Goal: Task Accomplishment & Management: Complete application form

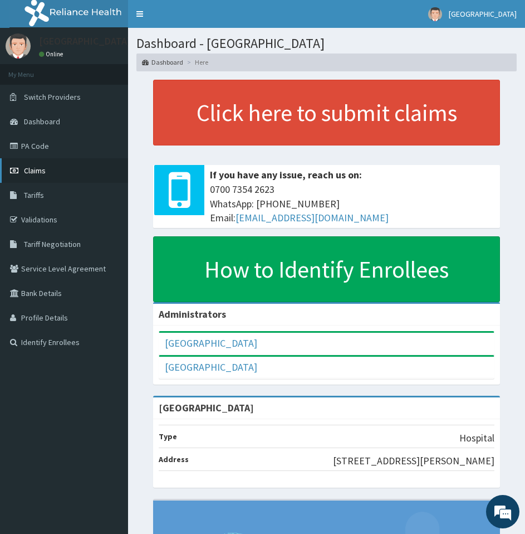
click at [34, 172] on span "Claims" at bounding box center [35, 170] width 22 height 10
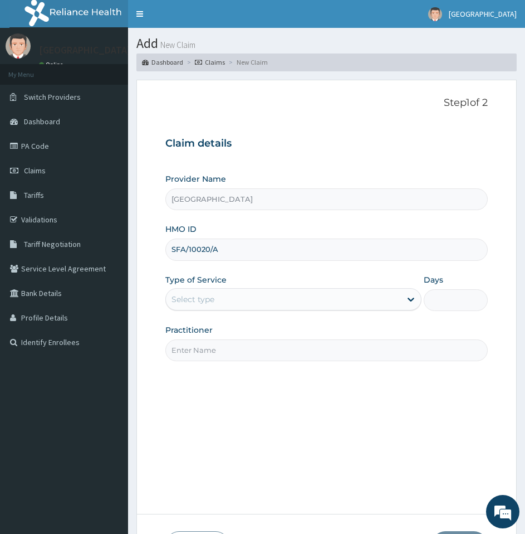
type input "SFA/10020/A"
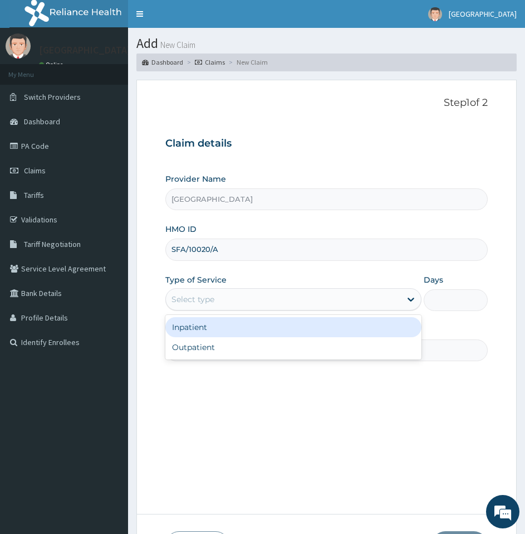
click at [216, 299] on div "Select type" at bounding box center [283, 299] width 235 height 18
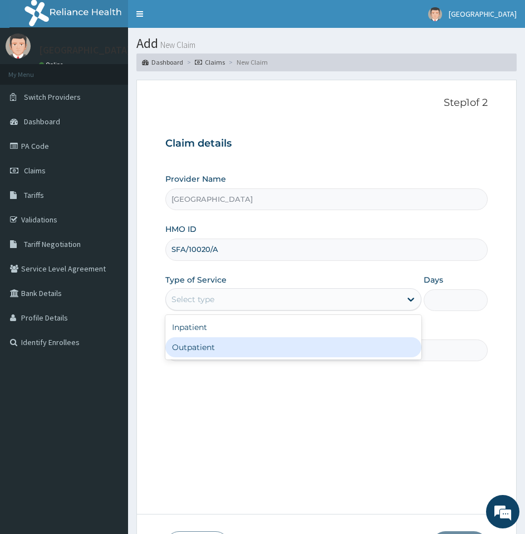
click at [216, 345] on div "Outpatient" at bounding box center [293, 347] width 256 height 20
type input "1"
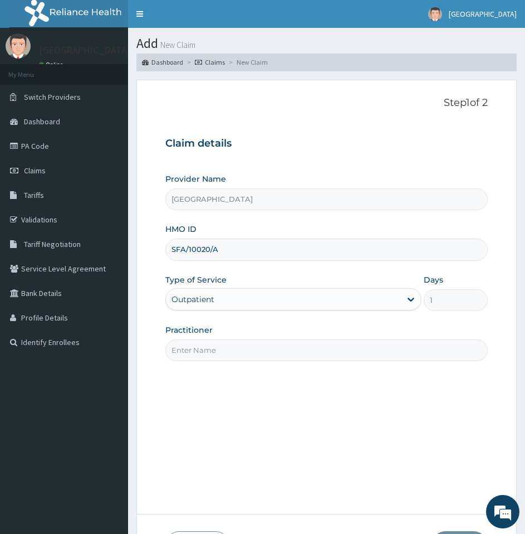
click at [265, 356] on input "Practitioner" at bounding box center [326, 350] width 323 height 22
type input "DR UCHEYA"
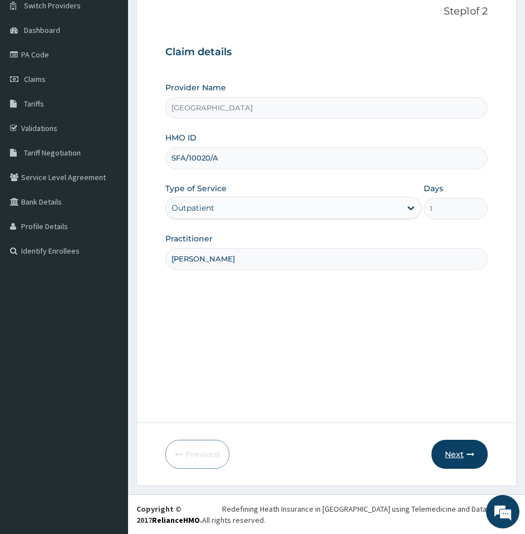
click at [441, 451] on button "Next" at bounding box center [460, 454] width 56 height 29
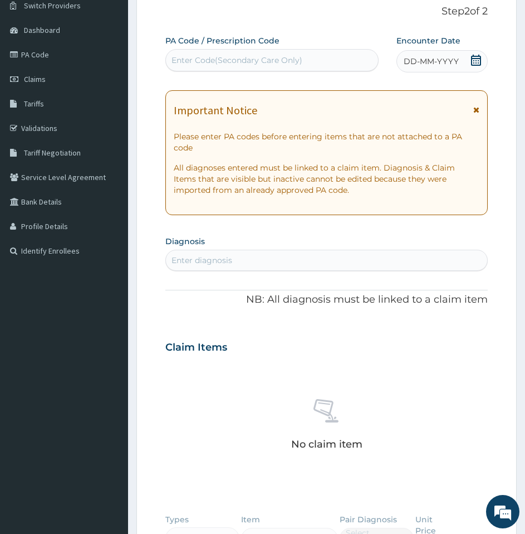
click at [480, 58] on icon at bounding box center [476, 60] width 10 height 11
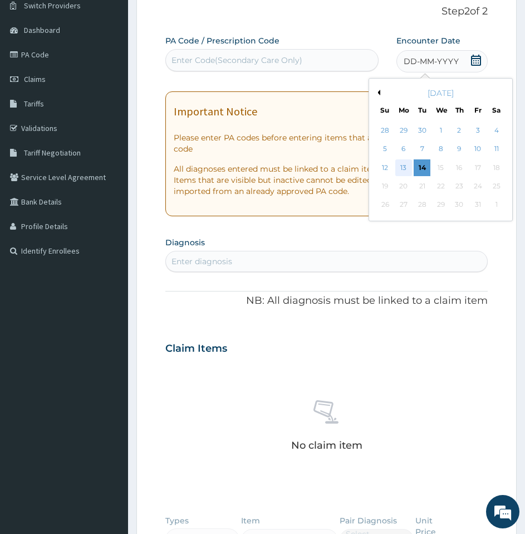
click at [409, 164] on div "13" at bounding box center [404, 167] width 17 height 17
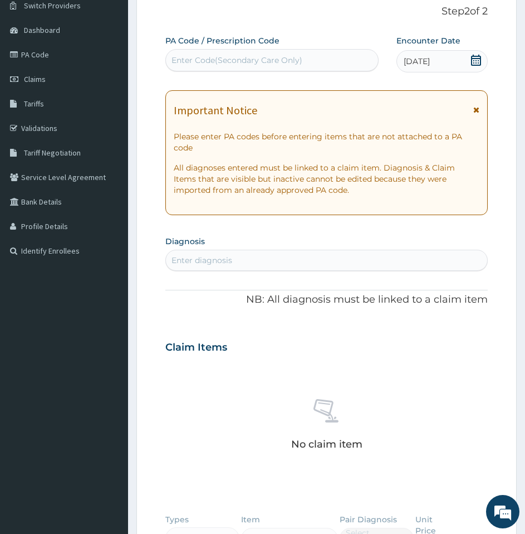
click at [323, 268] on div "Enter diagnosis" at bounding box center [326, 260] width 321 height 18
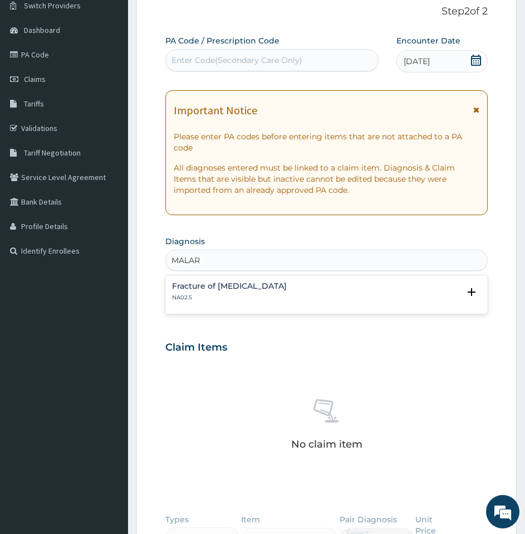
type input "MALAR"
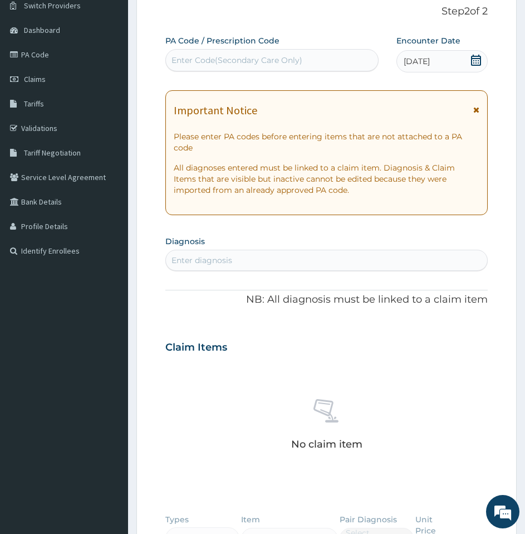
click at [221, 253] on div "Enter diagnosis" at bounding box center [326, 260] width 321 height 18
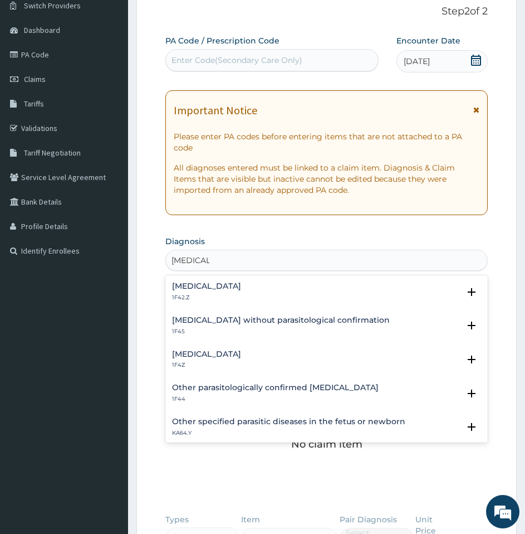
click at [215, 353] on h4 "[MEDICAL_DATA]" at bounding box center [206, 354] width 69 height 8
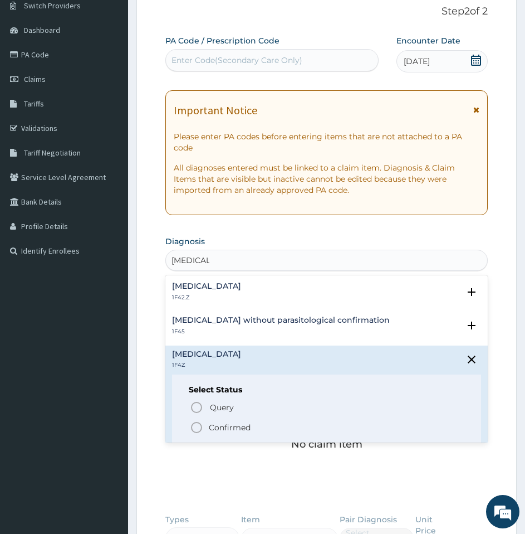
type input "[MEDICAL_DATA]"
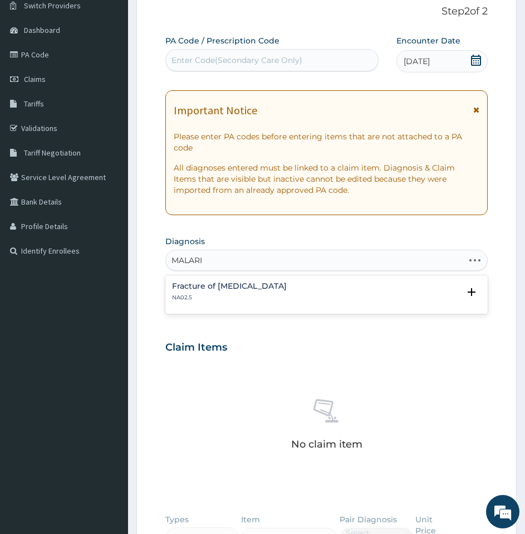
type input "[MEDICAL_DATA]"
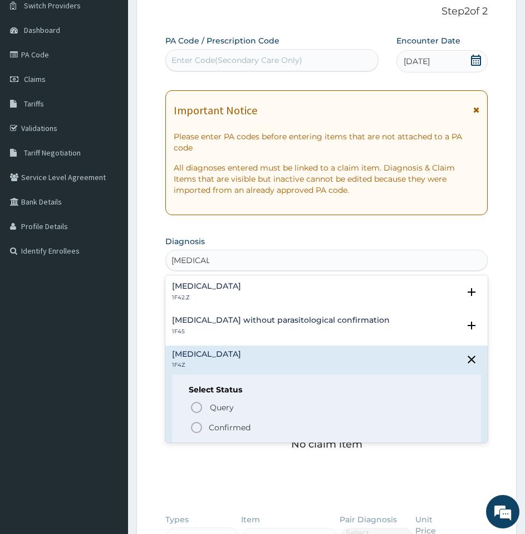
click at [421, 433] on div "Query Query covers suspected (?), Keep in view (kiv), Ruled out (r/o) Confirmed" at bounding box center [327, 417] width 276 height 34
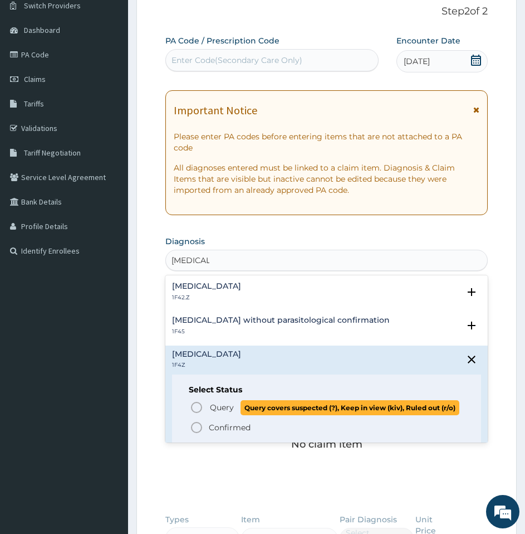
click at [408, 415] on span "Query covers suspected (?), Keep in view (kiv), Ruled out (r/o)" at bounding box center [350, 407] width 219 height 15
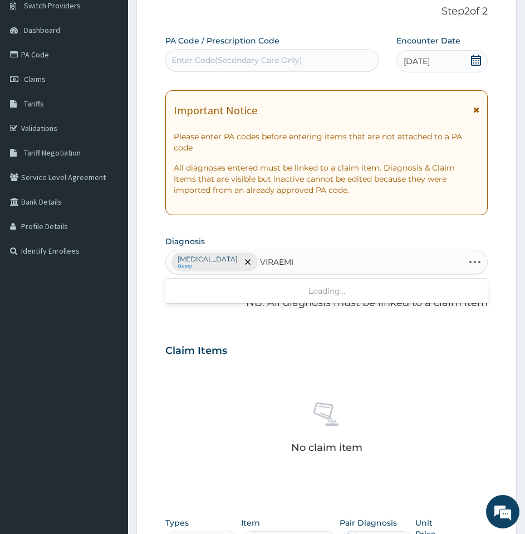
type input "VIRAEMIA"
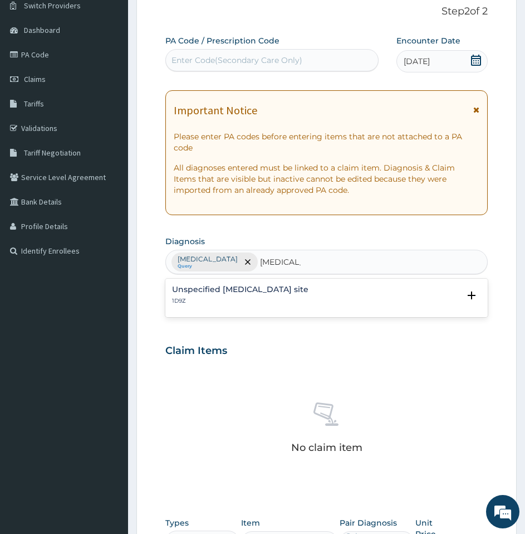
click at [207, 290] on h4 "Unspecified viral infection of unspecified site" at bounding box center [240, 289] width 136 height 8
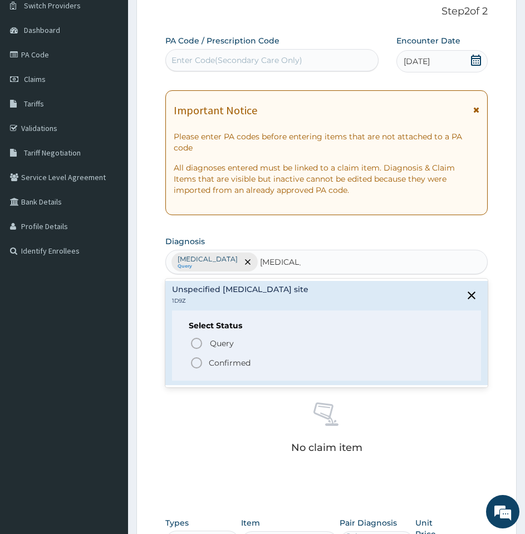
click at [192, 358] on icon "status option filled" at bounding box center [196, 362] width 13 height 13
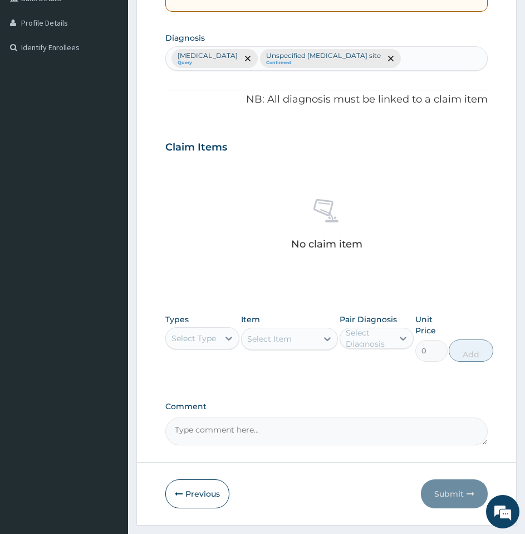
scroll to position [334, 0]
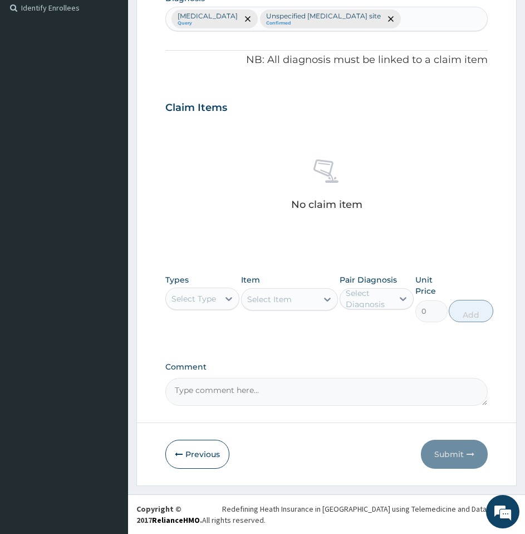
click at [196, 303] on div "Select Type" at bounding box center [194, 298] width 45 height 11
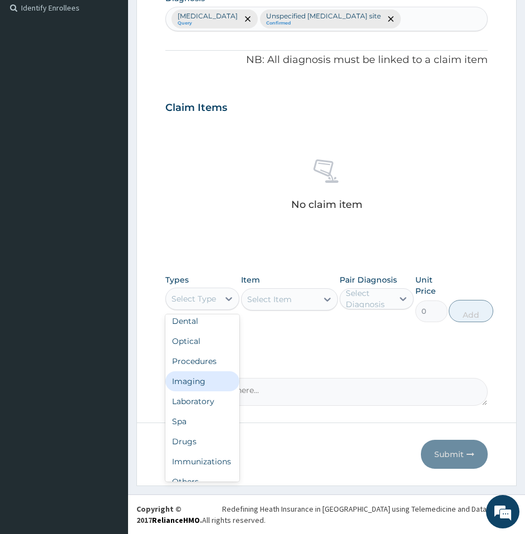
scroll to position [0, 0]
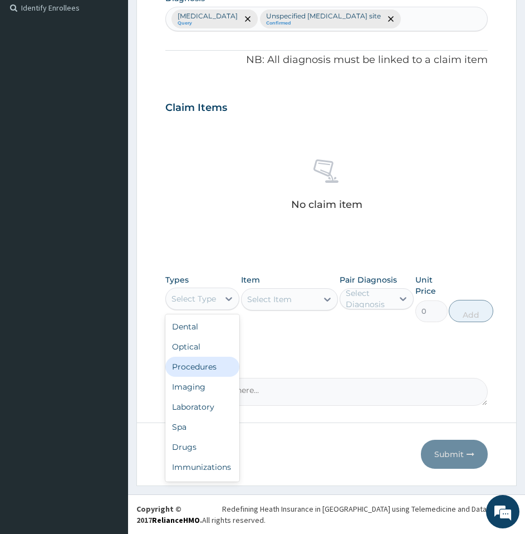
click at [193, 373] on div "Procedures" at bounding box center [202, 367] width 74 height 20
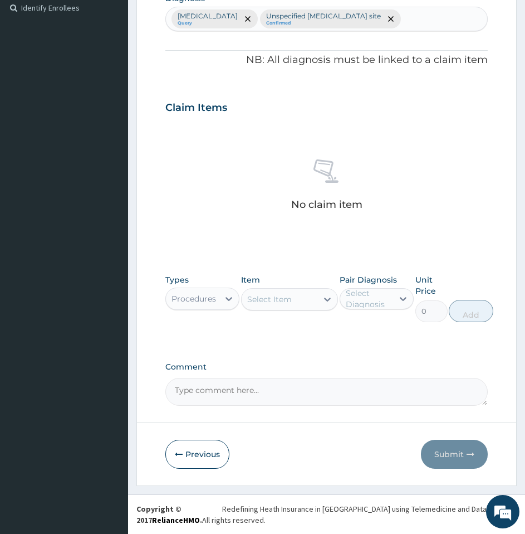
click at [267, 306] on div "Select Item" at bounding box center [280, 299] width 76 height 18
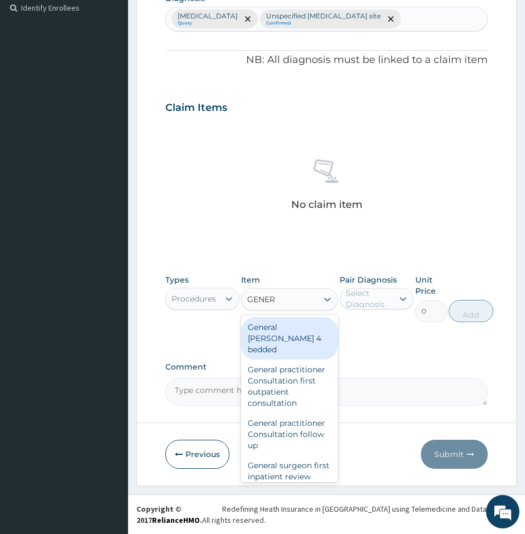
type input "GENERA"
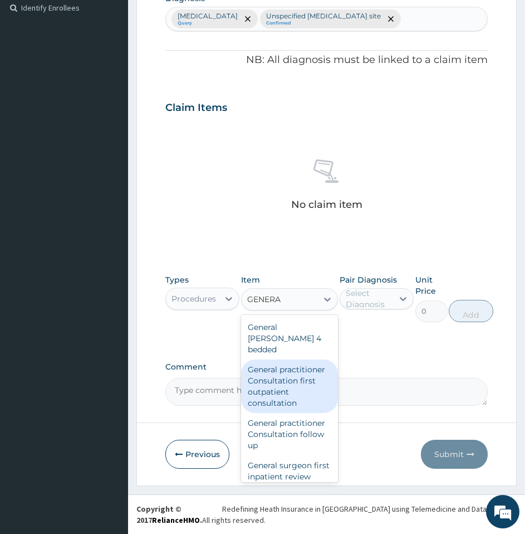
click at [261, 365] on div "General practitioner Consultation first outpatient consultation" at bounding box center [289, 385] width 97 height 53
type input "3547.5"
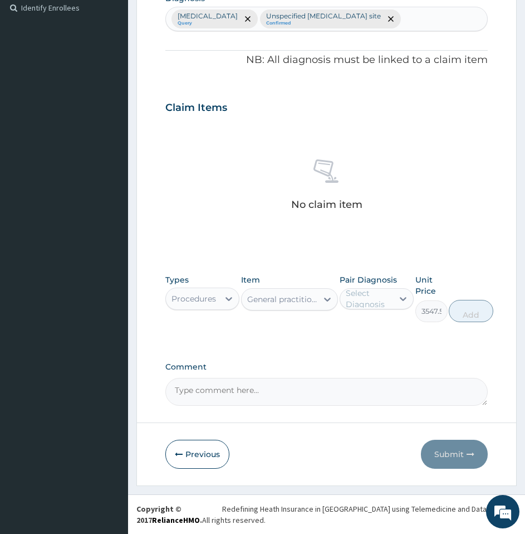
click at [365, 292] on div "Select Diagnosis" at bounding box center [369, 298] width 46 height 22
click at [365, 330] on label "[MEDICAL_DATA]" at bounding box center [388, 325] width 61 height 11
checkbox input "true"
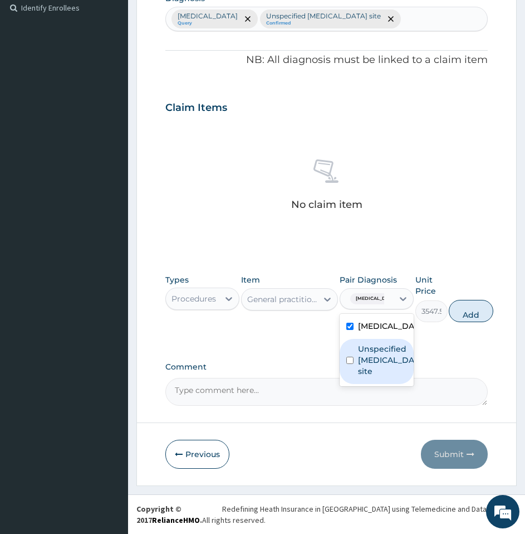
click at [365, 367] on label "Unspecified viral infection of unspecified site" at bounding box center [388, 359] width 61 height 33
checkbox input "true"
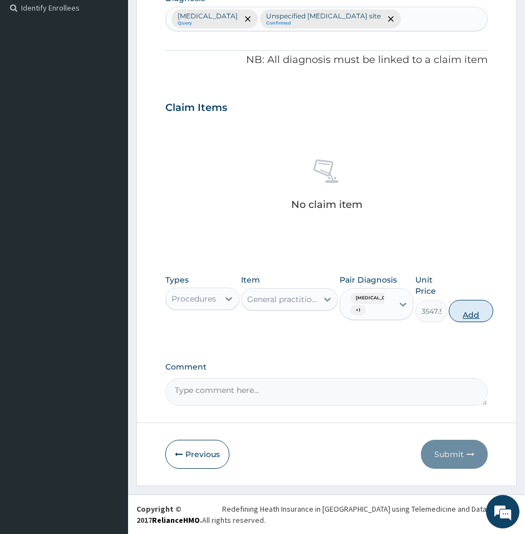
click at [465, 312] on button "Add" at bounding box center [471, 311] width 45 height 22
type input "0"
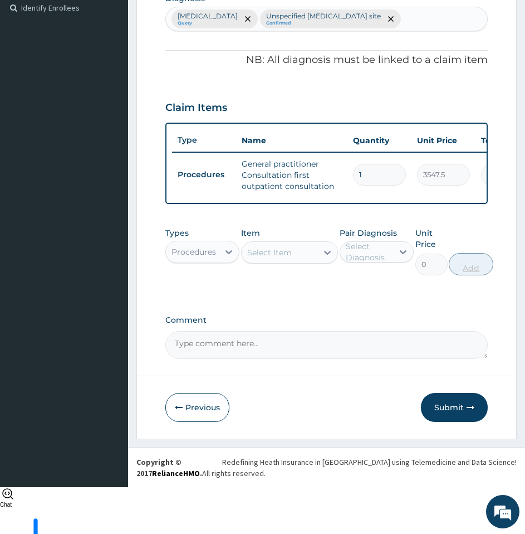
scroll to position [296, 0]
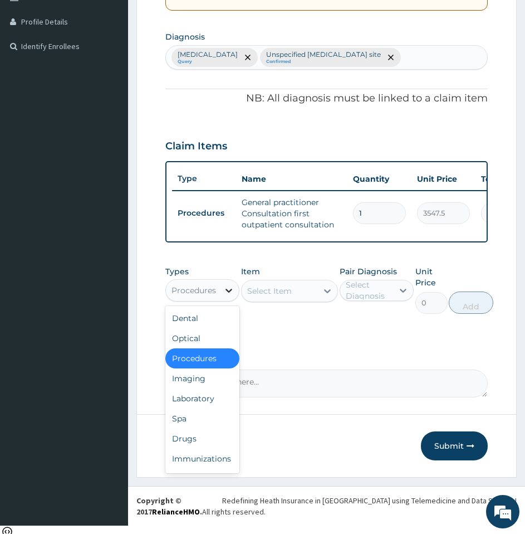
click at [224, 296] on icon at bounding box center [228, 290] width 11 height 11
click at [197, 408] on div "Laboratory" at bounding box center [202, 398] width 74 height 20
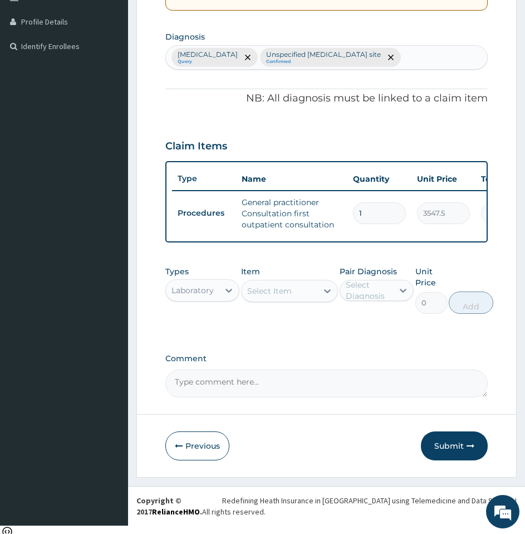
click at [286, 296] on div "Select Item" at bounding box center [269, 290] width 45 height 11
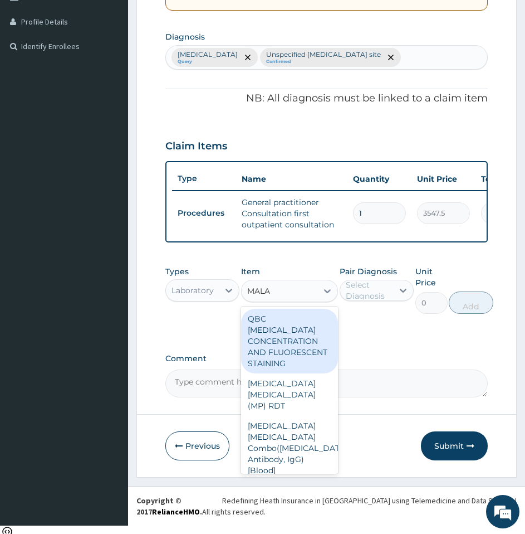
type input "MALAR"
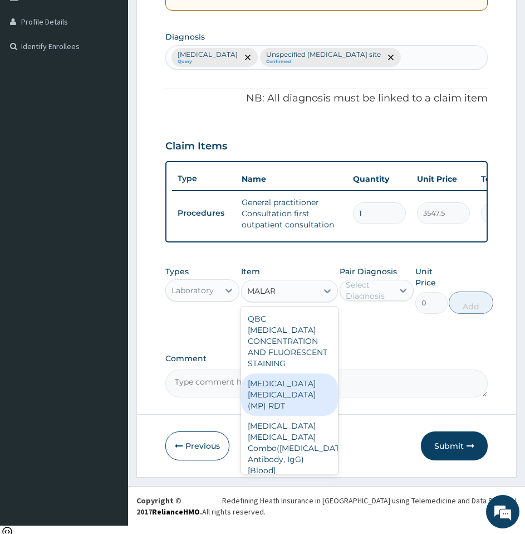
click at [284, 401] on div "[MEDICAL_DATA] [MEDICAL_DATA] (MP) RDT" at bounding box center [289, 394] width 97 height 42
type input "1612.5"
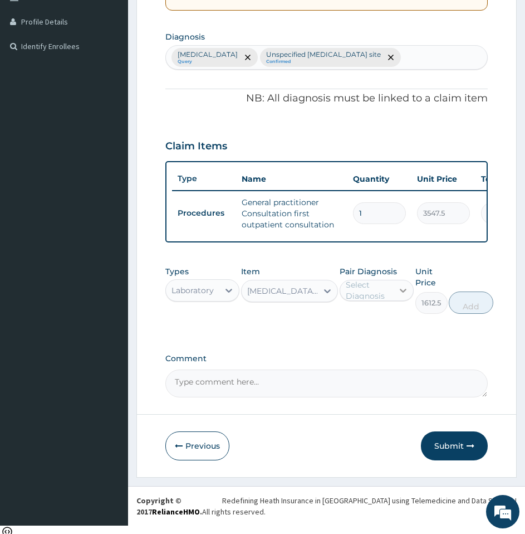
click at [398, 295] on icon at bounding box center [403, 290] width 11 height 11
click at [377, 323] on label "[MEDICAL_DATA]" at bounding box center [388, 317] width 61 height 11
checkbox input "true"
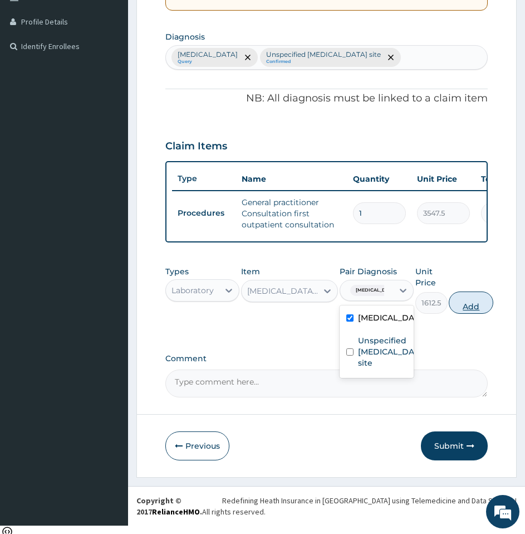
click at [481, 311] on button "Add" at bounding box center [471, 302] width 45 height 22
type input "0"
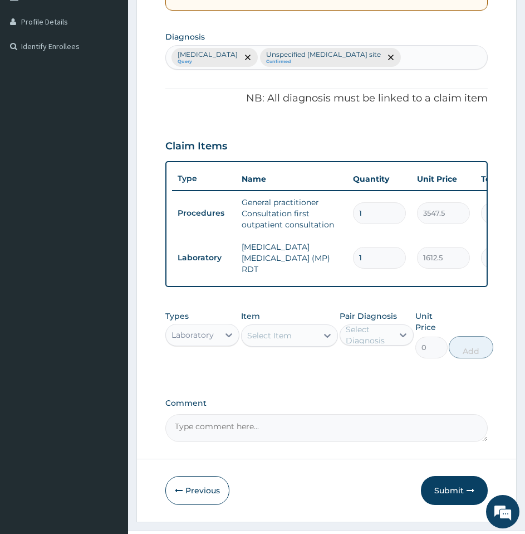
click at [277, 332] on div "Select Item" at bounding box center [269, 335] width 45 height 11
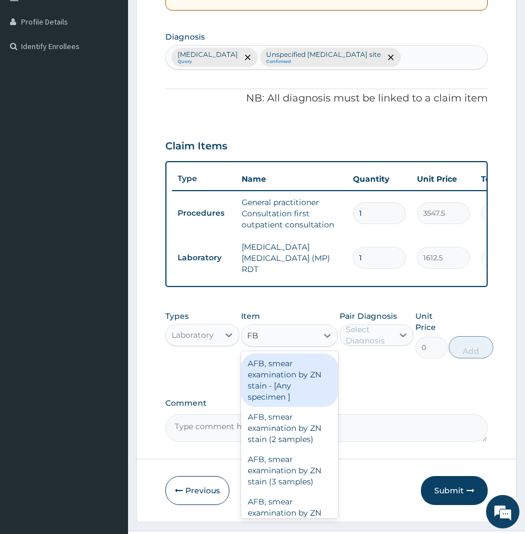
type input "FBC"
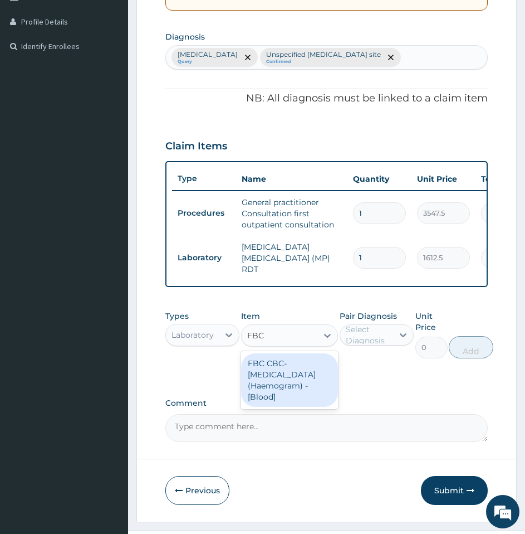
click at [276, 357] on div "FBC CBC-[MEDICAL_DATA] (Haemogram) - [Blood]" at bounding box center [289, 379] width 97 height 53
type input "4300"
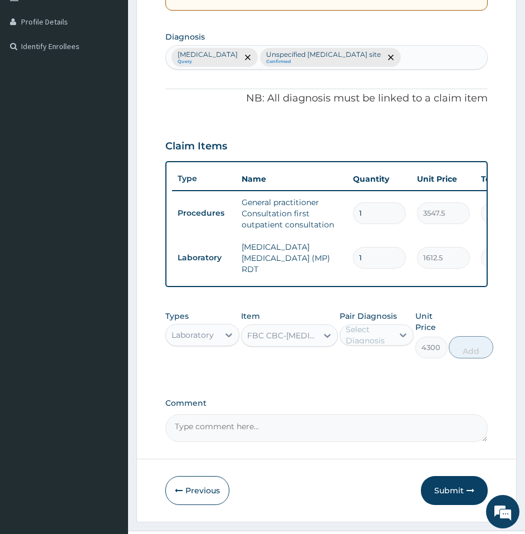
click at [364, 334] on div "Select Diagnosis" at bounding box center [369, 335] width 46 height 22
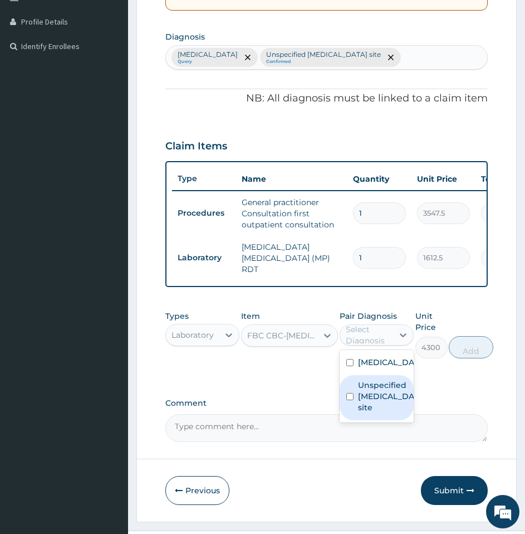
click at [364, 413] on label "Unspecified viral infection of unspecified site" at bounding box center [388, 395] width 61 height 33
checkbox input "true"
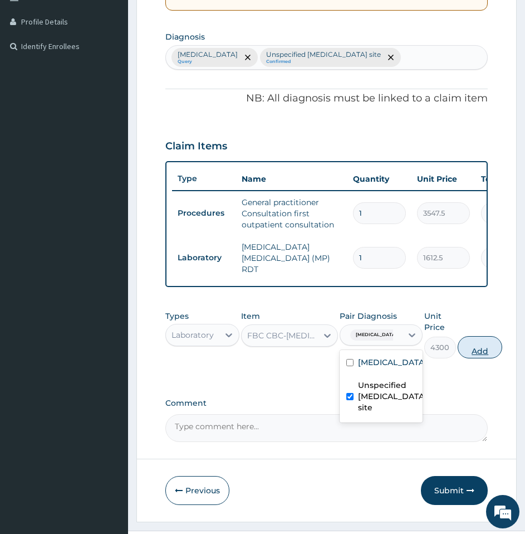
click at [503, 350] on button "Add" at bounding box center [480, 347] width 45 height 22
type input "0"
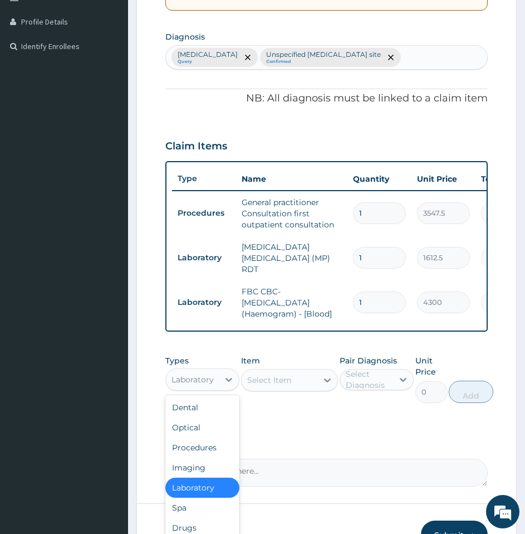
click at [193, 385] on div "Laboratory" at bounding box center [193, 379] width 42 height 11
click at [179, 528] on div "Drugs" at bounding box center [202, 528] width 74 height 20
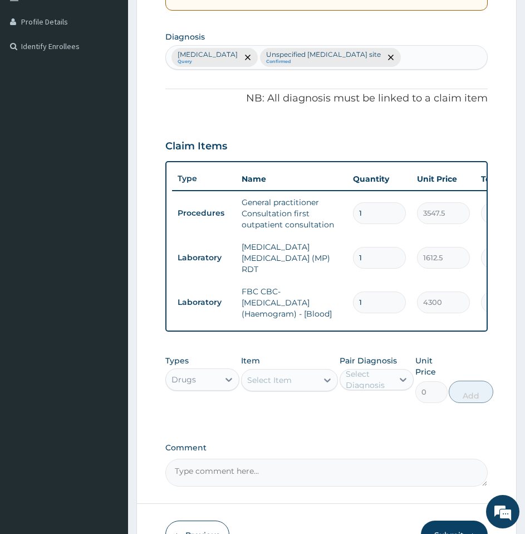
click at [267, 380] on div "Select Item" at bounding box center [269, 379] width 45 height 11
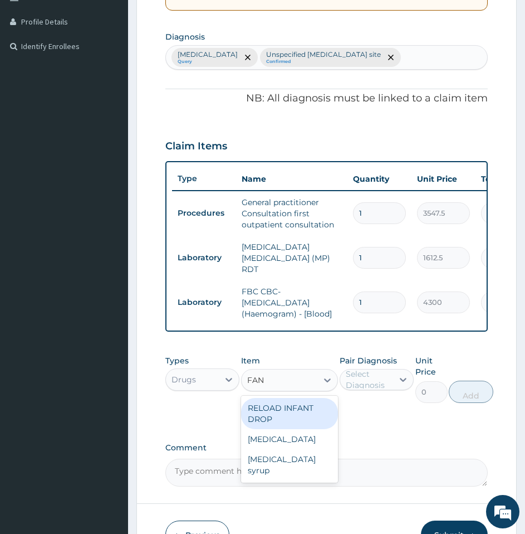
type input "FANS"
click at [253, 412] on div "Fansidar" at bounding box center [289, 408] width 97 height 20
type input "193.5"
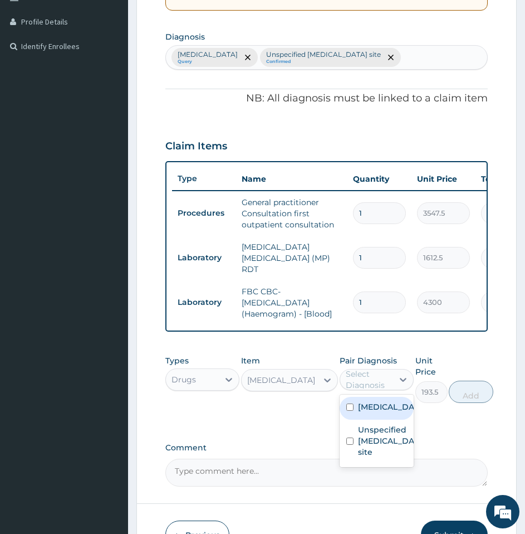
click at [359, 382] on div "Select Diagnosis" at bounding box center [369, 379] width 46 height 22
click at [349, 419] on div "[MEDICAL_DATA]" at bounding box center [377, 408] width 74 height 23
checkbox input "true"
click at [481, 393] on button "Add" at bounding box center [471, 391] width 45 height 22
type input "0"
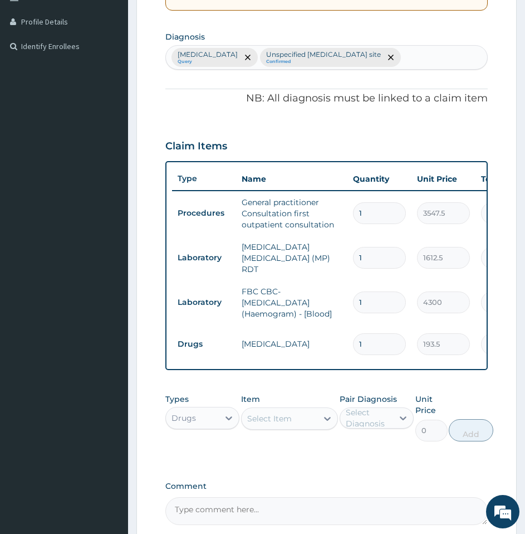
type input "0.00"
type input "3"
type input "580.50"
type input "3"
click at [277, 419] on div "Select Item" at bounding box center [269, 418] width 45 height 11
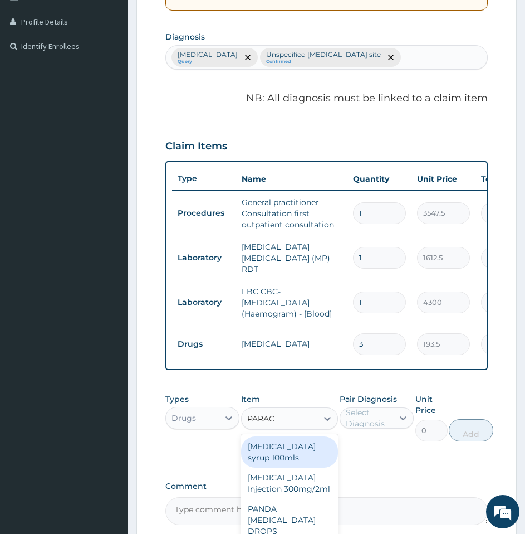
type input "PARACE"
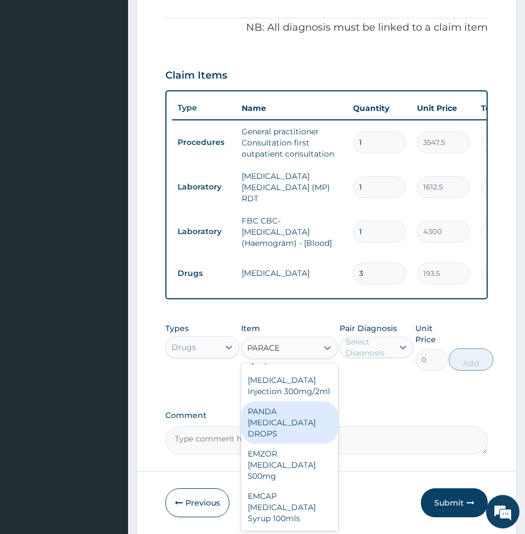
scroll to position [389, 0]
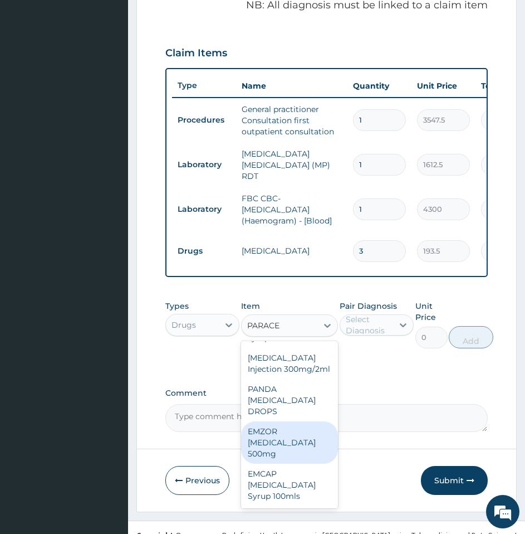
click at [309, 447] on div "EMZOR PARACETAMOL 500mg" at bounding box center [289, 442] width 97 height 42
type input "21.5"
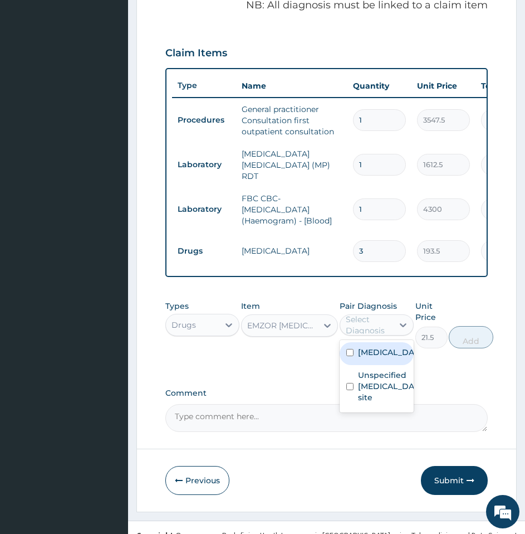
drag, startPoint x: 367, startPoint y: 328, endPoint x: 365, endPoint y: 358, distance: 29.6
click at [365, 335] on div "option Malaria, unspecified, selected. option Malaria, unspecified focused, 1 o…" at bounding box center [377, 324] width 74 height 21
click at [365, 358] on label "[MEDICAL_DATA]" at bounding box center [388, 352] width 61 height 11
checkbox input "true"
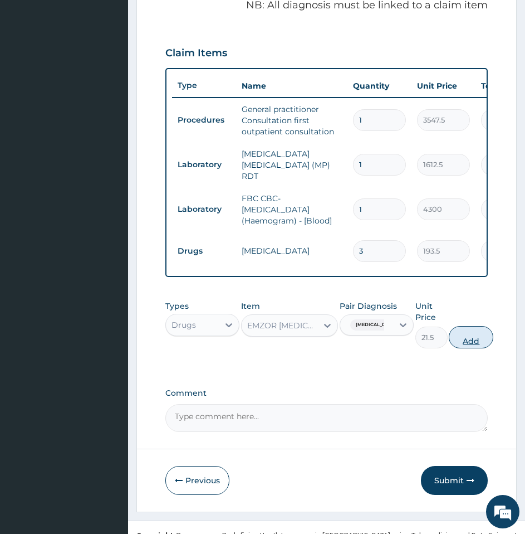
click at [469, 333] on button "Add" at bounding box center [471, 337] width 45 height 22
type input "0"
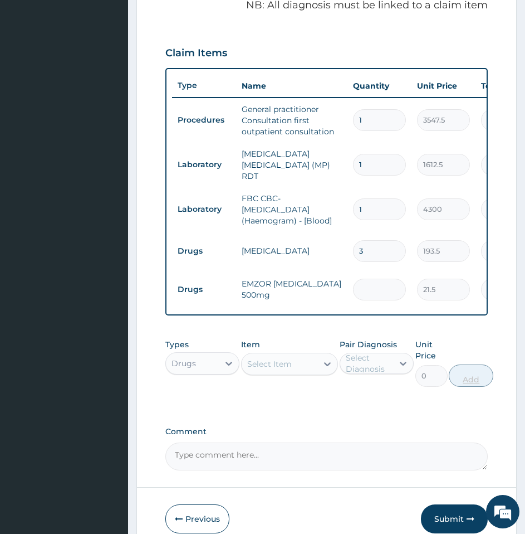
type input "0.00"
type input "2"
type input "43.00"
type input "2"
click at [316, 419] on div "PA Code / Prescription Code Enter Code(Secondary Care Only) Encounter Date 13-1…" at bounding box center [326, 104] width 323 height 733
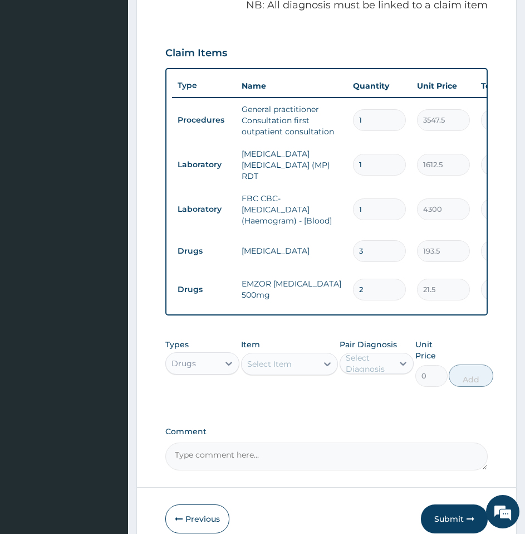
click at [313, 363] on div "Select Item" at bounding box center [280, 364] width 76 height 18
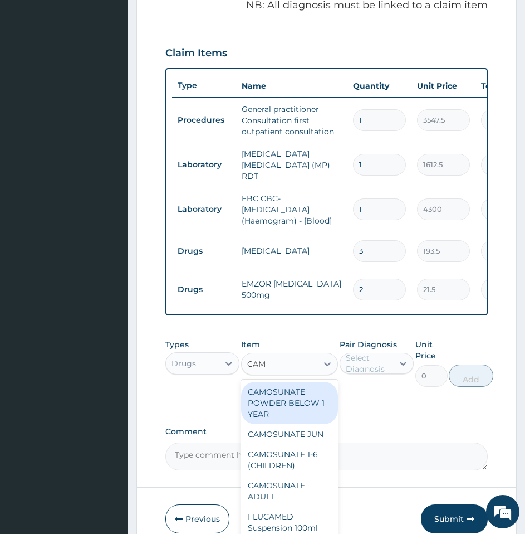
type input "CAMO"
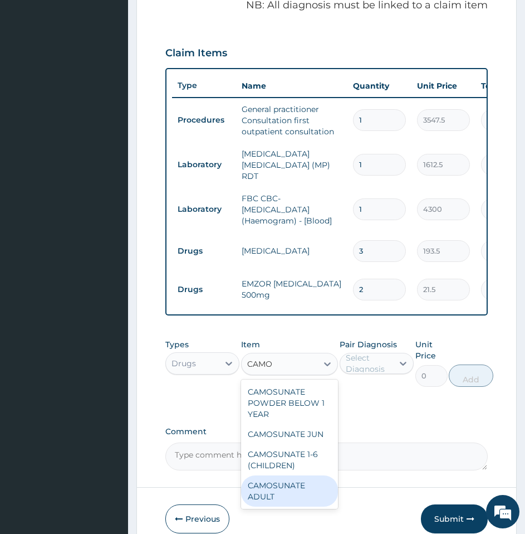
click at [281, 494] on div "CAMOSUNATE ADULT" at bounding box center [289, 490] width 97 height 31
type input "161.25"
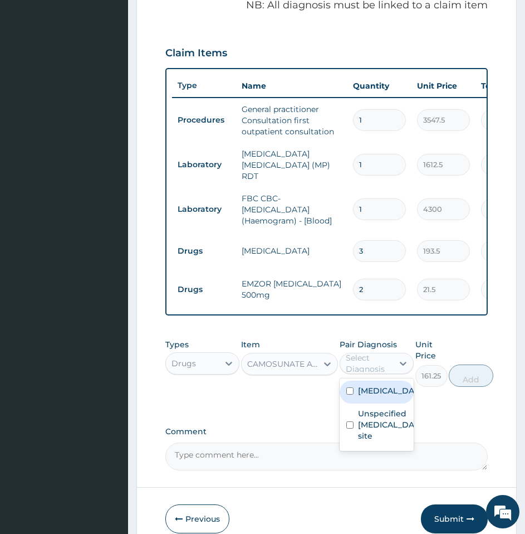
click at [381, 360] on div "Select Diagnosis" at bounding box center [369, 363] width 46 height 22
click at [378, 396] on label "[MEDICAL_DATA]" at bounding box center [388, 390] width 61 height 11
checkbox input "true"
click at [471, 373] on button "Add" at bounding box center [471, 375] width 45 height 22
type input "0"
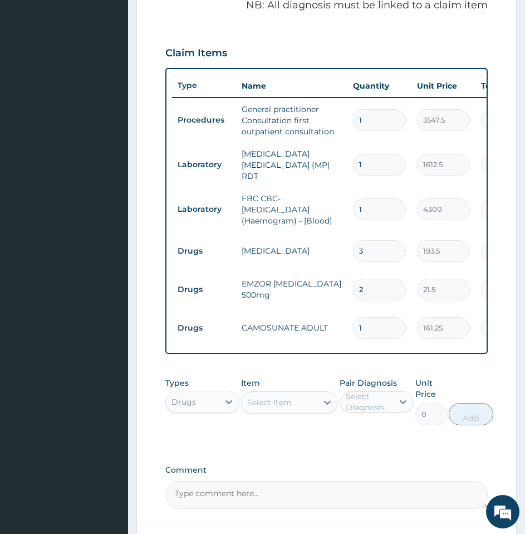
click at [270, 401] on div "Select Item" at bounding box center [269, 402] width 45 height 11
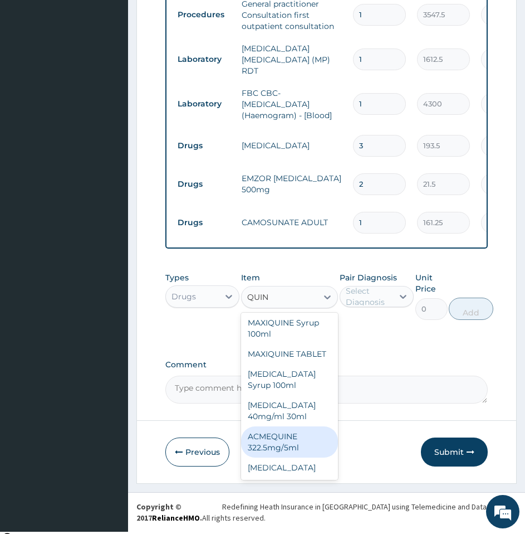
scroll to position [0, 0]
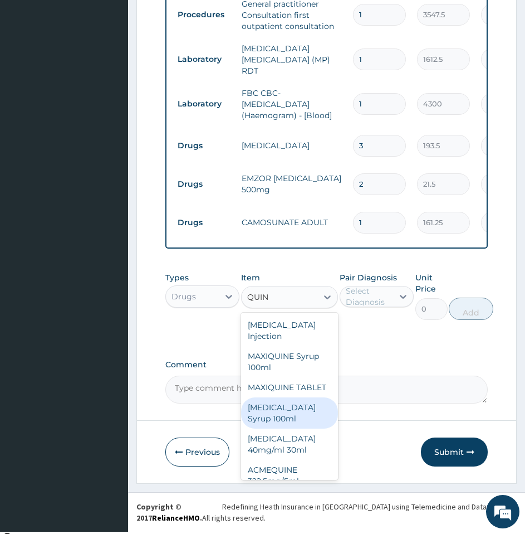
type input "QUIN"
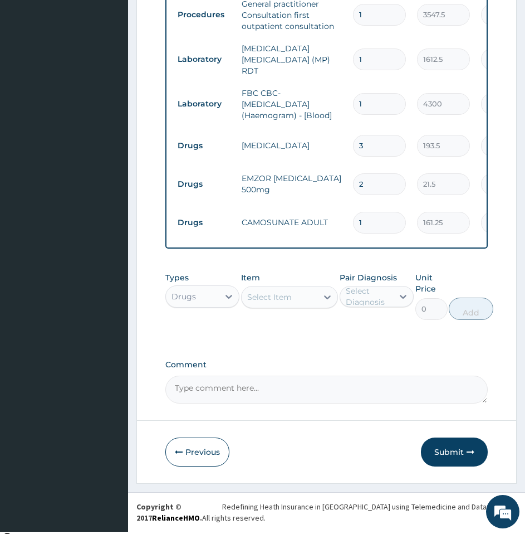
click at [391, 351] on div "PA Code / Prescription Code Enter Code(Secondary Care Only) Encounter Date 13-1…" at bounding box center [326, 17] width 323 height 771
click at [367, 219] on input "1" at bounding box center [379, 223] width 53 height 22
type input "0.00"
type input "6"
type input "967.50"
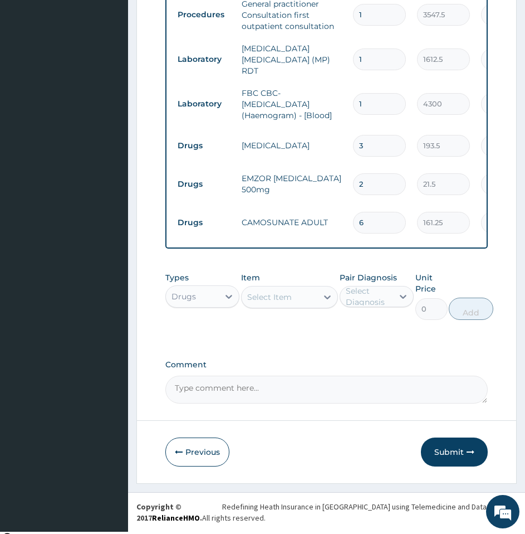
type input "6"
click at [322, 358] on div "PA Code / Prescription Code Enter Code(Secondary Care Only) Encounter Date 13-1…" at bounding box center [326, 17] width 323 height 771
click at [329, 333] on div "Types Drugs Item Select Item Pair Diagnosis Select Diagnosis Unit Price 0 Add" at bounding box center [326, 304] width 323 height 76
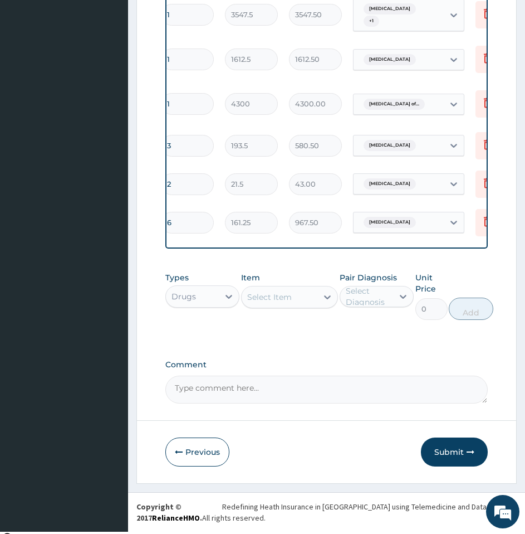
scroll to position [0, 237]
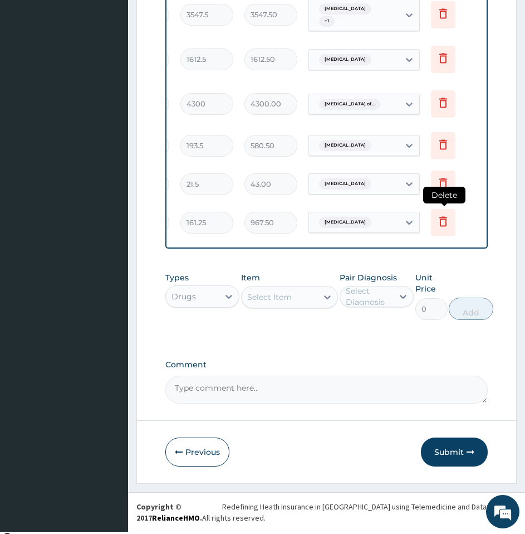
click at [443, 222] on icon at bounding box center [443, 222] width 25 height 27
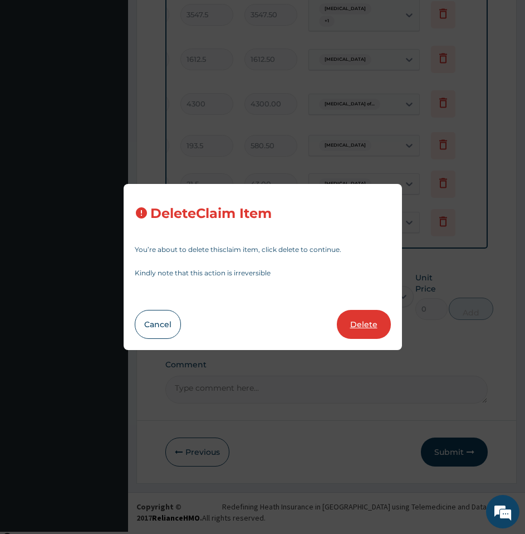
click at [369, 325] on button "Delete" at bounding box center [364, 324] width 54 height 29
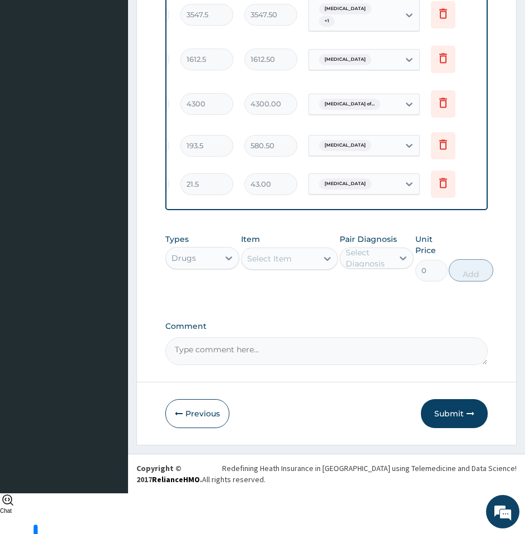
scroll to position [456, 0]
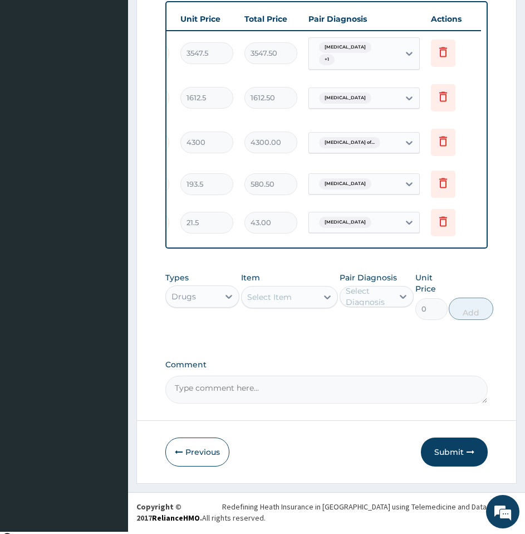
click at [275, 299] on div "Select Item" at bounding box center [269, 296] width 45 height 11
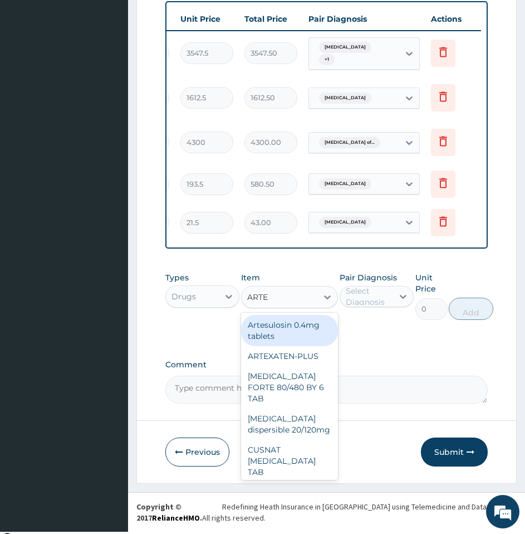
type input "ARTEM"
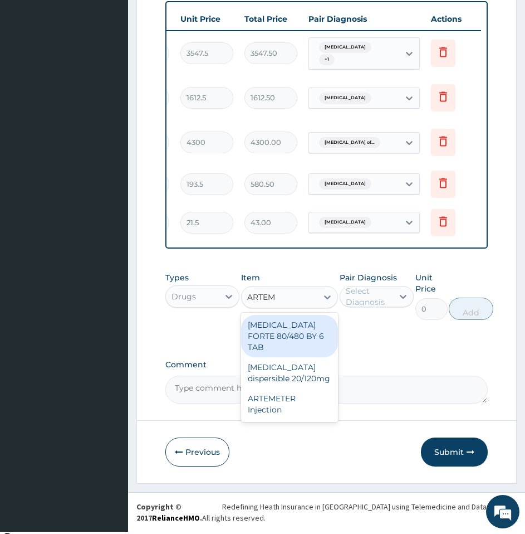
click at [272, 345] on div "COARTEM FORTE 80/480 BY 6 TAB" at bounding box center [289, 336] width 97 height 42
type input "408.5"
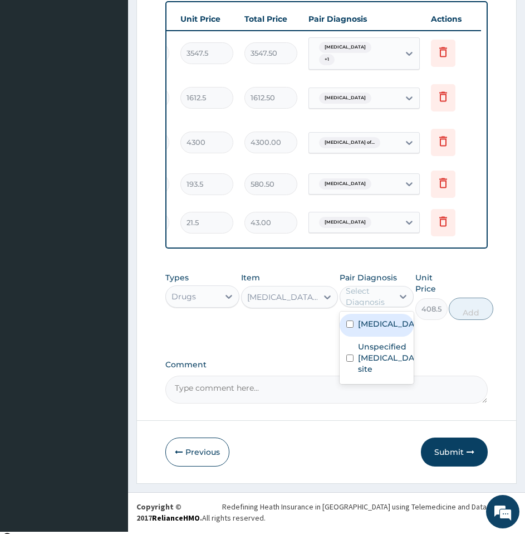
click at [362, 301] on div "Select Diagnosis" at bounding box center [369, 296] width 46 height 22
click at [365, 329] on label "Malaria, unspecified" at bounding box center [388, 323] width 61 height 11
checkbox input "true"
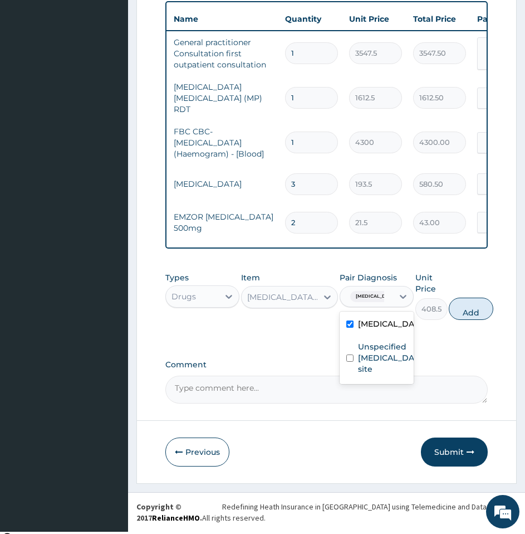
scroll to position [0, 0]
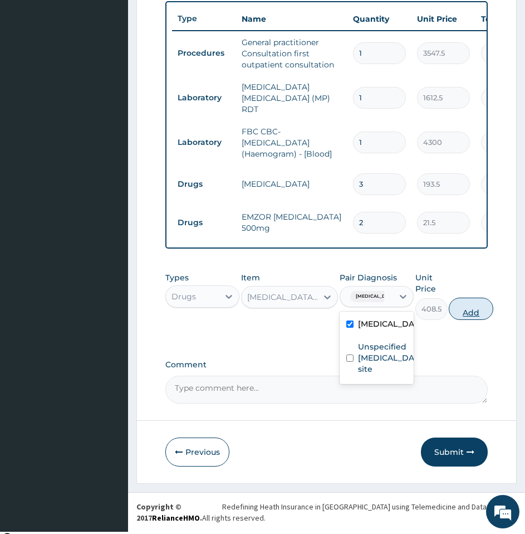
click at [477, 310] on button "Add" at bounding box center [471, 308] width 45 height 22
type input "0"
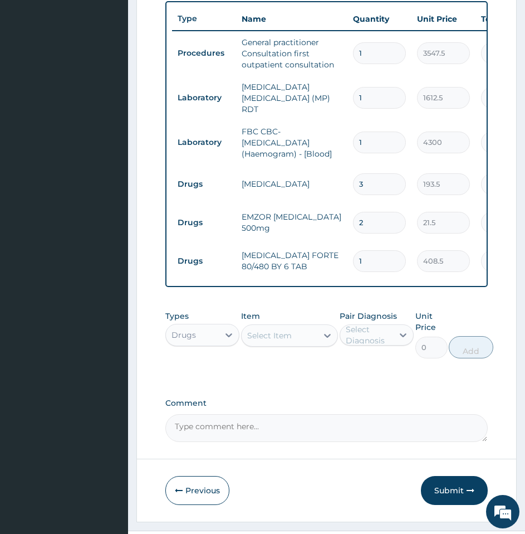
type input "0.00"
type input "6"
type input "2451.00"
type input "6"
click at [384, 380] on div "Types Drugs Item Select Item Pair Diagnosis Select Diagnosis Unit Price 0 Add" at bounding box center [326, 343] width 323 height 76
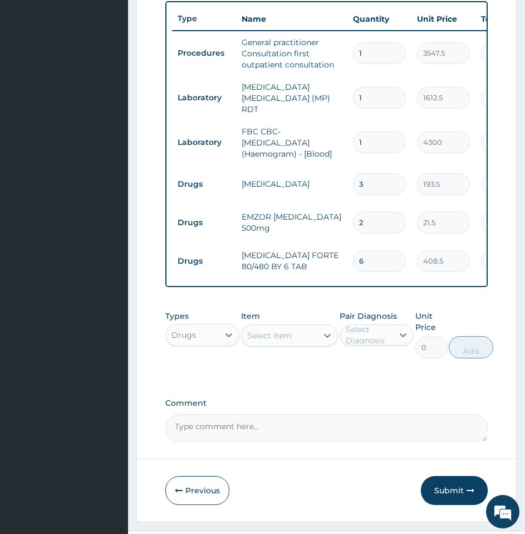
click at [260, 383] on div "PA Code / Prescription Code Enter Code(Secondary Care Only) Encounter Date 13-1…" at bounding box center [326, 56] width 323 height 771
click at [270, 339] on div "Select Item" at bounding box center [269, 335] width 45 height 11
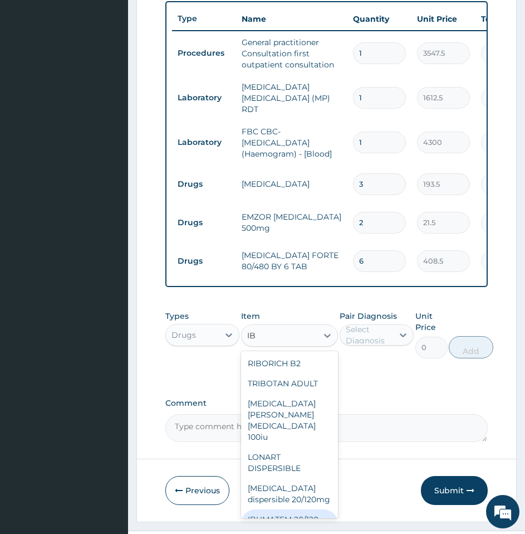
type input "I"
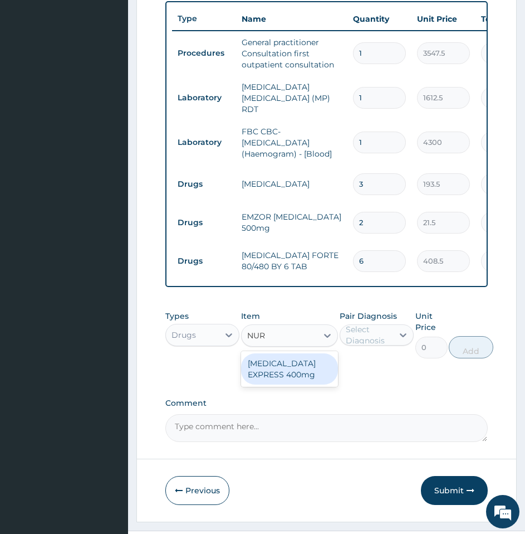
type input "NURO"
click at [303, 366] on div "NUROFEN EXPRESS 400mg" at bounding box center [289, 368] width 97 height 31
type input "301"
click at [372, 338] on div "Select Diagnosis" at bounding box center [369, 335] width 46 height 22
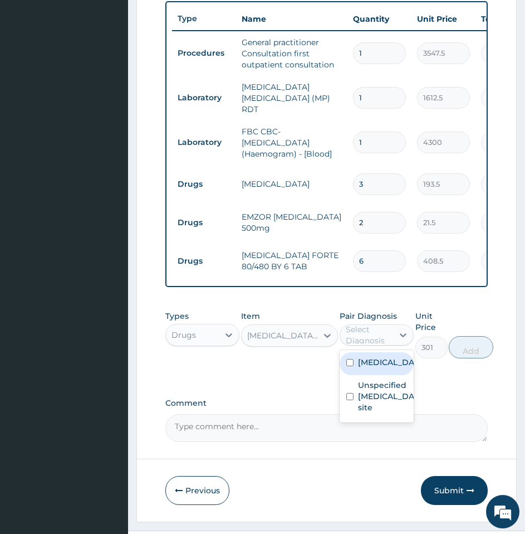
click at [361, 368] on label "[MEDICAL_DATA]" at bounding box center [388, 362] width 61 height 11
checkbox input "true"
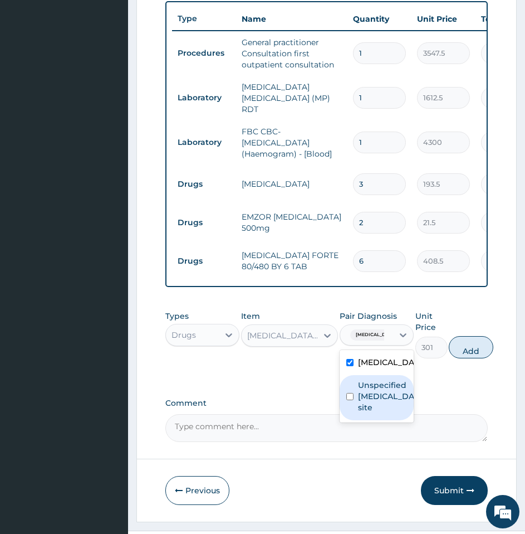
click at [363, 412] on label "Unspecified viral infection of unspecified site" at bounding box center [388, 395] width 61 height 33
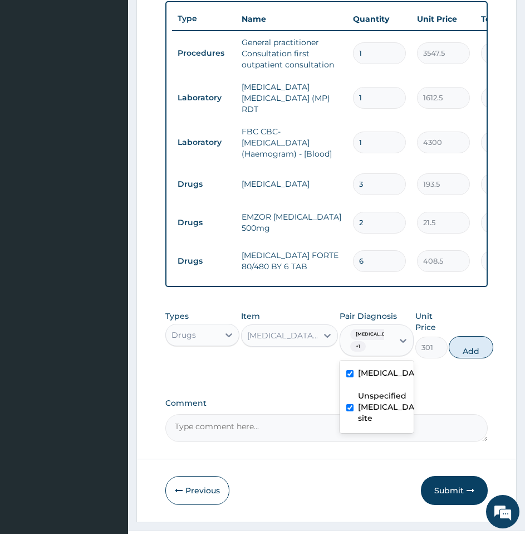
checkbox input "true"
click at [471, 346] on button "Add" at bounding box center [471, 347] width 45 height 22
type input "0"
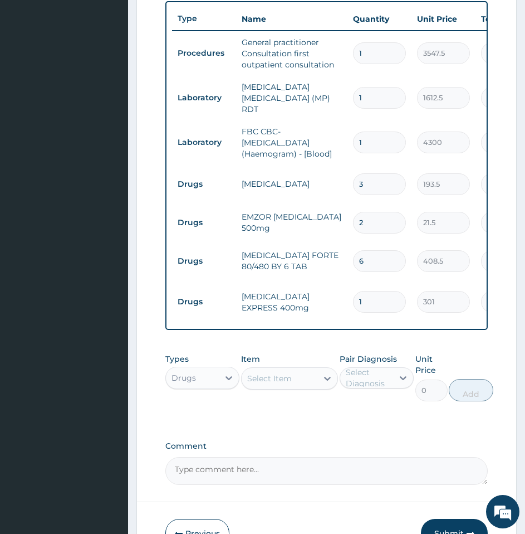
type input "0.00"
type input "6"
type input "1806.00"
type input "6"
click at [364, 414] on div "Types Drugs Item Select Item Pair Diagnosis Select Diagnosis Unit Price 0 Add" at bounding box center [326, 386] width 323 height 76
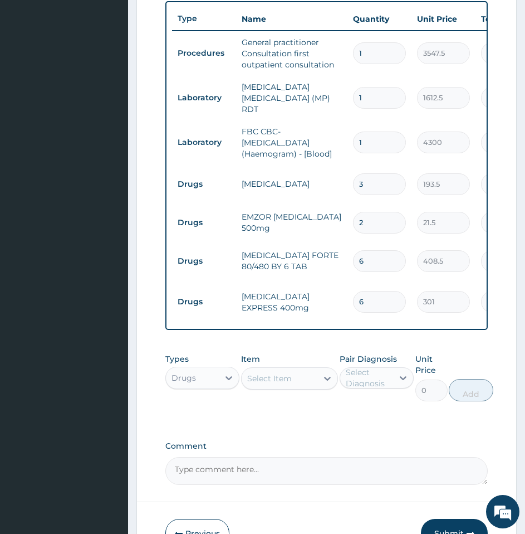
click at [270, 383] on div "Select Item" at bounding box center [269, 378] width 45 height 11
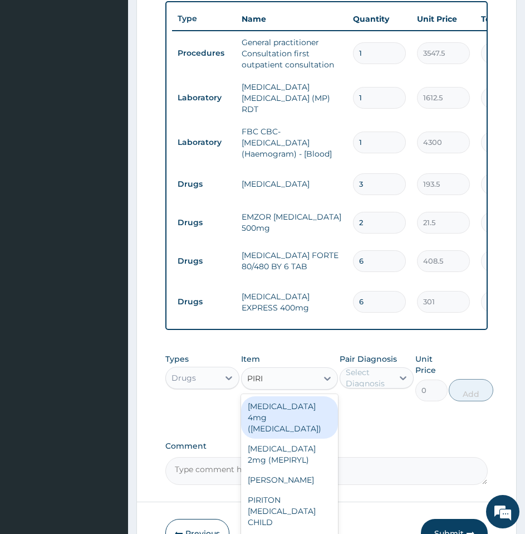
type input "PIRIT"
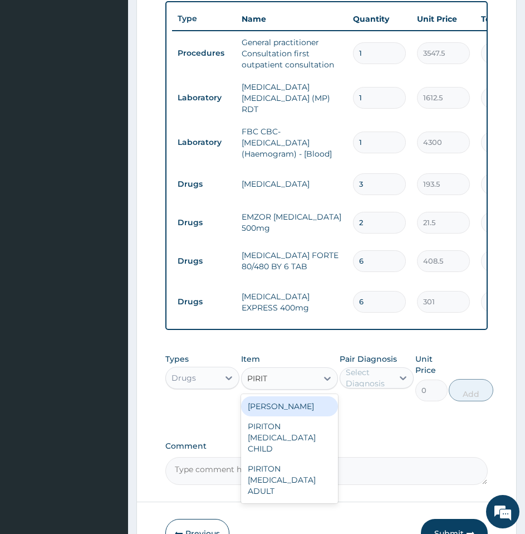
click at [315, 413] on div "PIRITON TAB EVANS" at bounding box center [289, 406] width 97 height 20
type input "21.5"
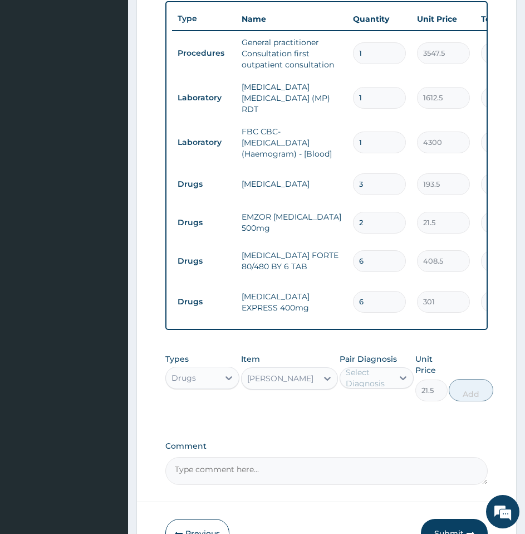
click at [366, 387] on div "Select Diagnosis" at bounding box center [369, 378] width 46 height 22
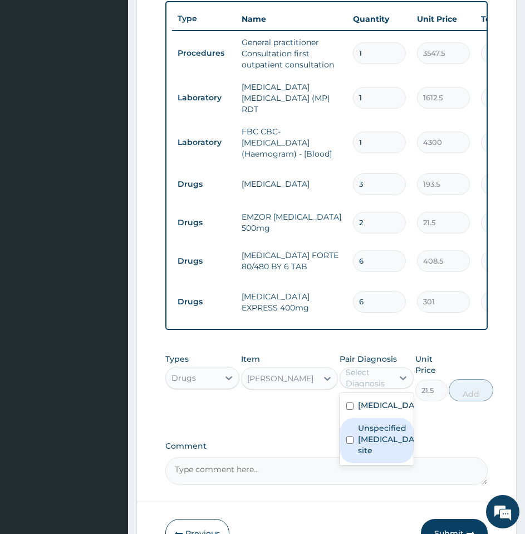
click at [373, 441] on label "Unspecified viral infection of unspecified site" at bounding box center [388, 438] width 61 height 33
checkbox input "true"
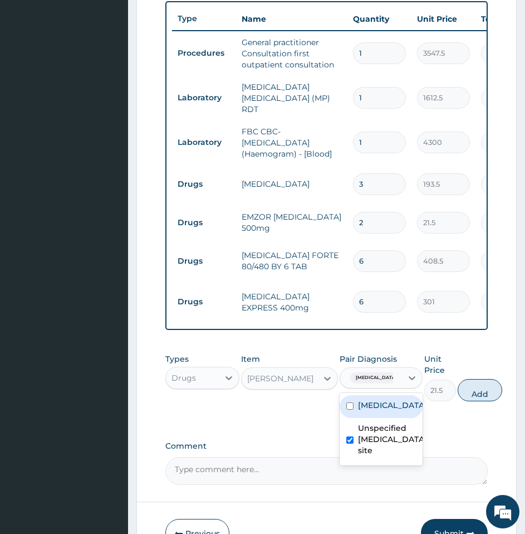
click at [377, 411] on label "Malaria, unspecified" at bounding box center [392, 404] width 69 height 11
checkbox input "true"
click at [496, 389] on button "Add" at bounding box center [480, 390] width 45 height 22
type input "0"
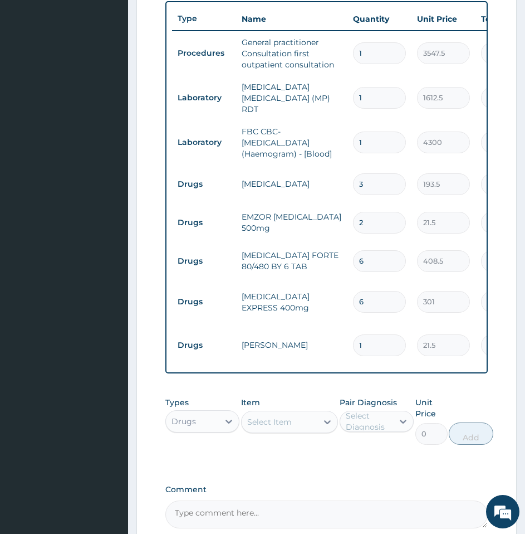
type input "0.00"
type input "5"
type input "107.50"
type input "5"
click at [364, 450] on div "Types Drugs Item Select Item Pair Diagnosis Select Diagnosis Unit Price 0 Add" at bounding box center [326, 420] width 323 height 59
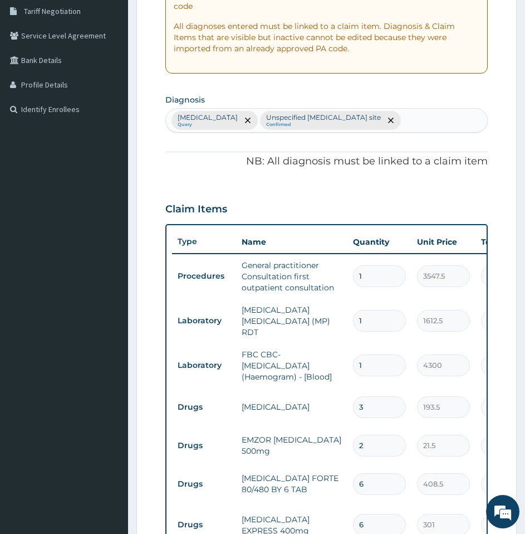
scroll to position [580, 0]
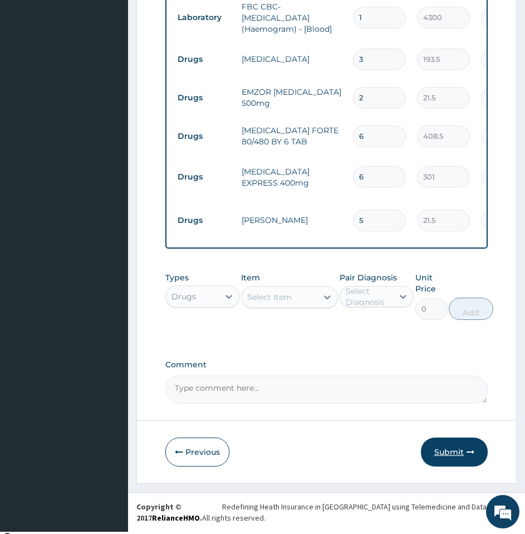
click at [447, 456] on button "Submit" at bounding box center [454, 451] width 67 height 29
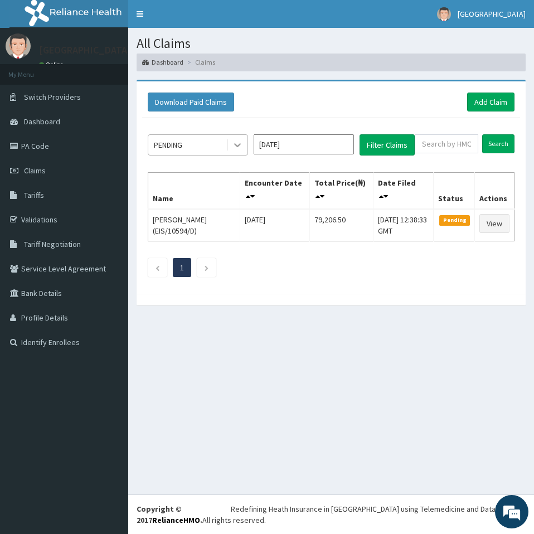
click at [235, 143] on icon at bounding box center [237, 144] width 11 height 11
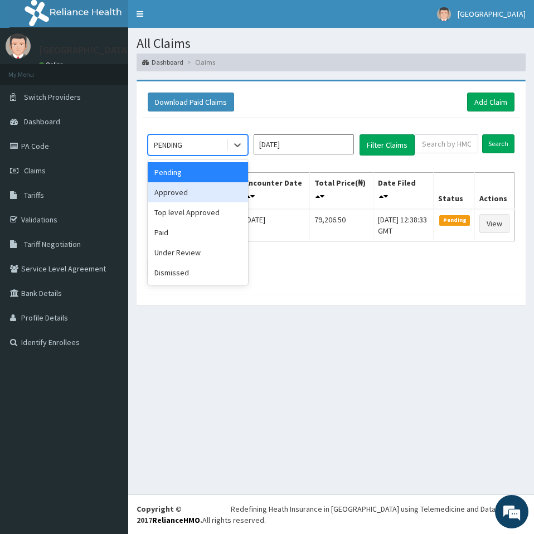
click at [203, 192] on div "Approved" at bounding box center [198, 192] width 100 height 20
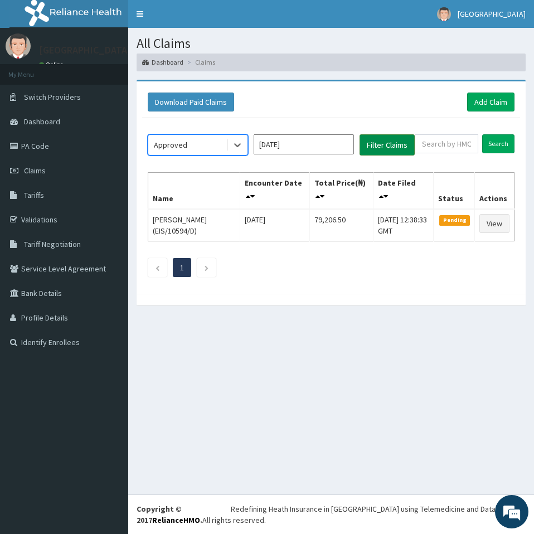
click at [377, 149] on button "Filter Claims" at bounding box center [386, 144] width 55 height 21
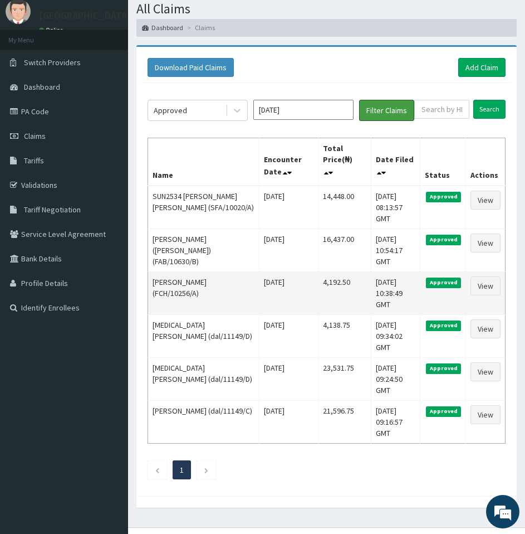
scroll to position [36, 0]
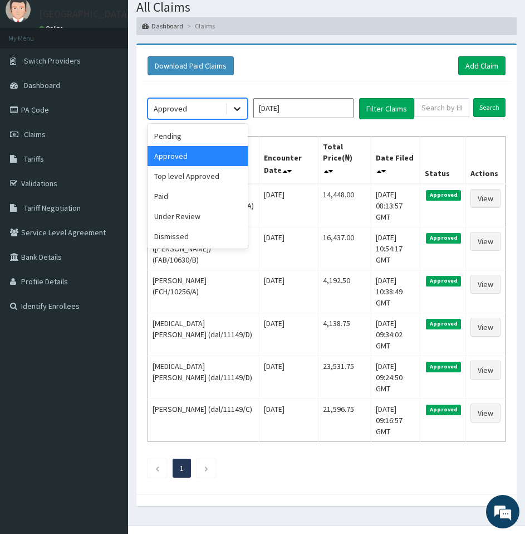
click at [235, 108] on icon at bounding box center [237, 109] width 7 height 4
click at [204, 218] on div "Under Review" at bounding box center [198, 216] width 100 height 20
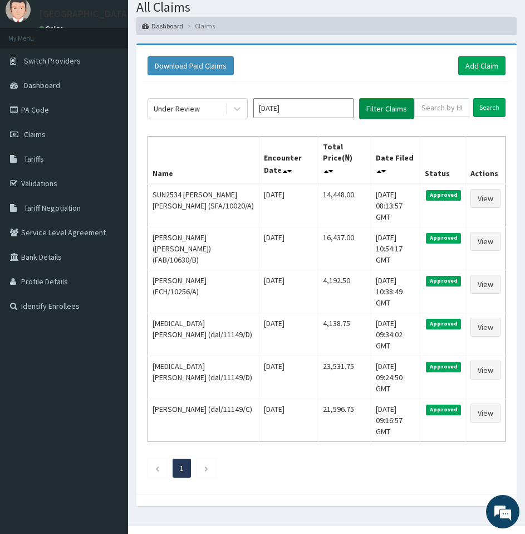
click at [402, 111] on button "Filter Claims" at bounding box center [386, 108] width 55 height 21
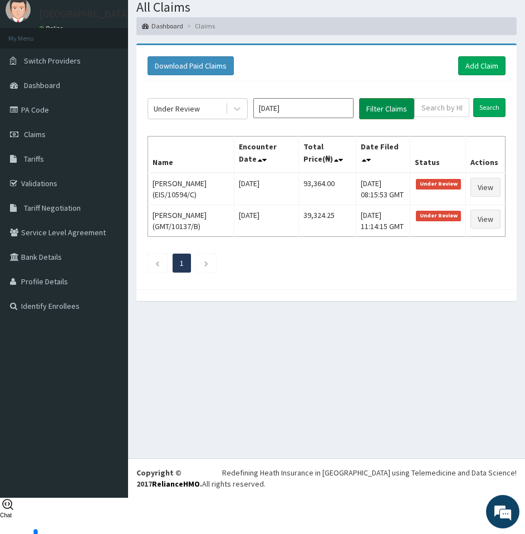
scroll to position [0, 0]
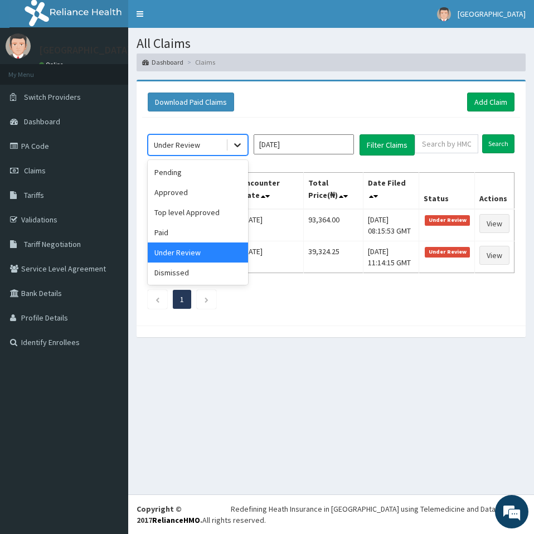
click at [238, 149] on icon at bounding box center [237, 144] width 11 height 11
click at [211, 219] on div "Top level Approved" at bounding box center [198, 212] width 100 height 20
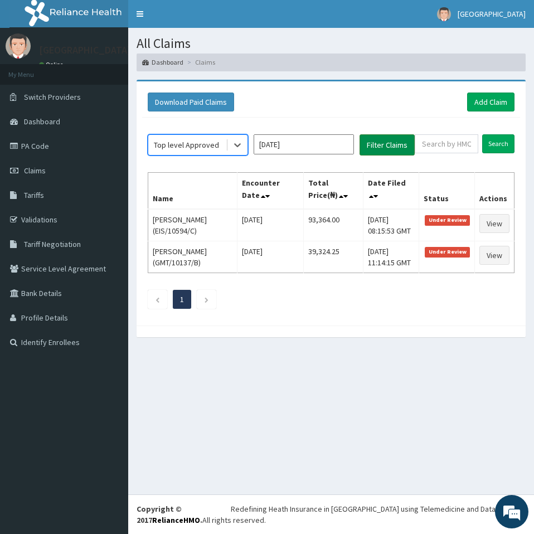
click at [382, 140] on button "Filter Claims" at bounding box center [386, 144] width 55 height 21
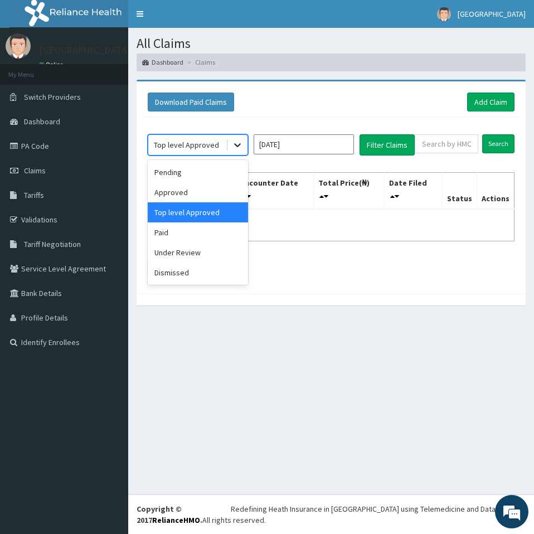
click at [230, 151] on div at bounding box center [237, 145] width 20 height 20
click at [182, 277] on div "Dismissed" at bounding box center [198, 272] width 100 height 20
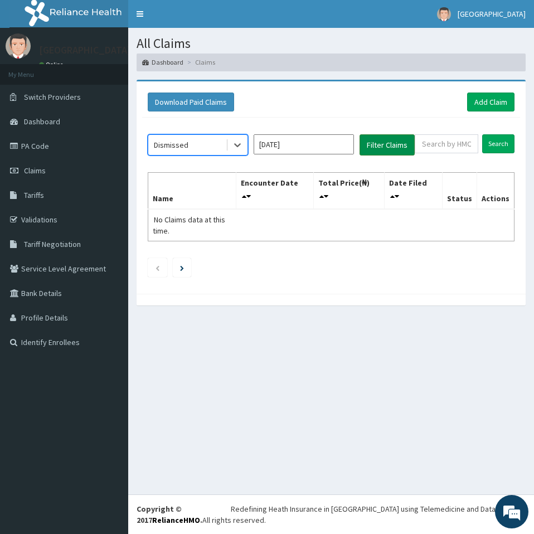
click at [379, 150] on button "Filter Claims" at bounding box center [386, 144] width 55 height 21
click at [237, 150] on icon at bounding box center [237, 144] width 11 height 11
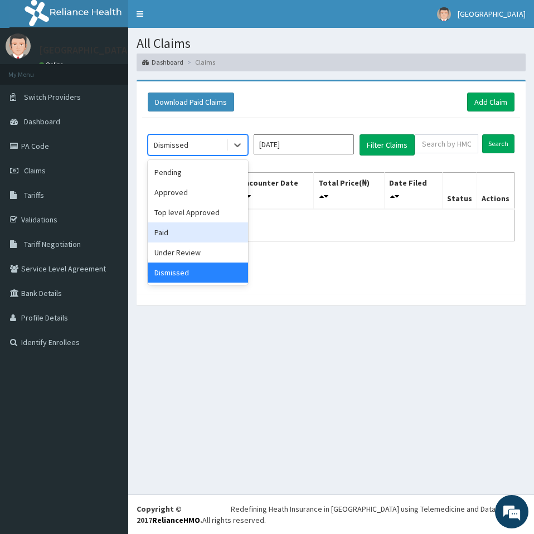
click at [211, 227] on div "Paid" at bounding box center [198, 232] width 100 height 20
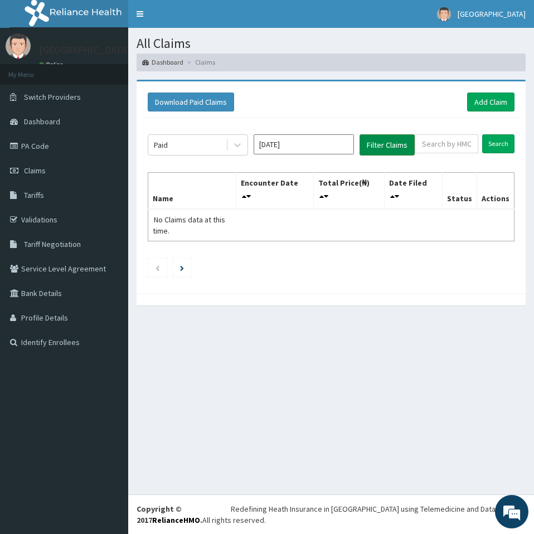
click at [396, 145] on button "Filter Claims" at bounding box center [386, 144] width 55 height 21
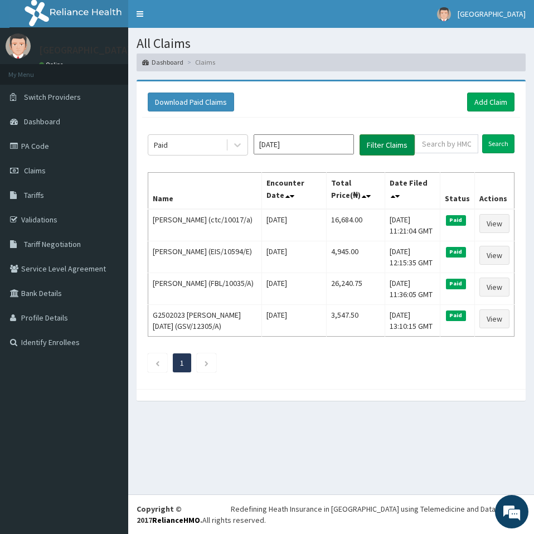
click at [396, 145] on button "Filter Claims" at bounding box center [386, 144] width 55 height 21
click at [240, 147] on icon at bounding box center [237, 144] width 11 height 11
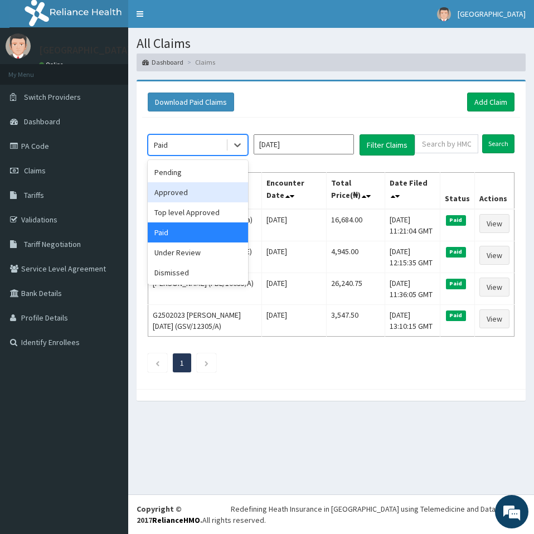
click at [207, 201] on div "Approved" at bounding box center [198, 192] width 100 height 20
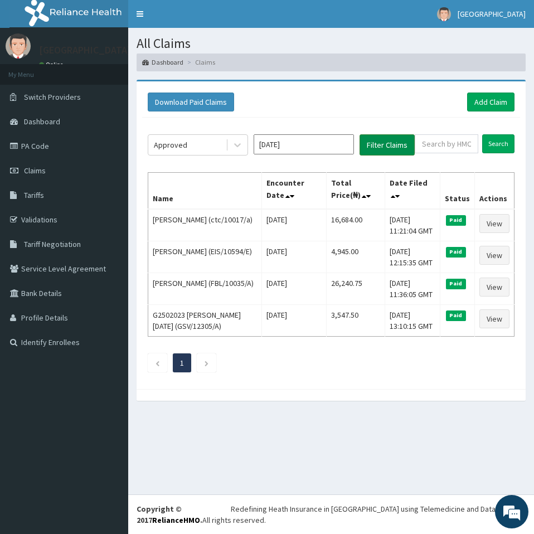
click at [379, 144] on button "Filter Claims" at bounding box center [386, 144] width 55 height 21
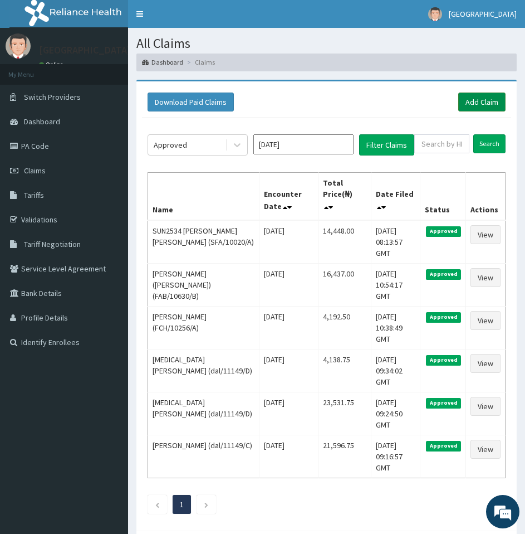
click at [487, 100] on link "Add Claim" at bounding box center [481, 101] width 47 height 19
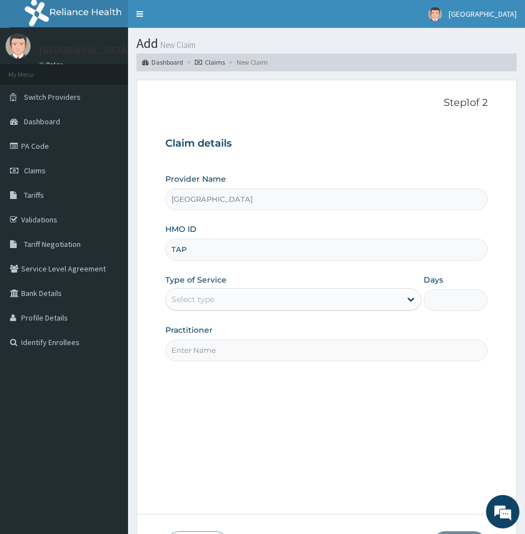
type input "TAP/10458/B"
click at [247, 297] on div "Select type" at bounding box center [283, 299] width 235 height 18
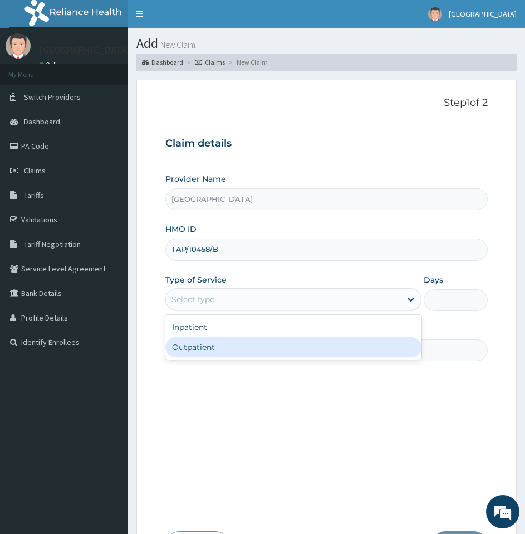
click at [225, 344] on div "Outpatient" at bounding box center [293, 347] width 256 height 20
type input "1"
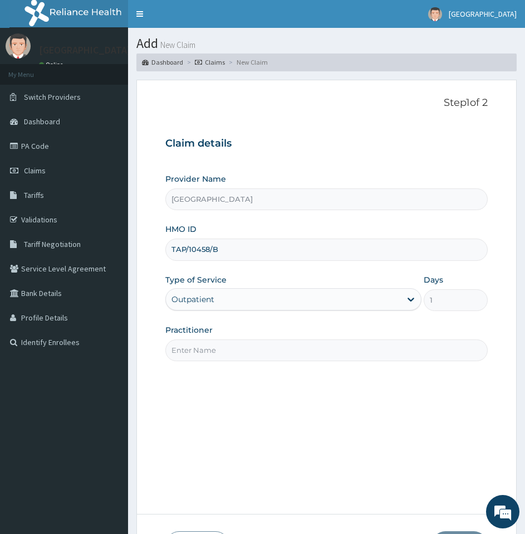
click at [265, 349] on input "Practitioner" at bounding box center [326, 350] width 323 height 22
type input "DR UCHEYA"
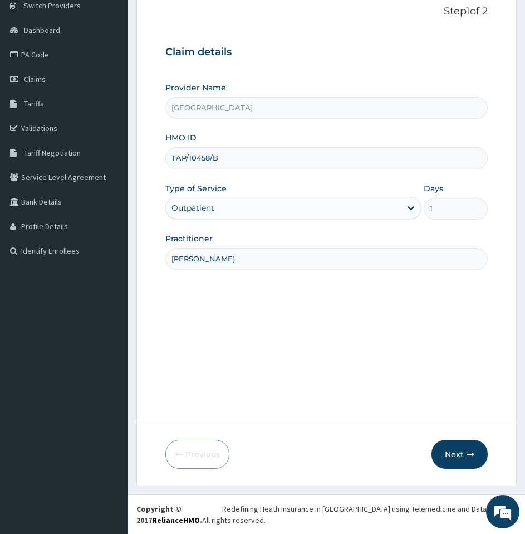
click at [457, 457] on button "Next" at bounding box center [460, 454] width 56 height 29
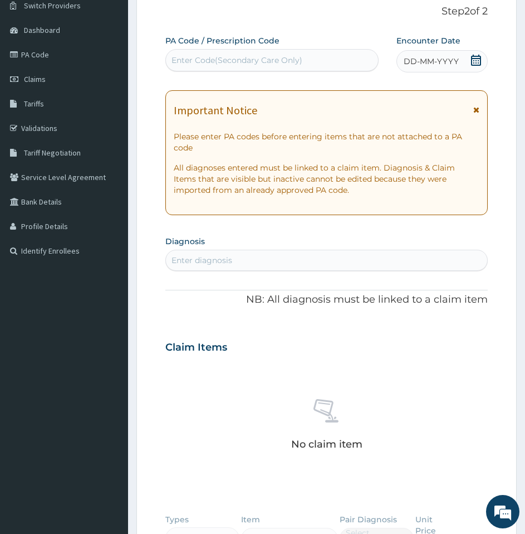
click at [476, 59] on icon at bounding box center [476, 60] width 11 height 11
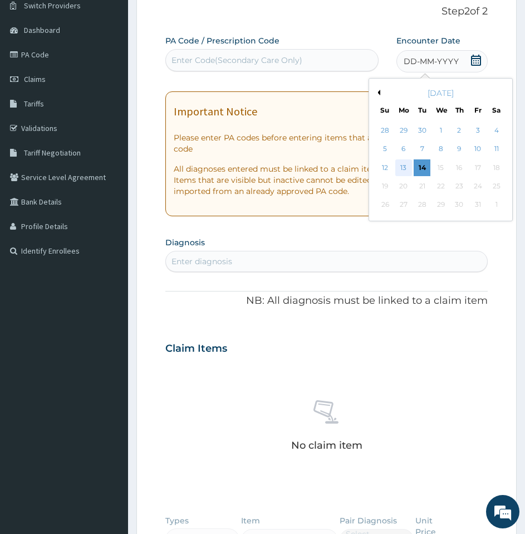
click at [409, 164] on div "13" at bounding box center [404, 167] width 17 height 17
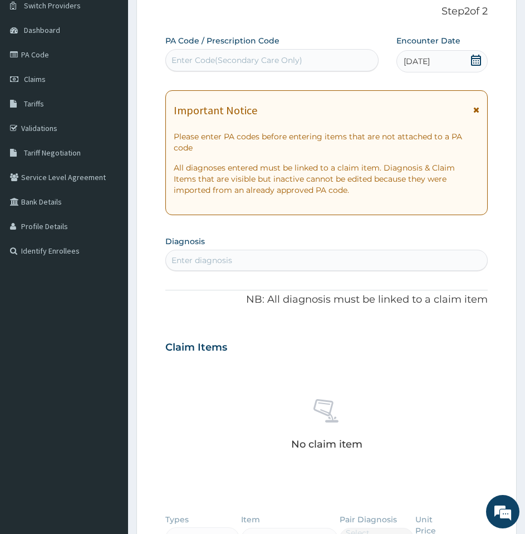
click at [333, 256] on div "Enter diagnosis" at bounding box center [326, 260] width 321 height 18
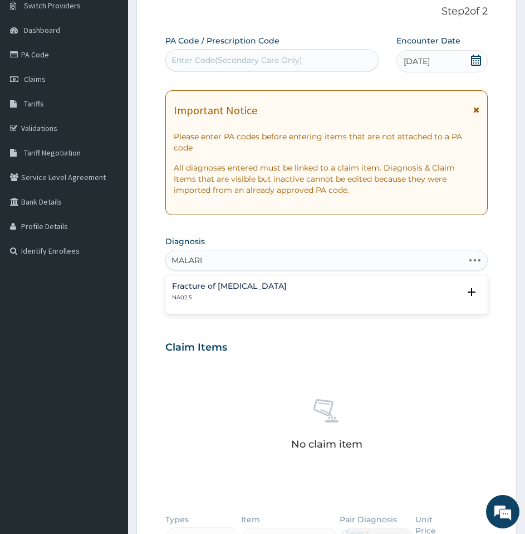
type input "MALARIA"
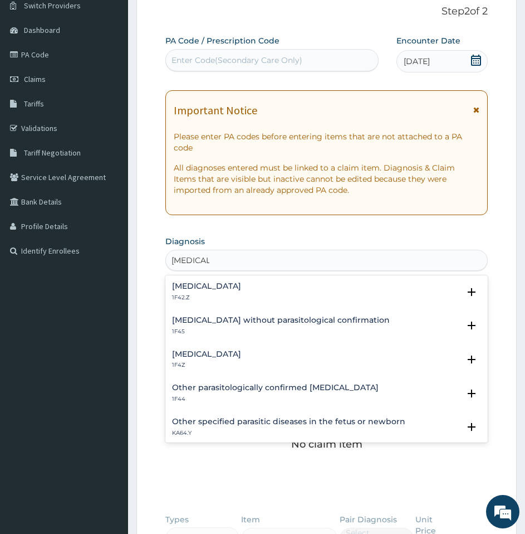
click at [256, 365] on div "Malaria, unspecified 1F4Z" at bounding box center [326, 359] width 309 height 19
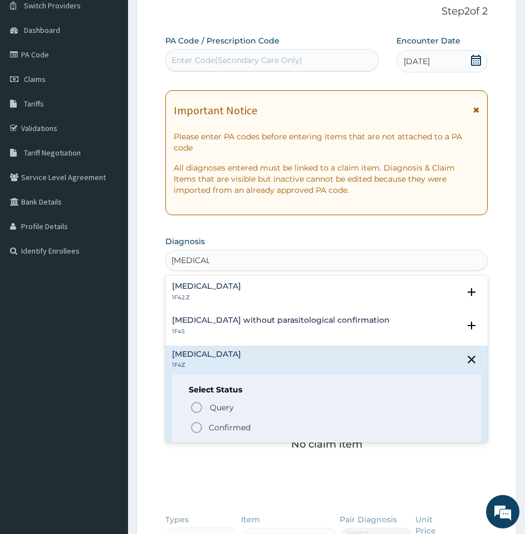
click at [233, 433] on p "Confirmed" at bounding box center [230, 427] width 42 height 11
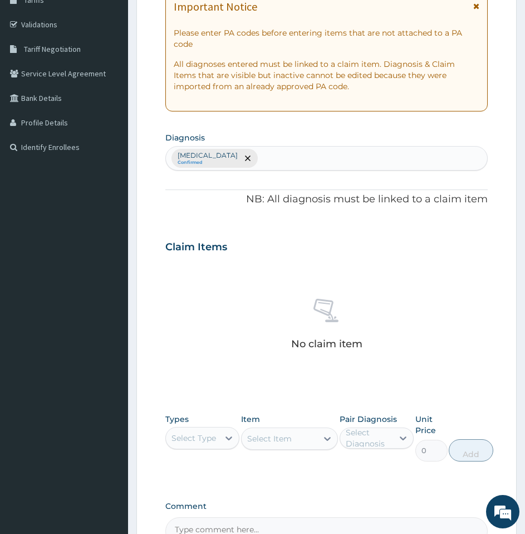
scroll to position [334, 0]
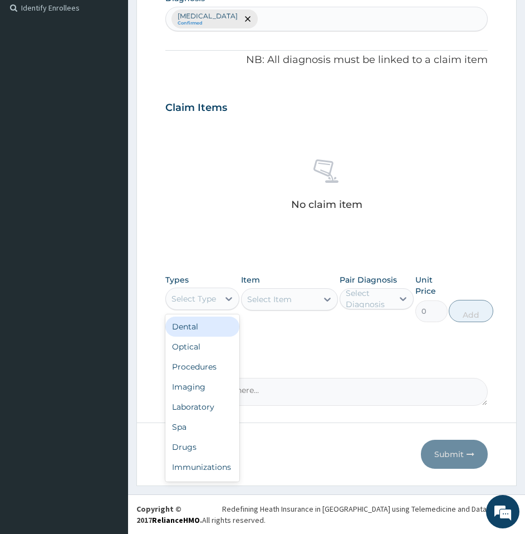
click at [213, 299] on div "Select Type" at bounding box center [194, 298] width 45 height 11
click at [195, 363] on div "Procedures" at bounding box center [202, 367] width 74 height 20
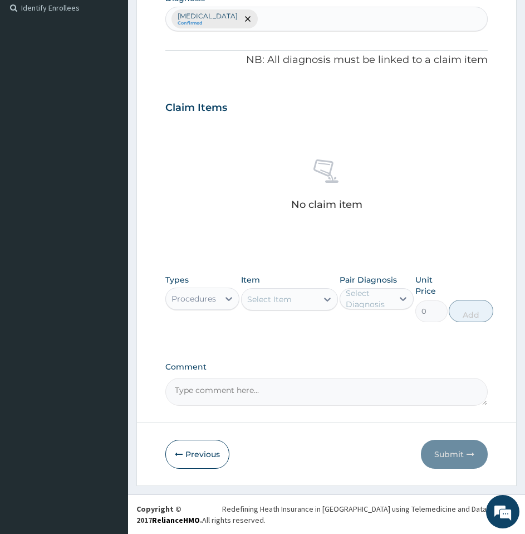
click at [274, 291] on div "Select Item" at bounding box center [280, 299] width 76 height 18
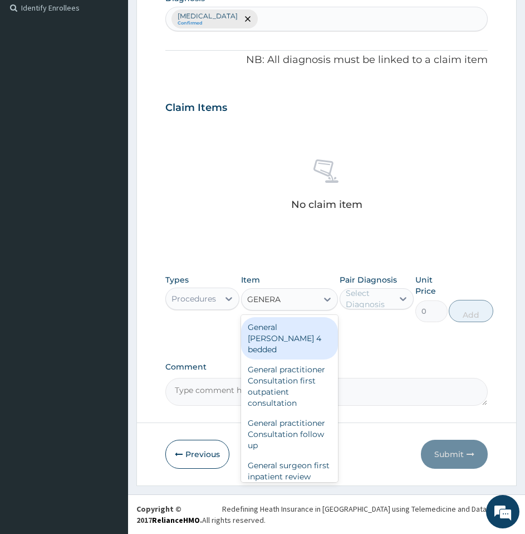
type input "GENERAL"
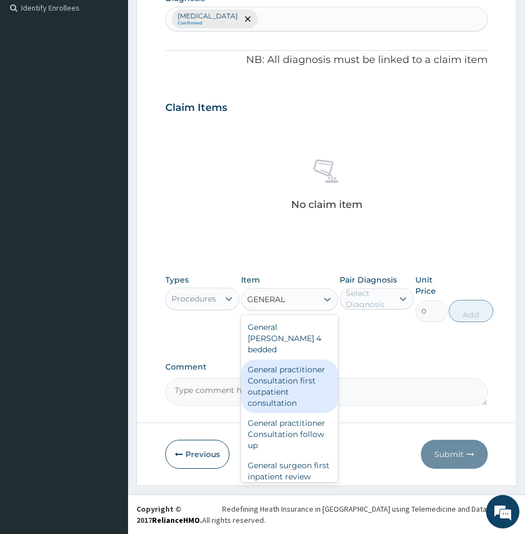
click at [280, 368] on div "General practitioner Consultation first outpatient consultation" at bounding box center [289, 385] width 97 height 53
type input "3547.5"
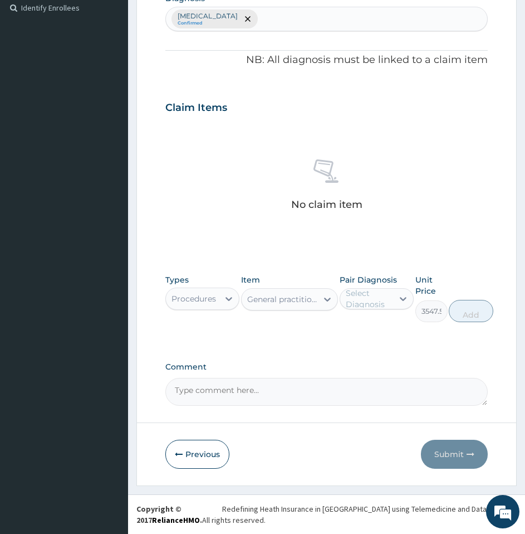
click at [362, 301] on div "Select Diagnosis" at bounding box center [369, 298] width 46 height 22
click at [362, 327] on label "[MEDICAL_DATA]" at bounding box center [388, 325] width 61 height 11
checkbox input "true"
click at [467, 311] on button "Add" at bounding box center [471, 311] width 45 height 22
type input "0"
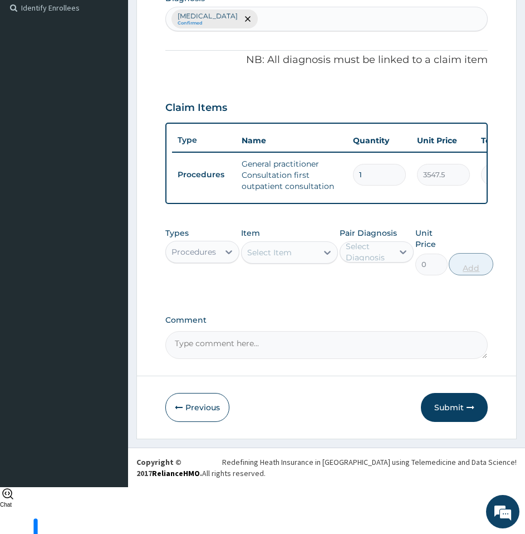
scroll to position [296, 0]
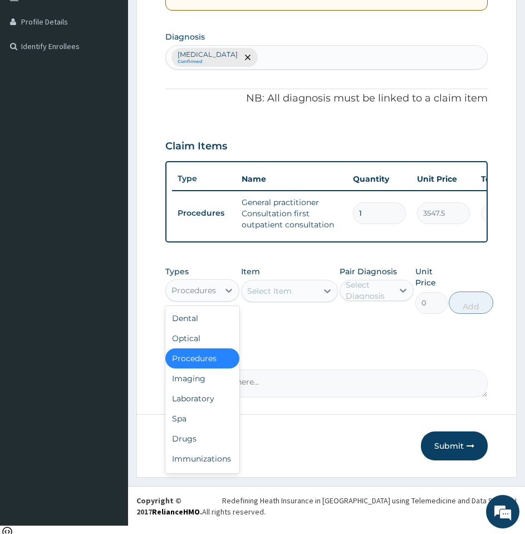
click at [215, 299] on div "Procedures" at bounding box center [192, 290] width 53 height 18
click at [196, 403] on div "Laboratory" at bounding box center [202, 398] width 74 height 20
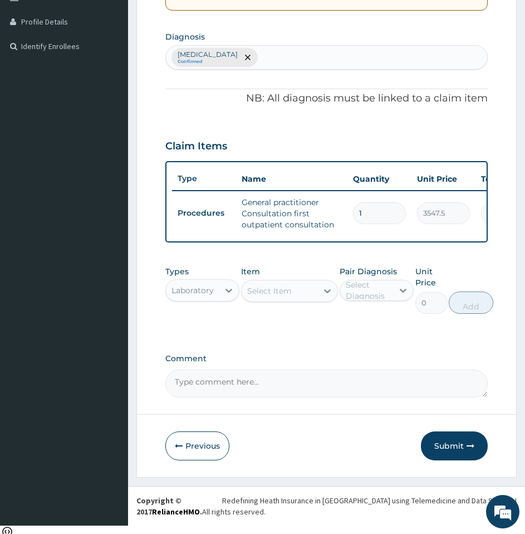
click at [288, 296] on div "Select Item" at bounding box center [269, 290] width 45 height 11
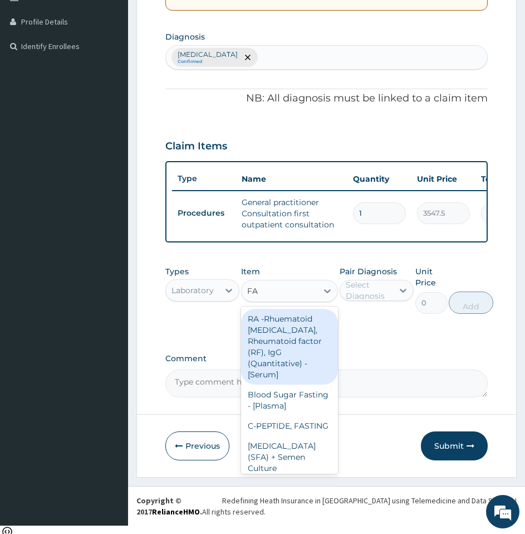
type input "F"
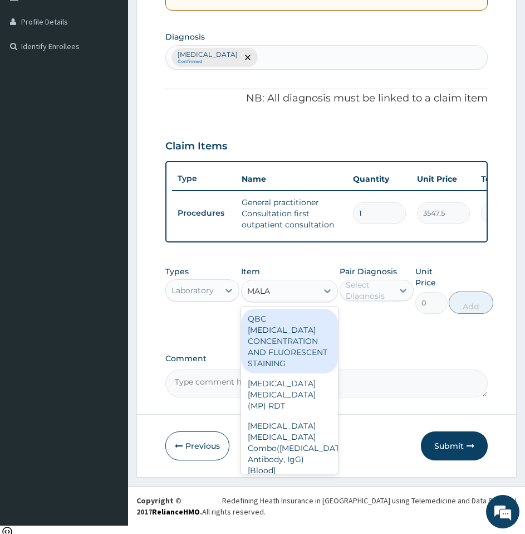
type input "MALAR"
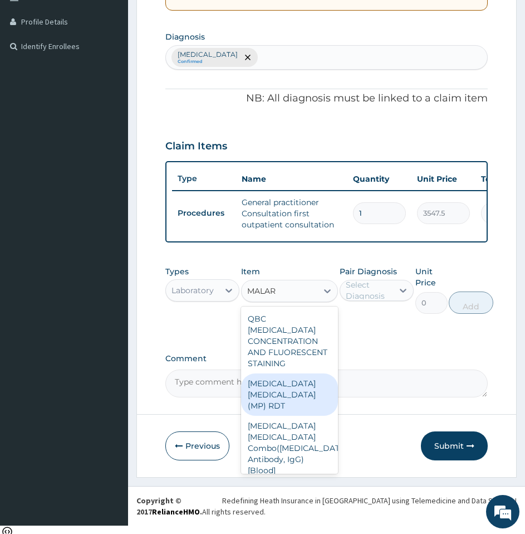
click at [265, 403] on div "MALARIA PARASITE (MP) RDT" at bounding box center [289, 394] width 97 height 42
type input "1612.5"
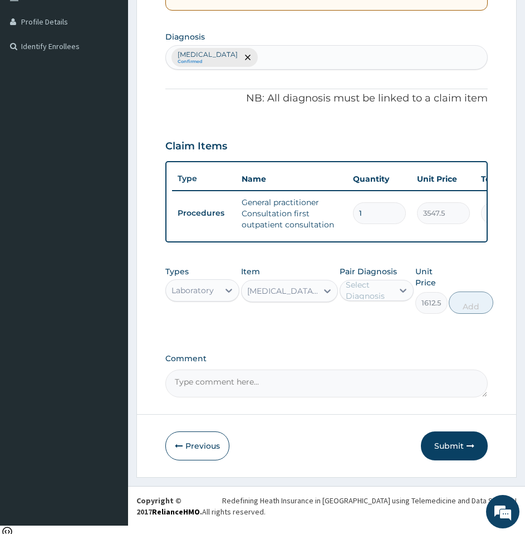
click at [377, 300] on div "Select Diagnosis" at bounding box center [369, 290] width 46 height 22
click at [374, 323] on label "Malaria, unspecified" at bounding box center [388, 317] width 61 height 11
checkbox input "true"
click at [487, 313] on button "Add" at bounding box center [471, 302] width 45 height 22
type input "0"
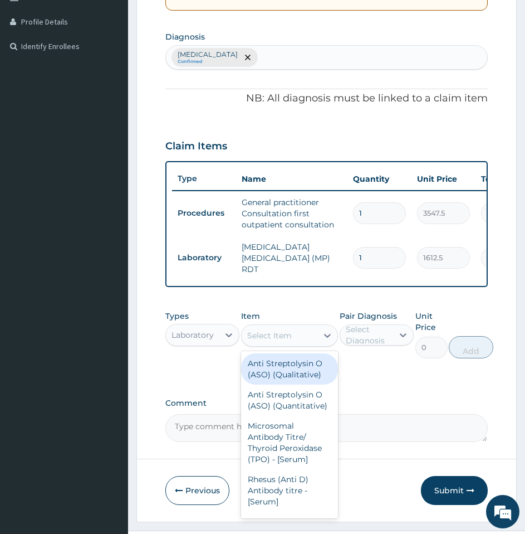
click at [274, 339] on div "Select Item" at bounding box center [269, 335] width 45 height 11
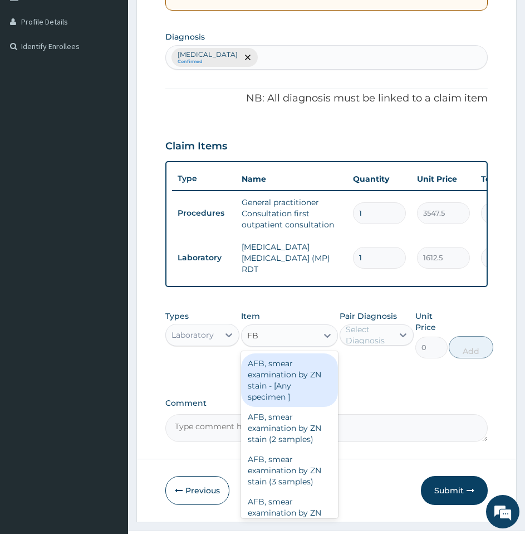
type input "FBC"
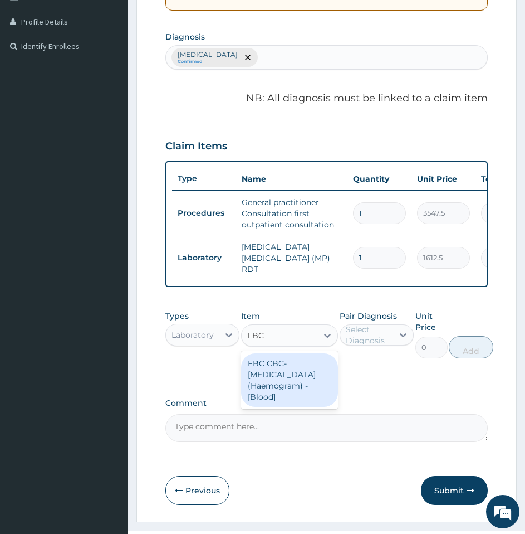
click at [272, 382] on div "FBC CBC-[MEDICAL_DATA] (Haemogram) - [Blood]" at bounding box center [289, 379] width 97 height 53
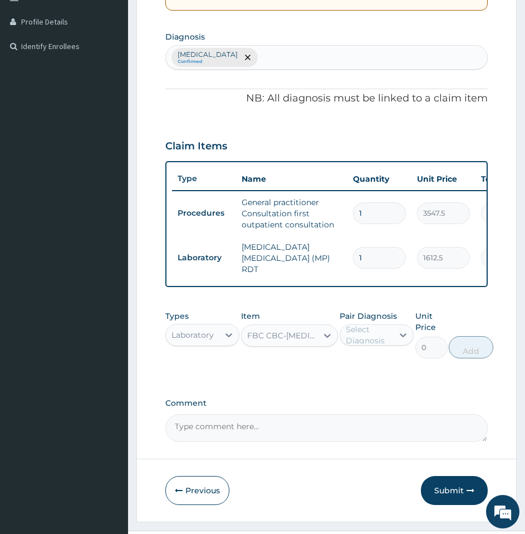
type input "4300"
click at [370, 329] on div "Select Diagnosis" at bounding box center [369, 335] width 46 height 22
click at [366, 368] on label "[MEDICAL_DATA]" at bounding box center [388, 362] width 61 height 11
checkbox input "true"
click at [484, 353] on button "Add" at bounding box center [471, 347] width 45 height 22
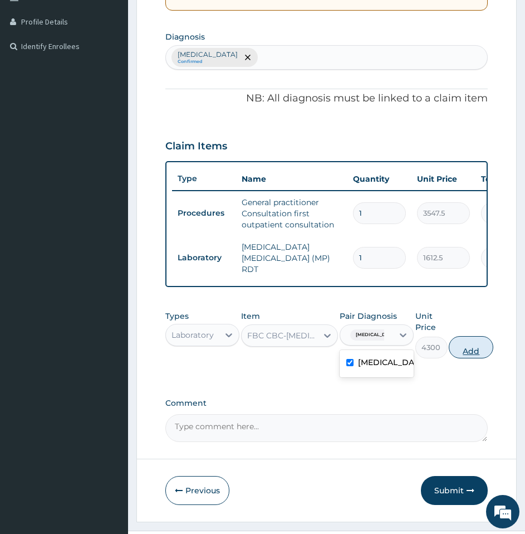
type input "0"
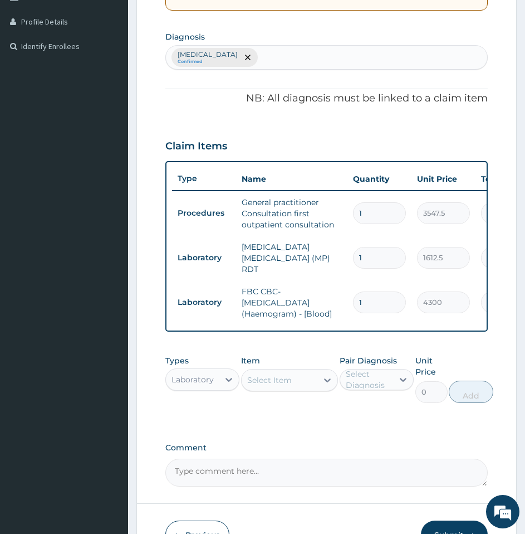
click at [193, 384] on div "Laboratory" at bounding box center [193, 379] width 42 height 11
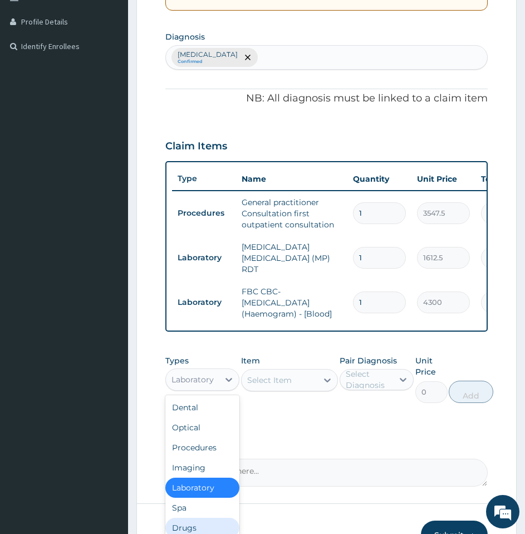
click at [198, 529] on div "Drugs" at bounding box center [202, 528] width 74 height 20
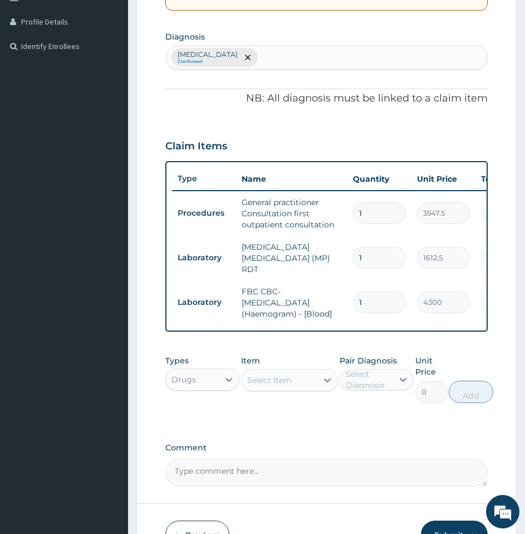
click at [295, 384] on div "Select Item" at bounding box center [280, 380] width 76 height 18
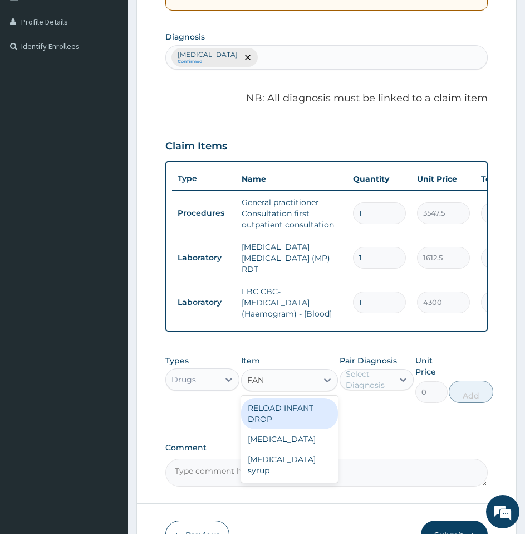
type input "FANS"
click at [281, 415] on div "Fansidar" at bounding box center [289, 408] width 97 height 20
type input "193.5"
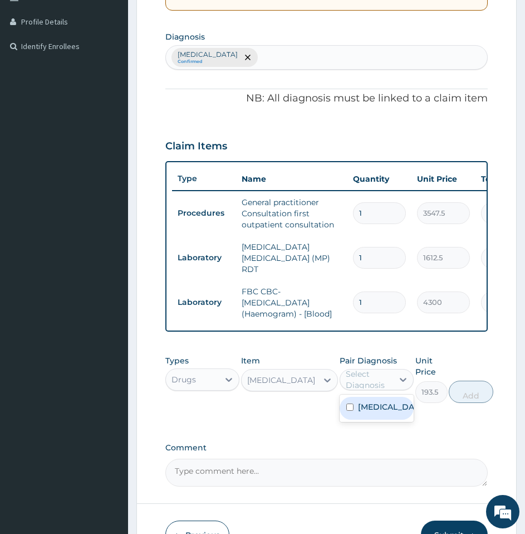
click at [361, 382] on div "Select Diagnosis" at bounding box center [369, 379] width 46 height 22
click at [360, 419] on div "[MEDICAL_DATA]" at bounding box center [377, 408] width 74 height 23
checkbox input "true"
click at [477, 392] on button "Add" at bounding box center [471, 391] width 45 height 22
type input "0"
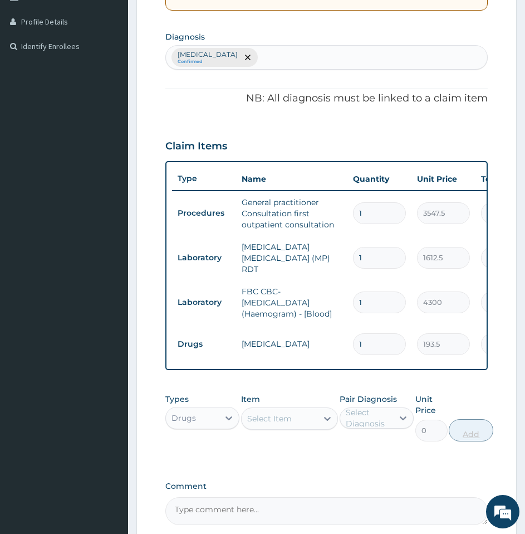
type input "0.00"
type input "3"
type input "580.50"
type input "3"
click at [375, 455] on div "Types Drugs Item Select Item Pair Diagnosis Select Diagnosis Unit Price 0 Add" at bounding box center [326, 426] width 323 height 76
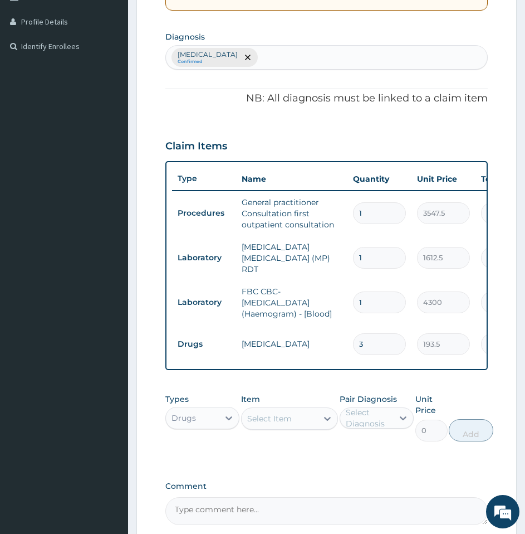
click at [268, 415] on div "Select Item" at bounding box center [269, 418] width 45 height 11
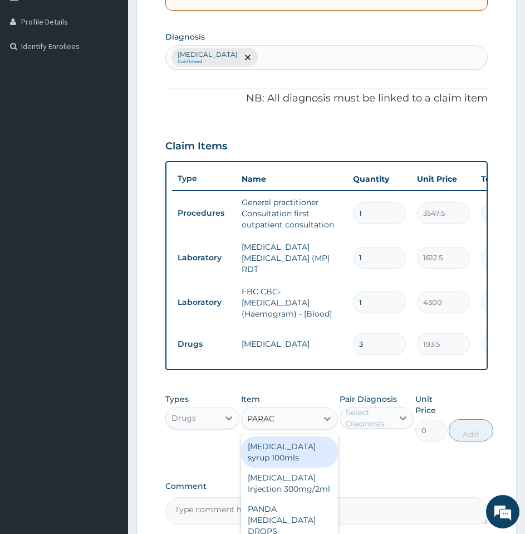
type input "PARACE"
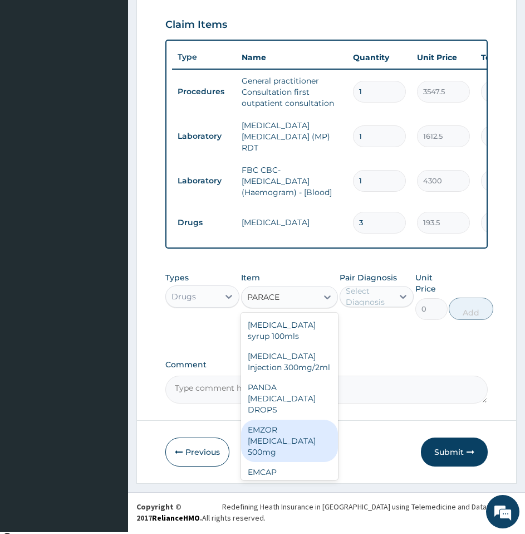
click at [279, 457] on div "EMZOR PARACETAMOL 500mg" at bounding box center [289, 440] width 97 height 42
type input "21.5"
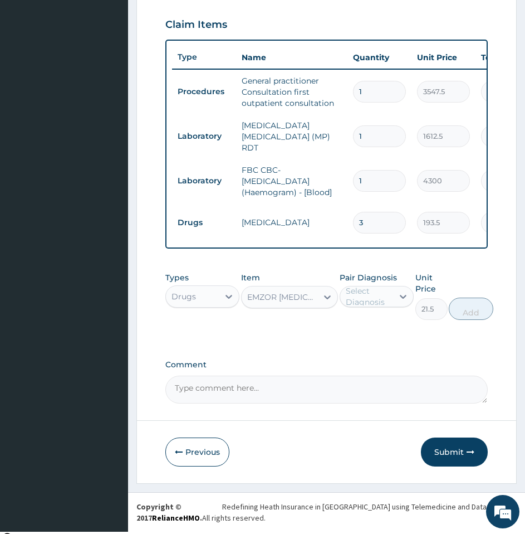
click at [364, 300] on div "Select Diagnosis" at bounding box center [369, 296] width 46 height 22
click at [364, 329] on label "[MEDICAL_DATA]" at bounding box center [388, 323] width 61 height 11
checkbox input "true"
click at [463, 311] on button "Add" at bounding box center [471, 308] width 45 height 22
type input "0"
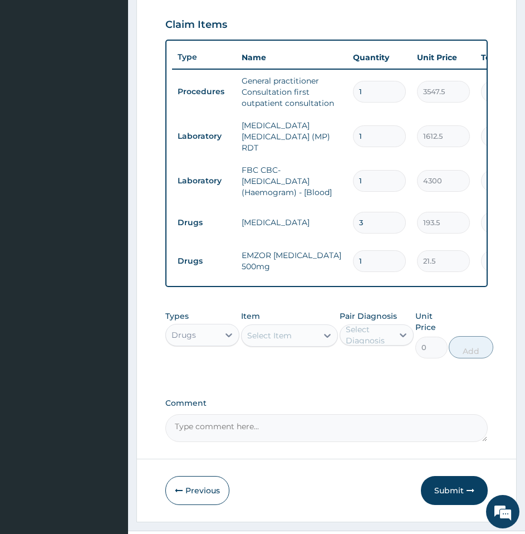
type input "17"
type input "365.50"
type input "18"
type input "387.00"
click at [269, 344] on div "Select Item" at bounding box center [280, 335] width 76 height 18
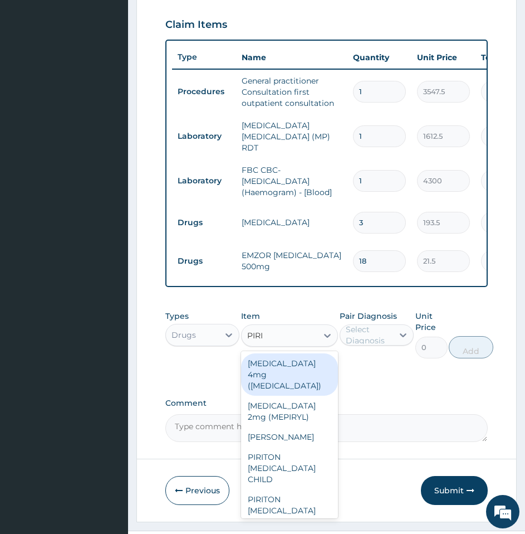
type input "PIRIT"
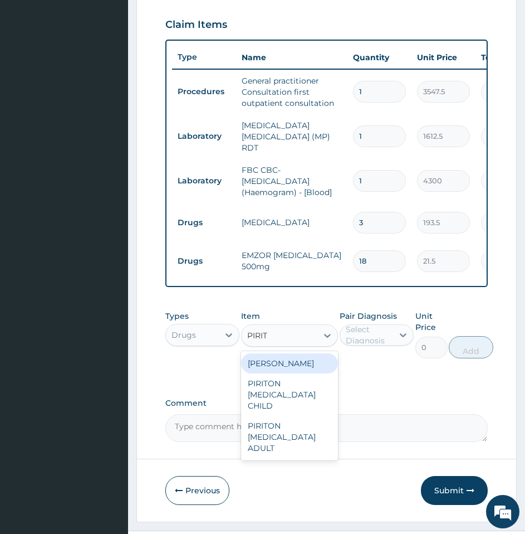
click at [323, 365] on div "PIRITON TAB EVANS" at bounding box center [289, 363] width 97 height 20
type input "21.5"
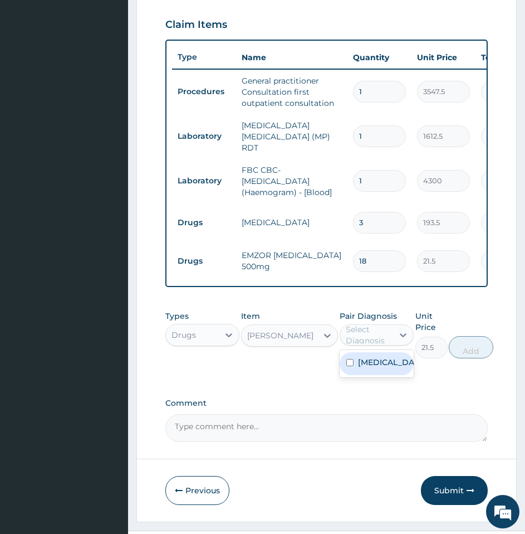
click at [393, 333] on div "Select Diagnosis" at bounding box center [366, 335] width 53 height 18
click at [385, 377] on div "[MEDICAL_DATA]" at bounding box center [377, 363] width 74 height 27
click at [376, 368] on label "[MEDICAL_DATA]" at bounding box center [388, 362] width 61 height 11
checkbox input "true"
click at [466, 354] on button "Add" at bounding box center [471, 347] width 45 height 22
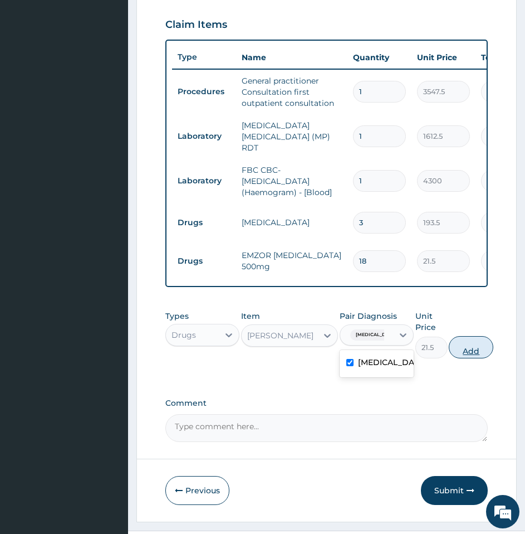
type input "0"
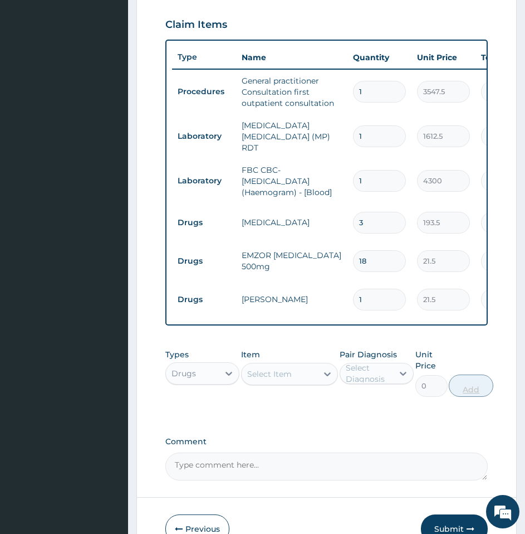
type input "0.00"
type input "5"
type input "107.50"
type input "5"
click at [338, 430] on div "PA Code / Prescription Code Enter Code(Secondary Care Only) Encounter Date 13-1…" at bounding box center [326, 94] width 323 height 771
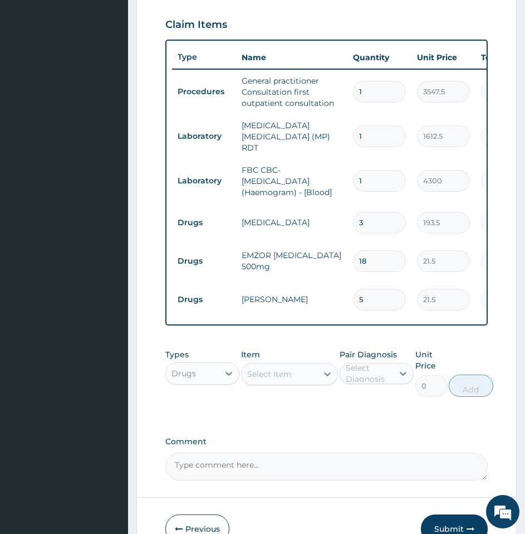
click at [269, 371] on div "Select Item" at bounding box center [269, 373] width 45 height 11
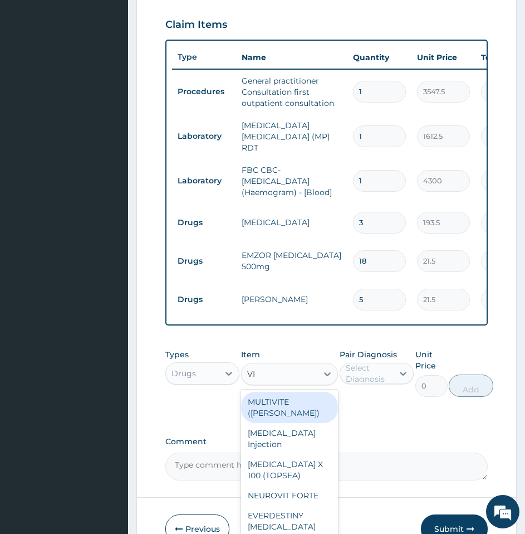
type input "VIT"
type input "21.5"
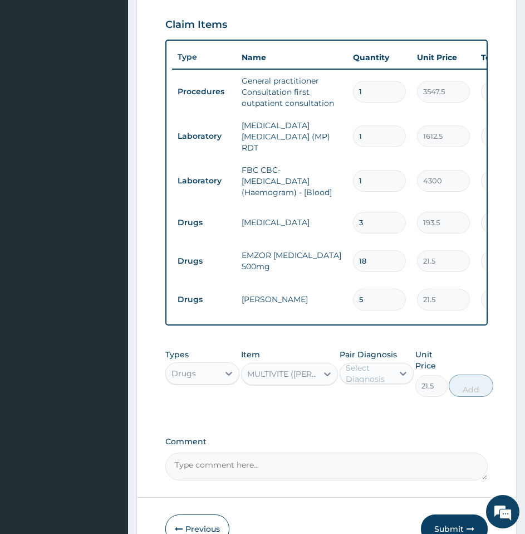
click at [273, 378] on div "MULTIVITE (EVANS)" at bounding box center [282, 373] width 71 height 11
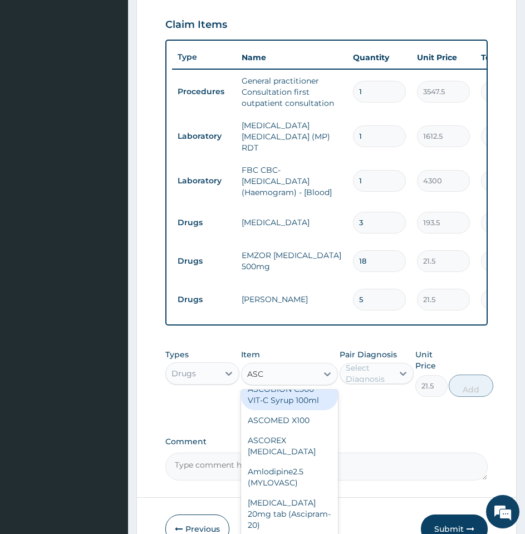
scroll to position [0, 0]
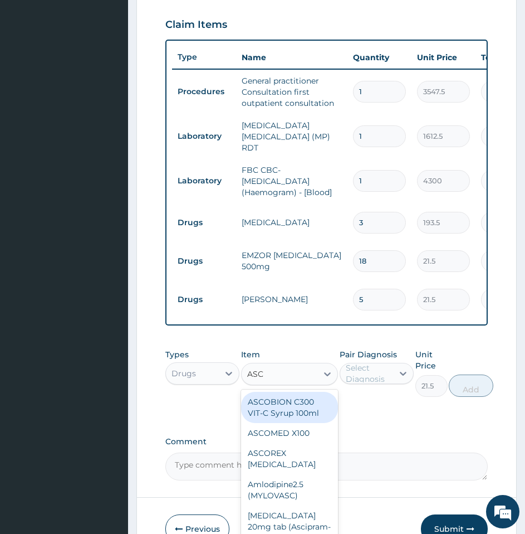
type input "ASCO"
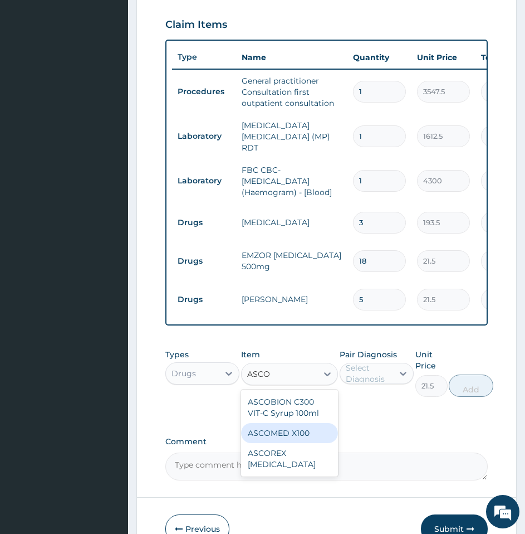
click at [292, 438] on div "ASCOMED X100" at bounding box center [289, 433] width 97 height 20
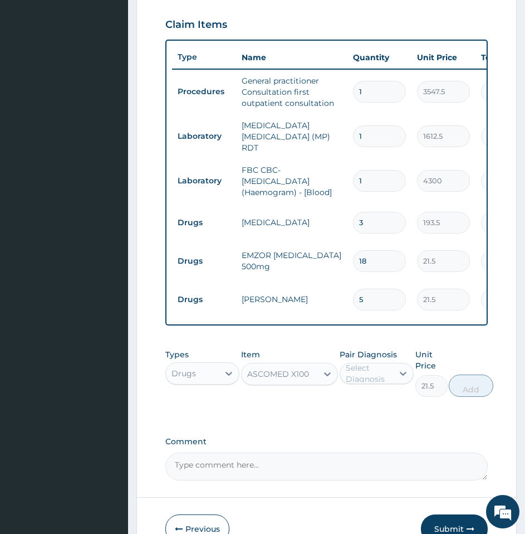
click at [367, 380] on div "Select Diagnosis" at bounding box center [369, 373] width 46 height 22
click at [364, 406] on label "Malaria, unspecified" at bounding box center [388, 400] width 61 height 11
checkbox input "true"
click at [466, 391] on button "Add" at bounding box center [471, 385] width 45 height 22
type input "0"
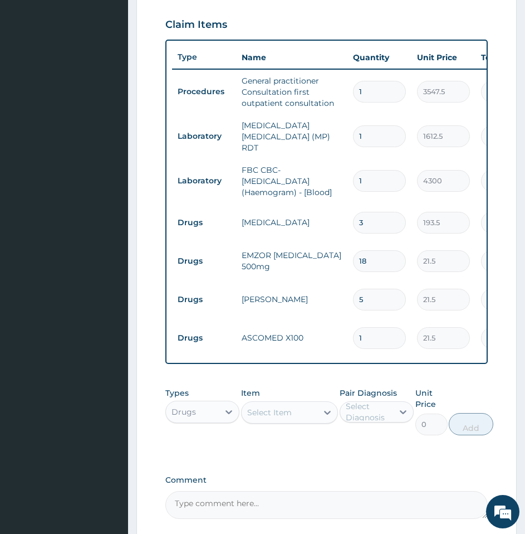
type input "15"
type input "322.50"
type input "15"
click at [357, 457] on div "Types Drugs Item Select Item Pair Diagnosis Select Diagnosis Unit Price 0 Add" at bounding box center [326, 420] width 323 height 76
click at [287, 421] on div "Select Item" at bounding box center [280, 412] width 76 height 18
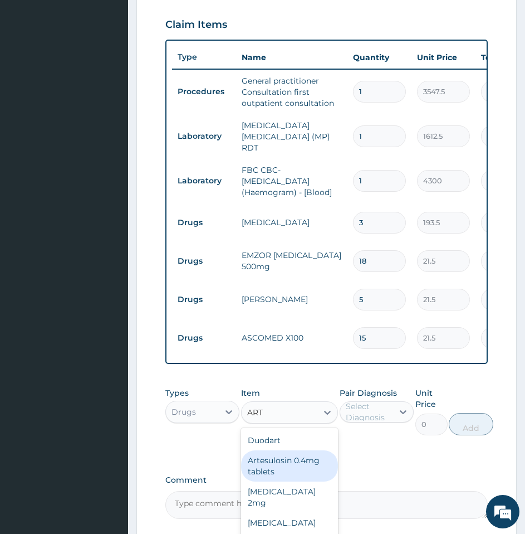
type input "ARTE"
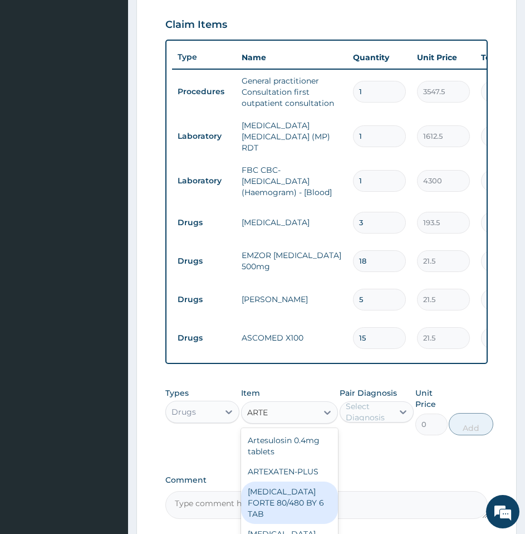
click at [285, 500] on div "COARTEM FORTE 80/480 BY 6 TAB" at bounding box center [289, 502] width 97 height 42
type input "408.5"
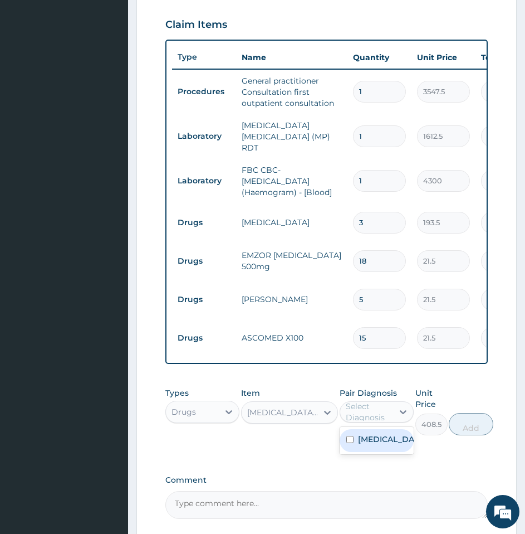
click at [377, 414] on div "Select Diagnosis" at bounding box center [369, 412] width 46 height 22
click at [371, 445] on label "Malaria, unspecified" at bounding box center [388, 438] width 61 height 11
checkbox input "true"
click at [484, 426] on button "Add" at bounding box center [471, 424] width 45 height 22
type input "0"
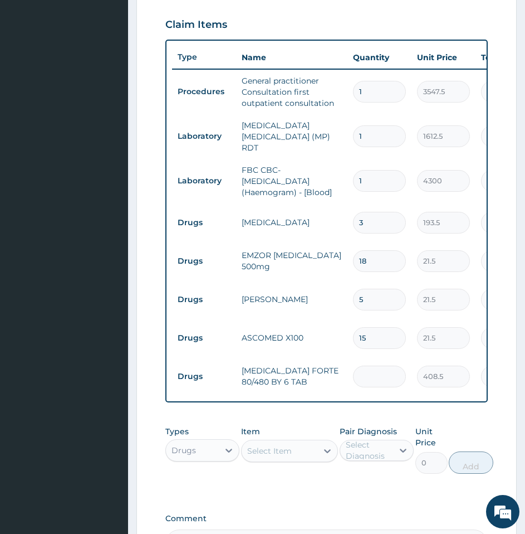
type input "0.00"
type input "6"
type input "2451.00"
type input "6"
click at [291, 491] on div "Types Drugs Item Select Item Pair Diagnosis Select Diagnosis Unit Price 0 Add" at bounding box center [326, 458] width 323 height 76
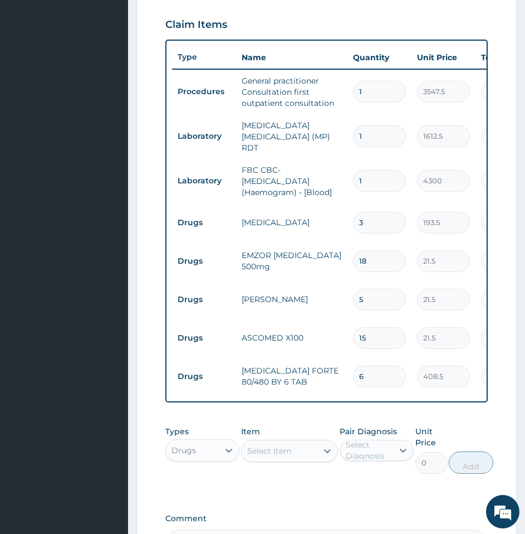
scroll to position [571, 0]
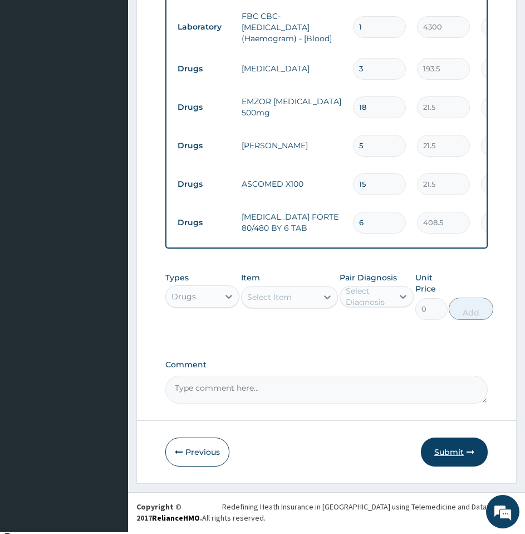
click at [448, 456] on button "Submit" at bounding box center [454, 451] width 67 height 29
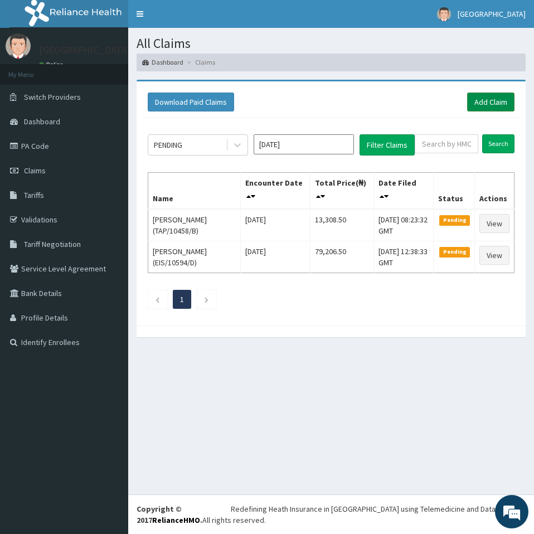
click at [477, 107] on link "Add Claim" at bounding box center [490, 101] width 47 height 19
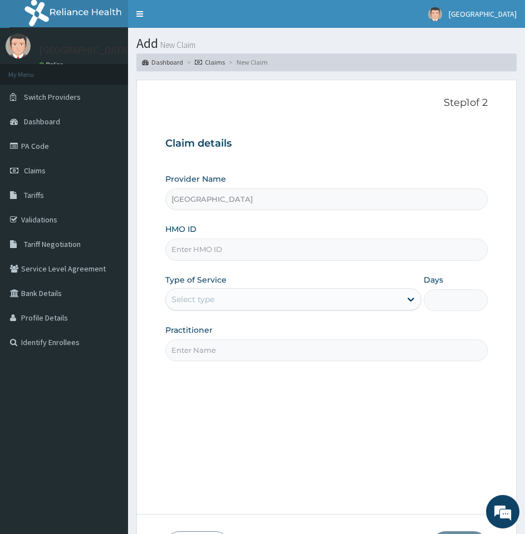
drag, startPoint x: 0, startPoint y: 0, endPoint x: 326, endPoint y: 248, distance: 409.8
click at [326, 248] on input "HMO ID" at bounding box center [326, 249] width 323 height 22
type input "FBL/10035/A"
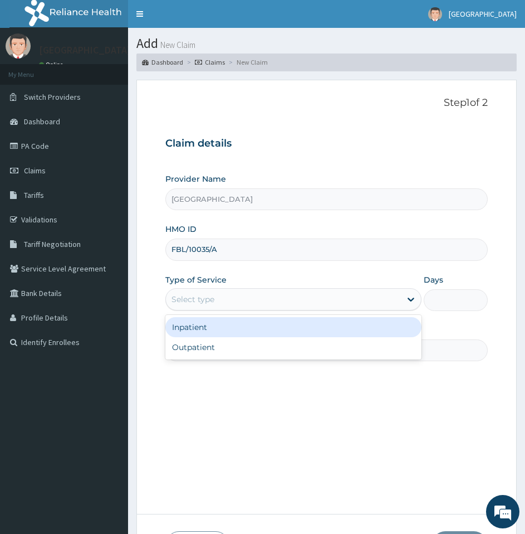
click at [247, 302] on div "Select type" at bounding box center [283, 299] width 235 height 18
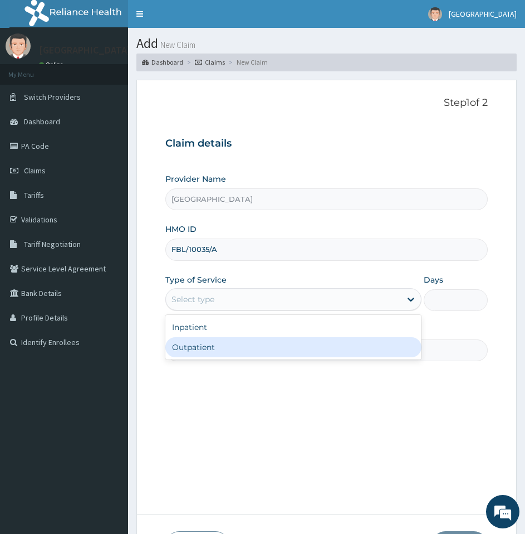
click at [219, 355] on div "Outpatient" at bounding box center [293, 347] width 256 height 20
type input "1"
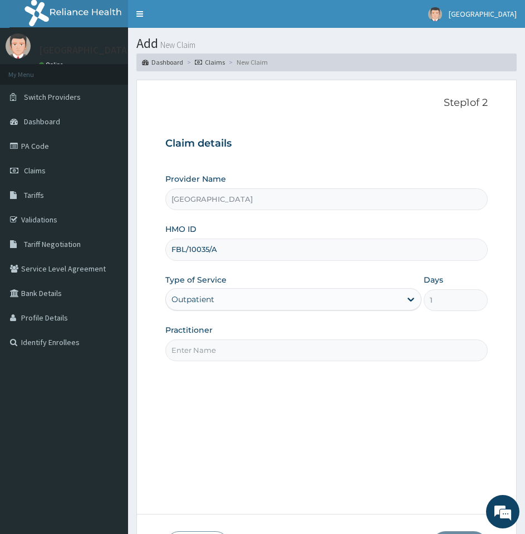
click at [243, 350] on input "Practitioner" at bounding box center [326, 350] width 323 height 22
type input "[PERSON_NAME]"
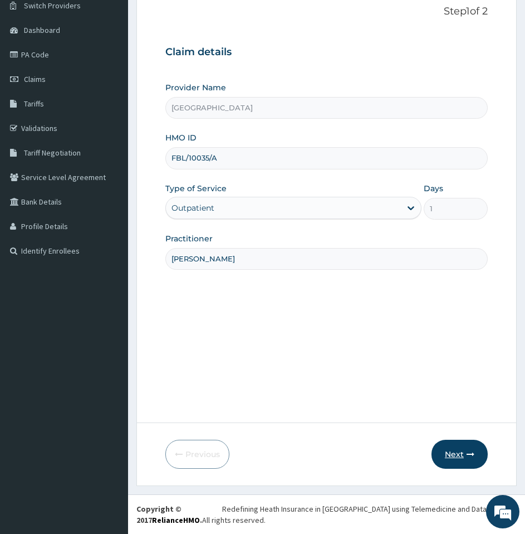
click at [446, 457] on button "Next" at bounding box center [460, 454] width 56 height 29
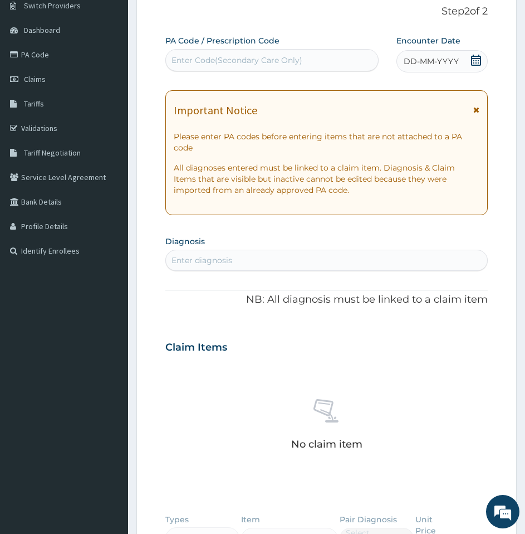
click at [477, 58] on icon at bounding box center [476, 60] width 10 height 11
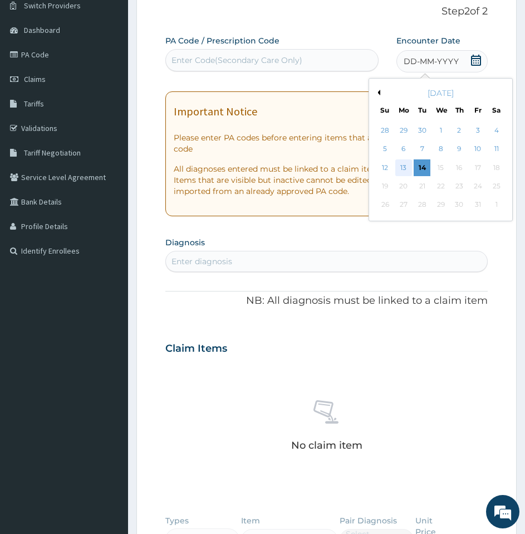
click at [408, 165] on div "13" at bounding box center [404, 167] width 17 height 17
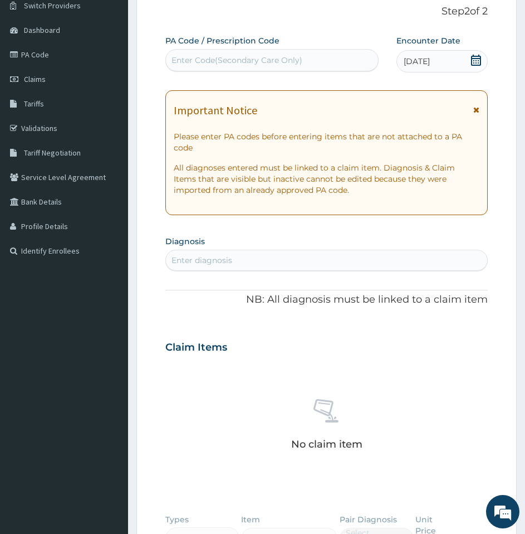
click at [287, 261] on div "Enter diagnosis" at bounding box center [326, 260] width 321 height 18
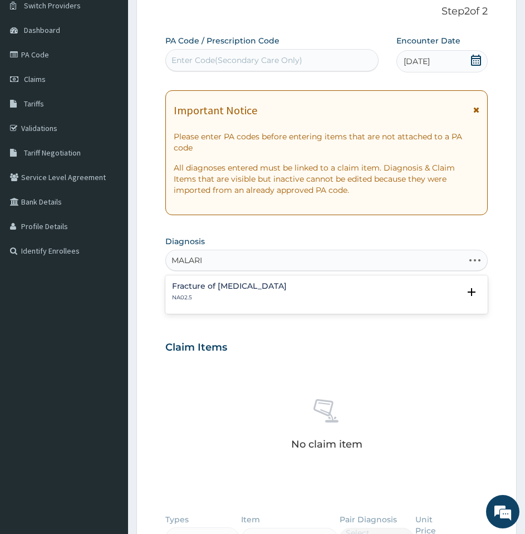
type input "[MEDICAL_DATA]"
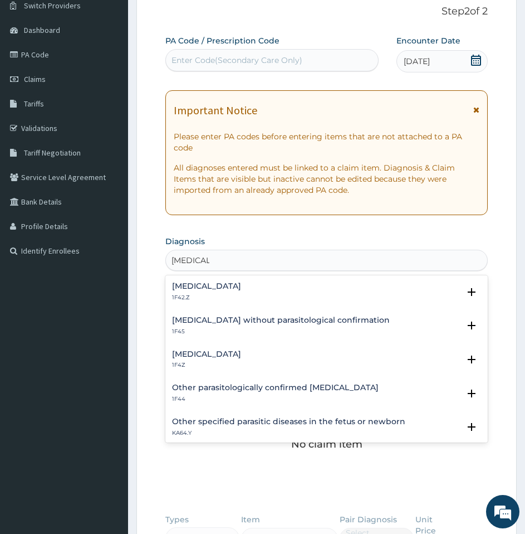
click at [241, 358] on h4 "Malaria, unspecified" at bounding box center [206, 354] width 69 height 8
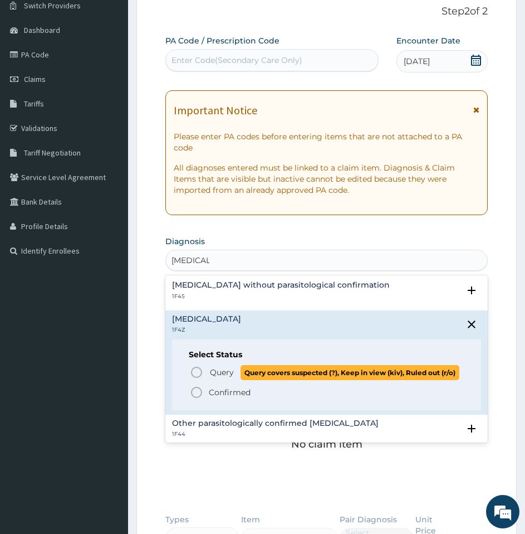
scroll to position [36, 0]
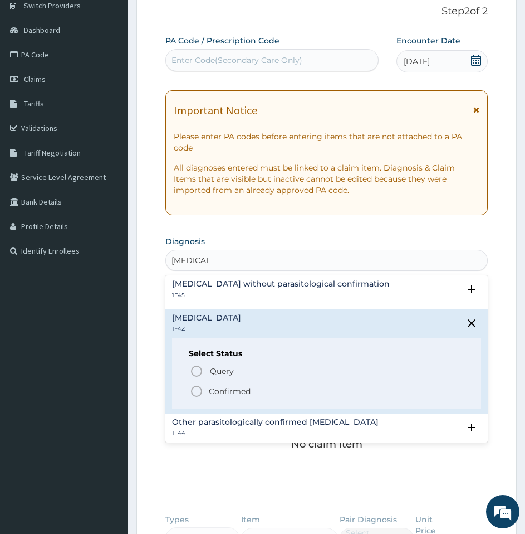
click at [232, 397] on p "Confirmed" at bounding box center [230, 391] width 42 height 11
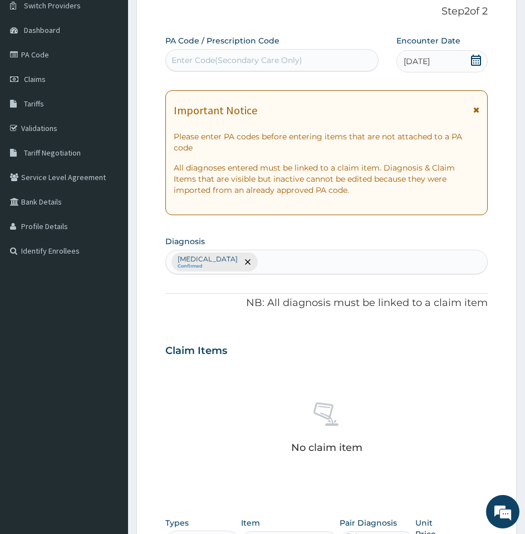
type input "V"
type input "U"
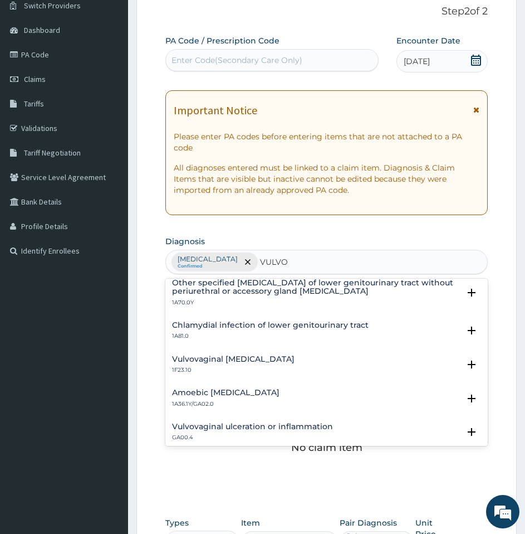
scroll to position [244, 0]
type input "VULVO"
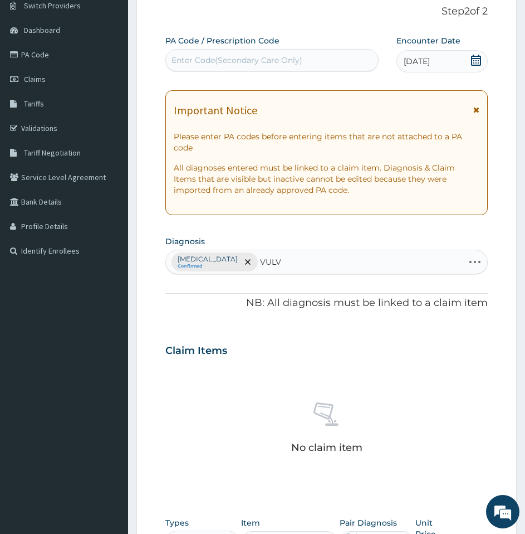
type input "VULVO"
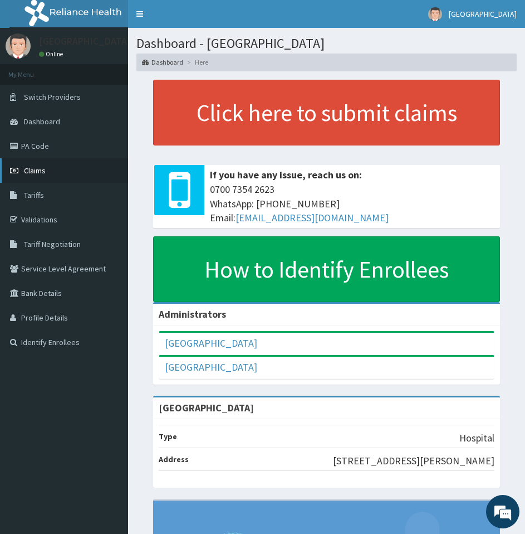
click at [31, 172] on span "Claims" at bounding box center [35, 170] width 22 height 10
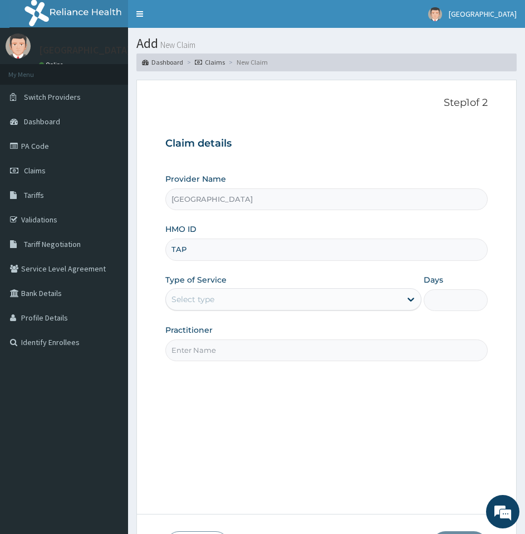
type input "TAP/10458/B"
click at [227, 294] on div "Select type" at bounding box center [283, 299] width 235 height 18
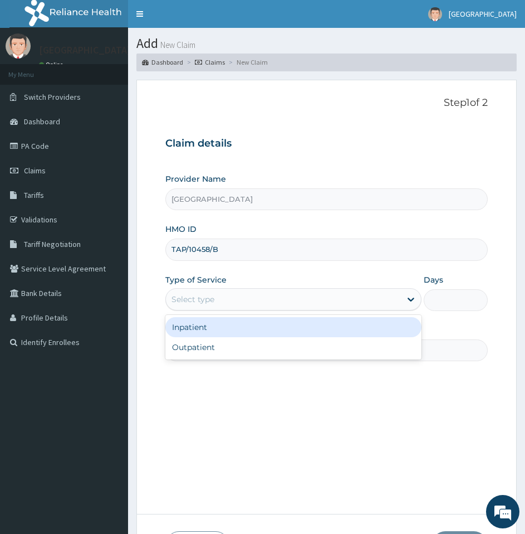
click at [194, 351] on div "Outpatient" at bounding box center [293, 347] width 256 height 20
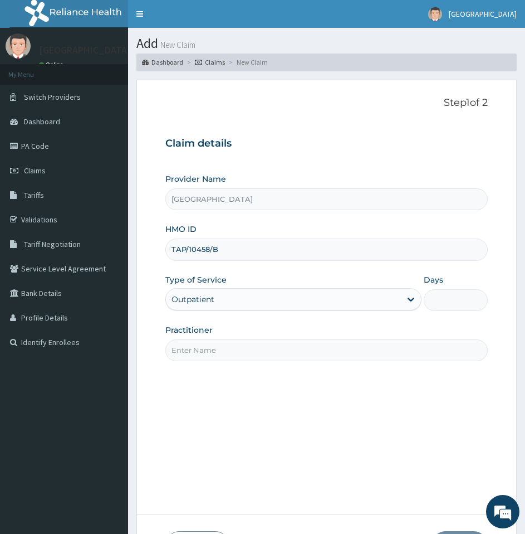
type input "1"
click at [268, 350] on input "Practitioner" at bounding box center [326, 350] width 323 height 22
type input "[PERSON_NAME]"
click at [218, 431] on div "Step 1 of 2 Claim details Provider Name [GEOGRAPHIC_DATA] HMO ID TAP/10458/B Ty…" at bounding box center [326, 297] width 323 height 401
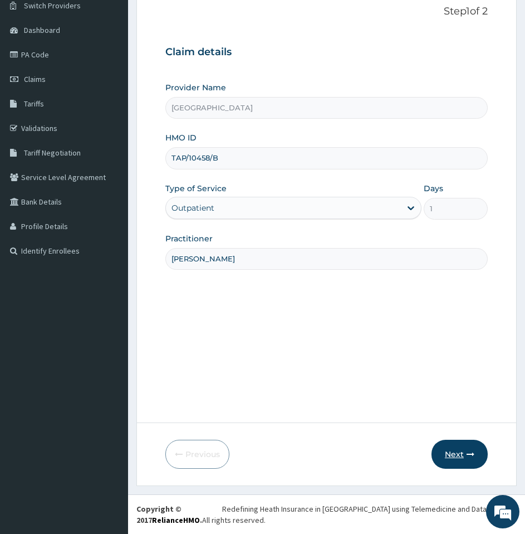
click at [453, 453] on button "Next" at bounding box center [460, 454] width 56 height 29
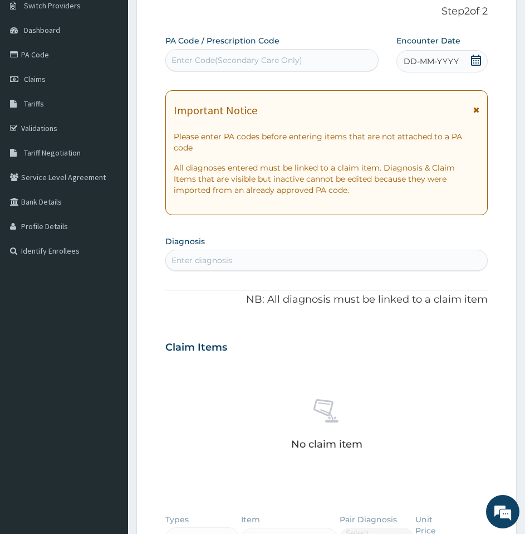
click at [479, 60] on icon at bounding box center [476, 60] width 10 height 11
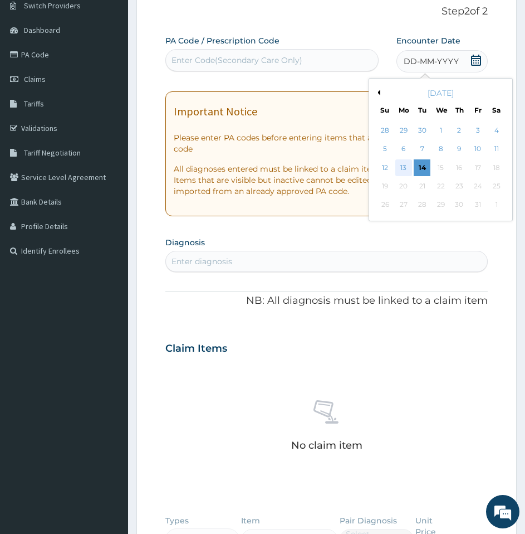
click at [402, 167] on div "13" at bounding box center [404, 167] width 17 height 17
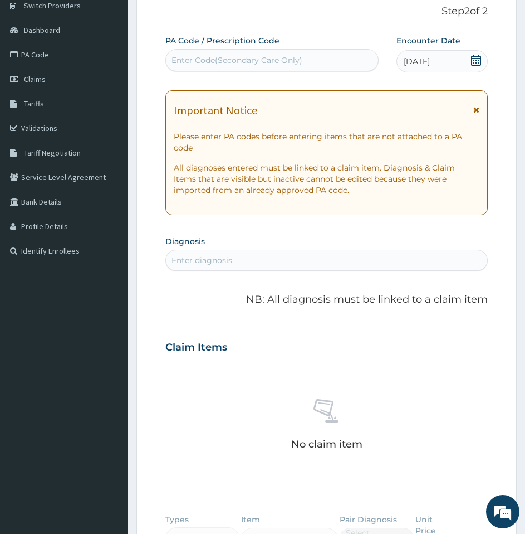
click at [207, 260] on div "Enter diagnosis" at bounding box center [202, 260] width 61 height 11
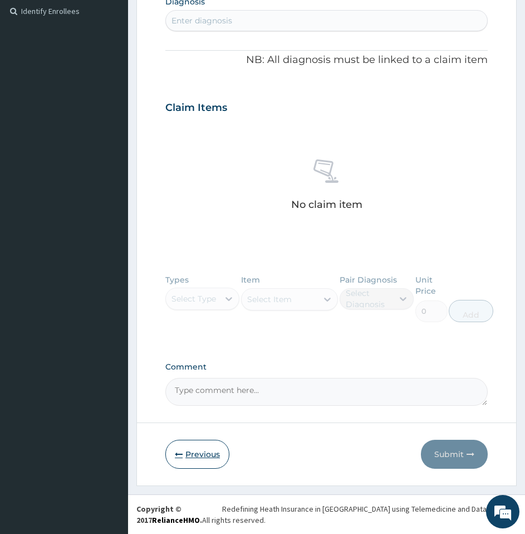
click at [183, 457] on button "Previous" at bounding box center [197, 454] width 64 height 29
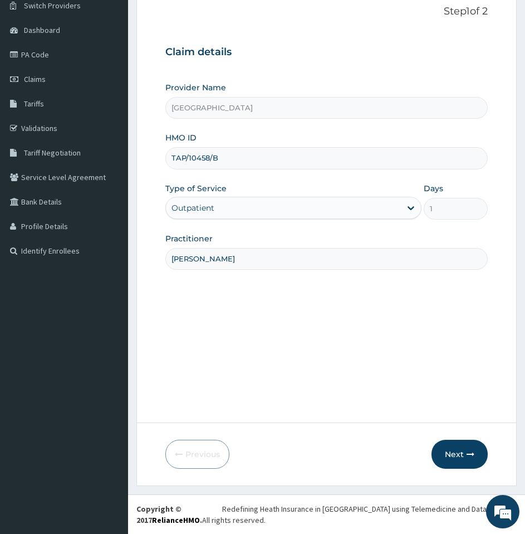
click at [271, 154] on input "TAP/10458/B" at bounding box center [326, 158] width 323 height 22
type textarea "B"
click at [271, 154] on input "TAP/10458/B" at bounding box center [326, 158] width 323 height 22
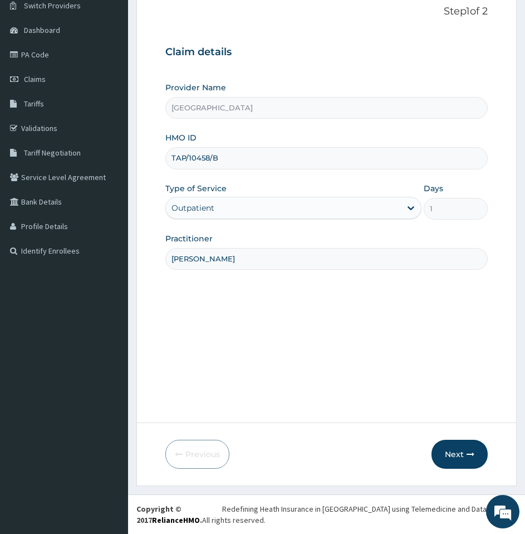
click at [271, 154] on input "TAP/10458/B" at bounding box center [326, 158] width 323 height 22
type input "FBL/10035/A"
click at [450, 454] on button "Next" at bounding box center [460, 454] width 56 height 29
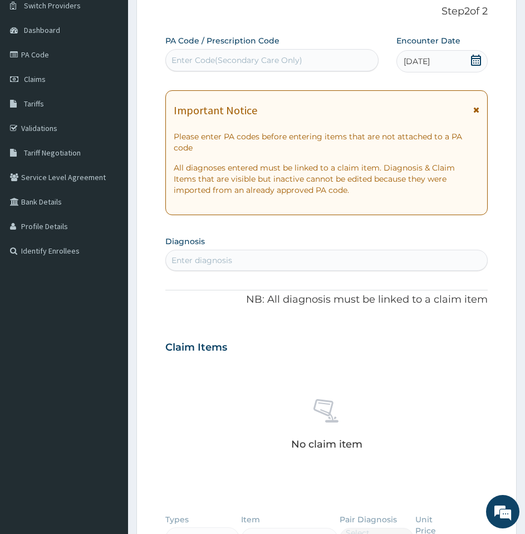
click at [257, 256] on div "Enter diagnosis" at bounding box center [326, 260] width 321 height 18
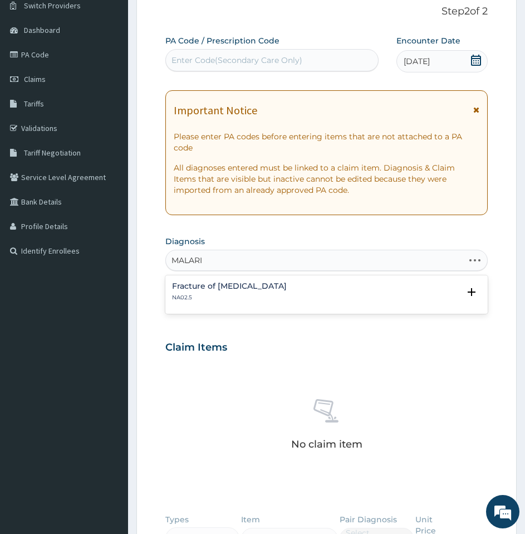
type input "[MEDICAL_DATA]"
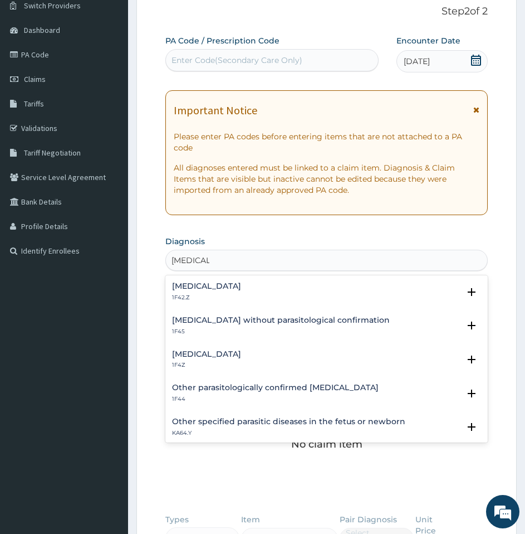
click at [213, 364] on p "1F4Z" at bounding box center [206, 365] width 69 height 8
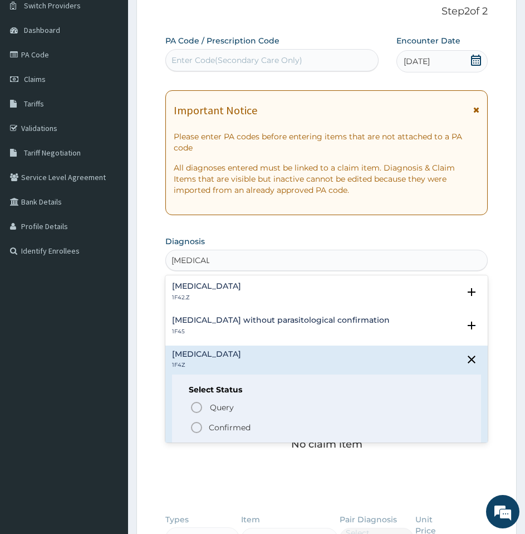
click at [212, 433] on p "Confirmed" at bounding box center [230, 427] width 42 height 11
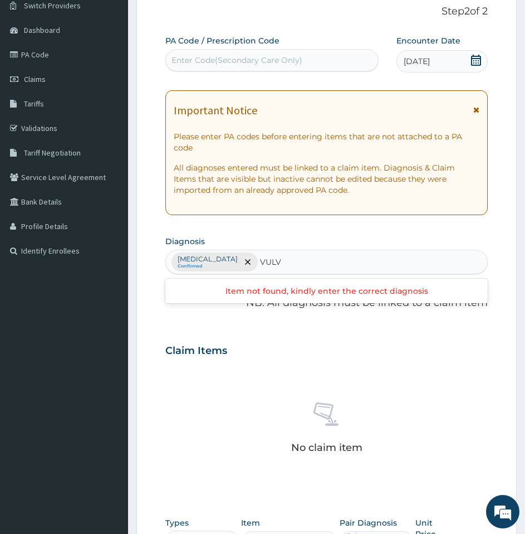
type input "VULVO"
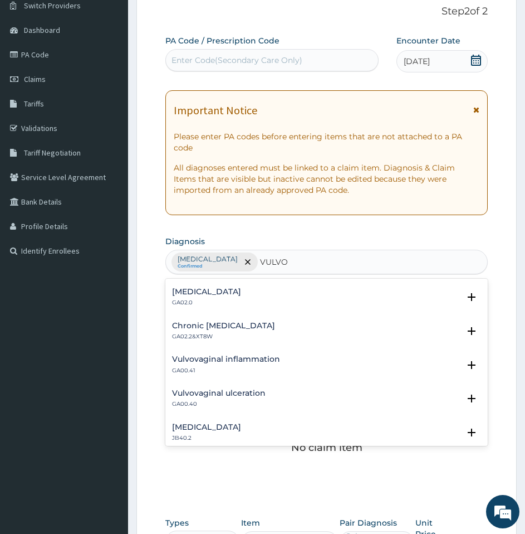
scroll to position [33, 0]
click at [242, 365] on p "GA00.41" at bounding box center [226, 369] width 108 height 8
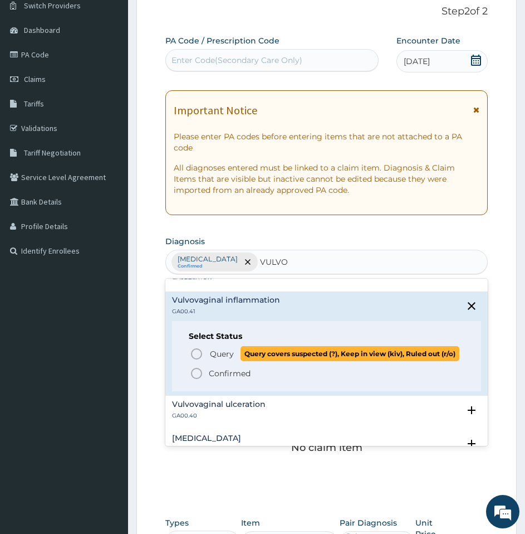
scroll to position [92, 0]
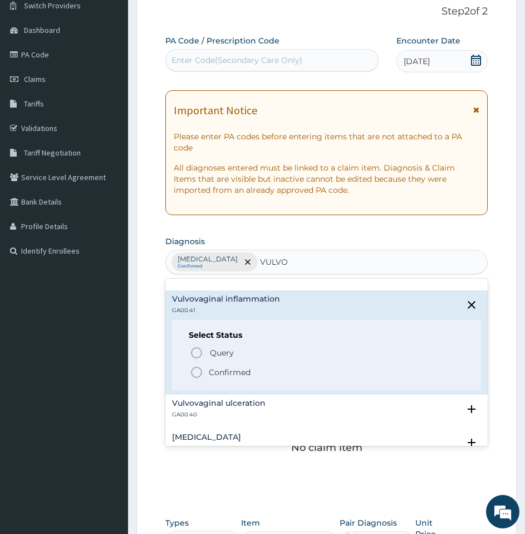
click at [223, 378] on p "Confirmed" at bounding box center [230, 372] width 42 height 11
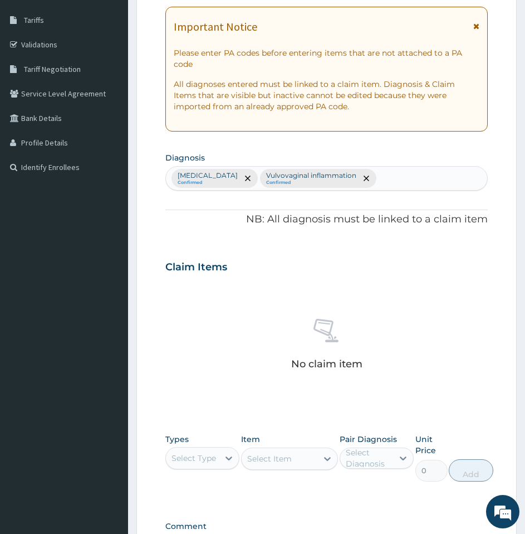
scroll to position [176, 0]
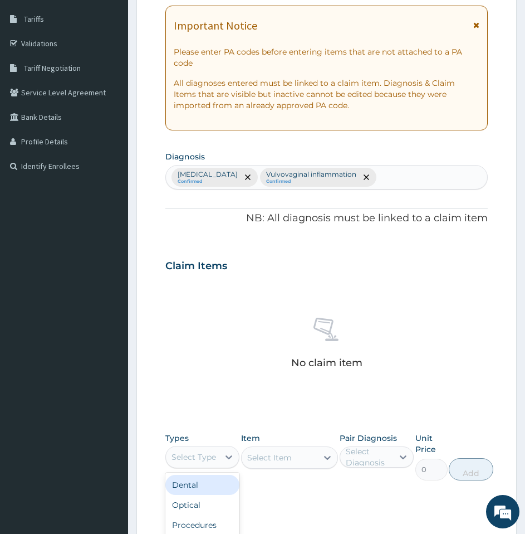
click at [193, 462] on div "Select Type" at bounding box center [194, 456] width 45 height 11
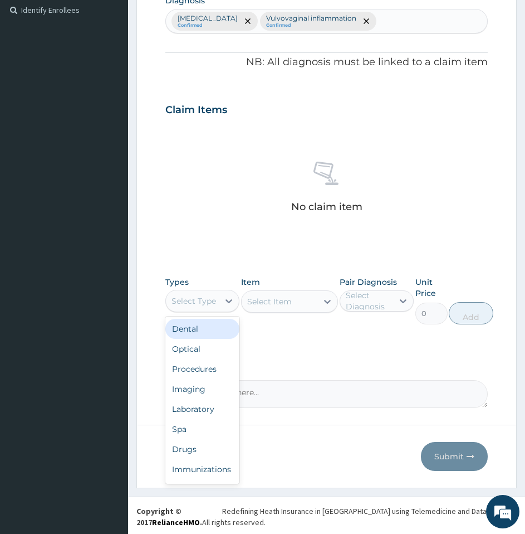
scroll to position [334, 0]
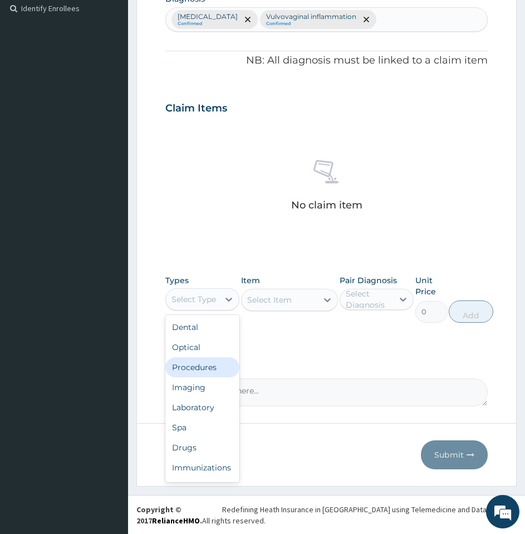
click at [205, 359] on div "Procedures" at bounding box center [202, 367] width 74 height 20
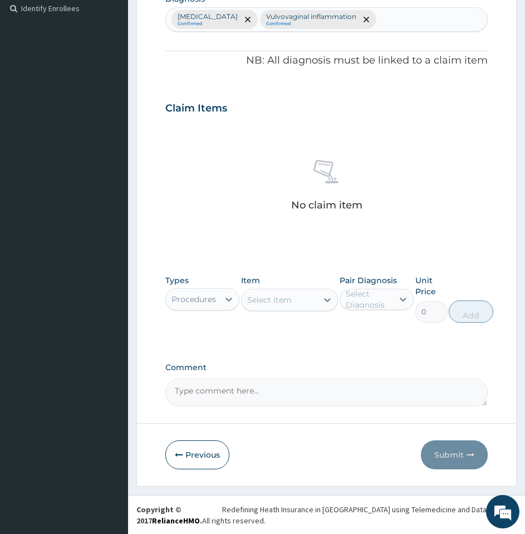
click at [286, 300] on div "Select Item" at bounding box center [269, 299] width 45 height 11
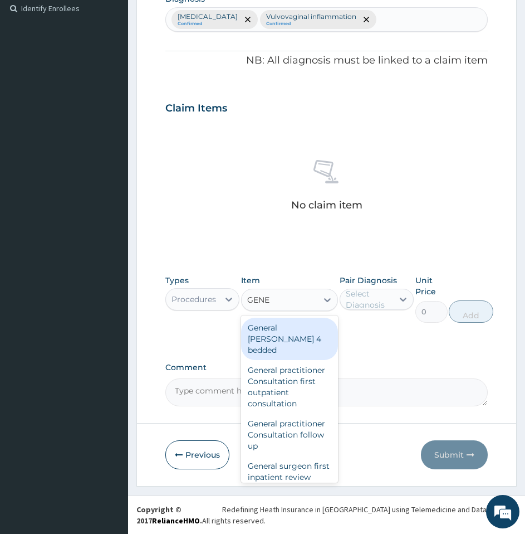
type input "GENER"
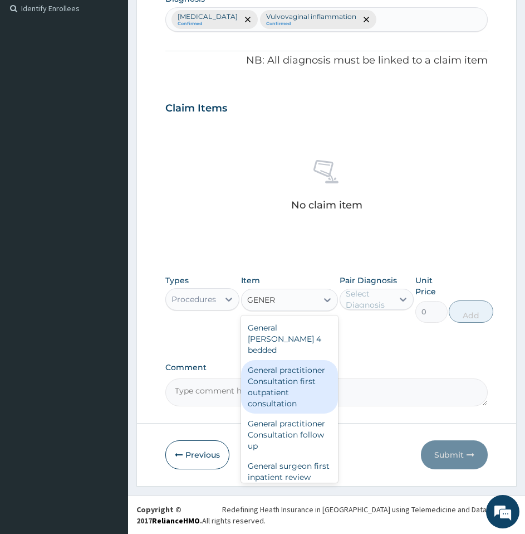
click at [269, 383] on div "General practitioner Consultation first outpatient consultation" at bounding box center [289, 386] width 97 height 53
type input "3547.5"
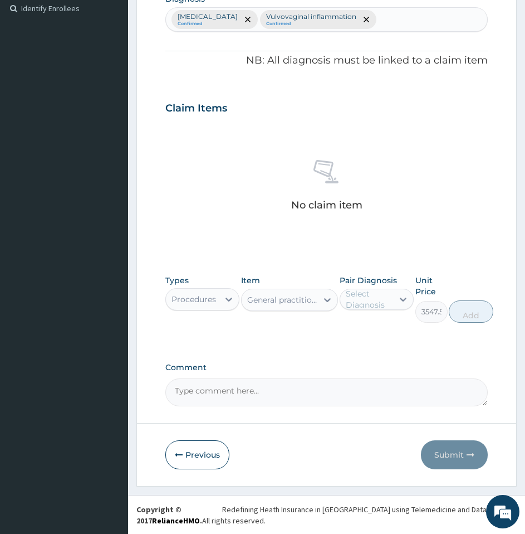
click at [368, 296] on div "Select Diagnosis" at bounding box center [369, 299] width 46 height 22
click at [362, 332] on label "[MEDICAL_DATA]" at bounding box center [388, 326] width 61 height 11
checkbox input "true"
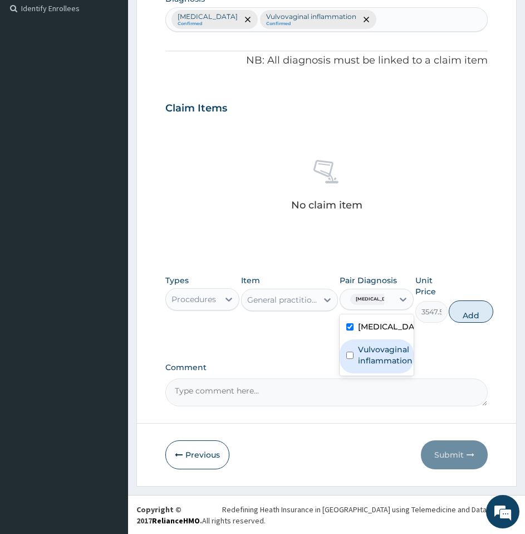
click at [365, 366] on label "Vulvovaginal inflammation" at bounding box center [385, 355] width 55 height 22
checkbox input "true"
click at [475, 316] on button "Add" at bounding box center [471, 311] width 45 height 22
type input "0"
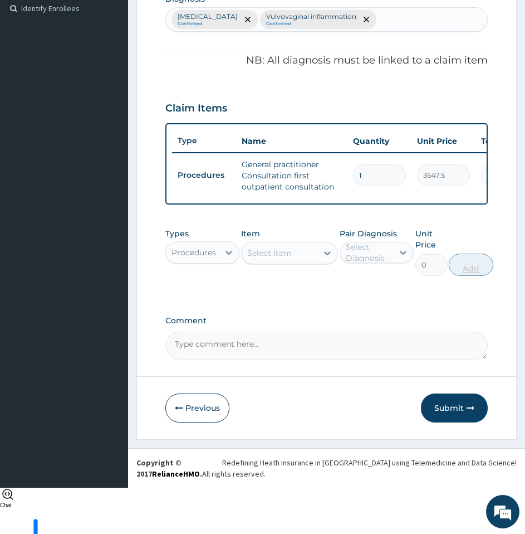
scroll to position [296, 0]
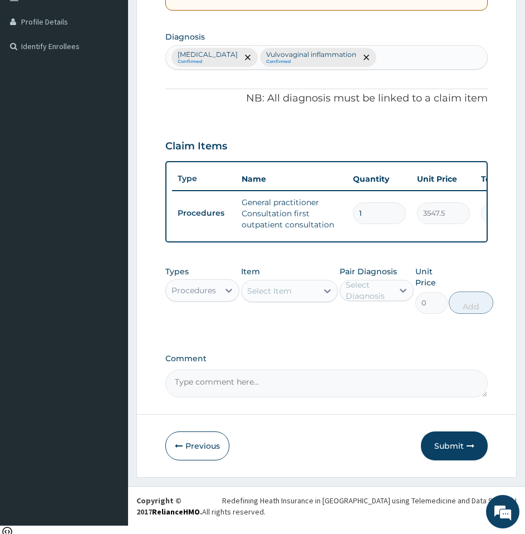
click at [274, 296] on div "Select Item" at bounding box center [269, 290] width 45 height 11
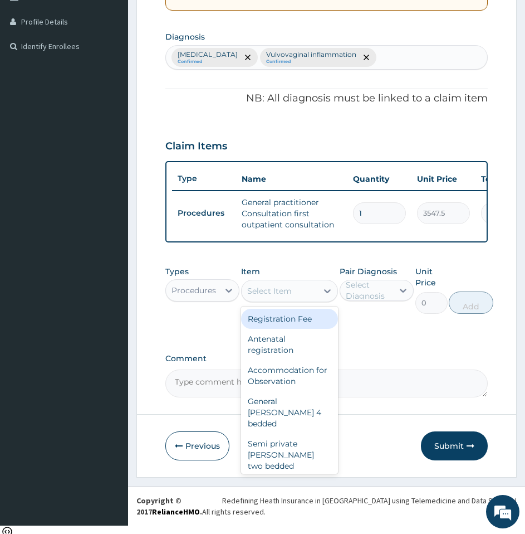
click at [201, 296] on div "Procedures" at bounding box center [194, 290] width 45 height 11
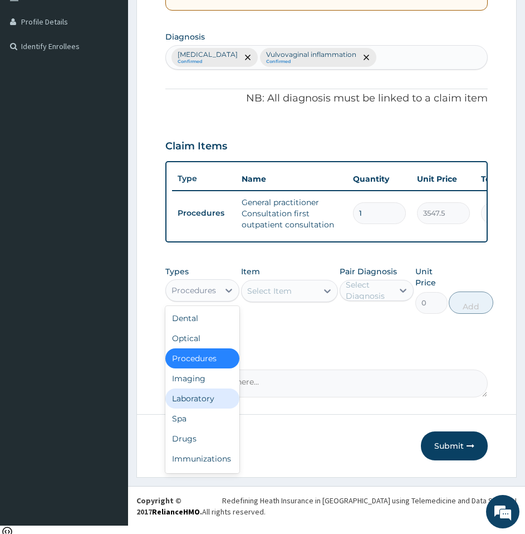
click at [186, 408] on div "Laboratory" at bounding box center [202, 398] width 74 height 20
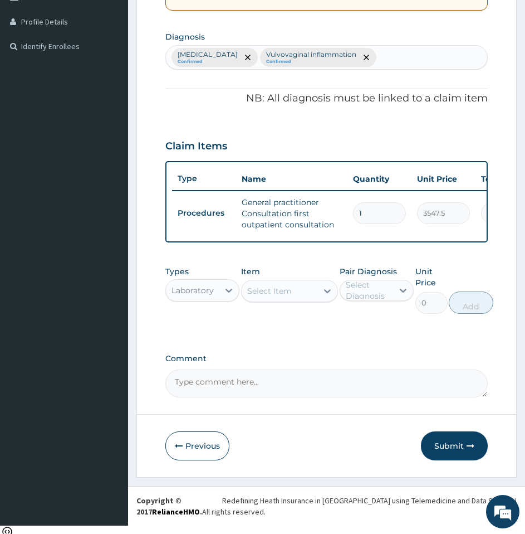
click at [268, 293] on div "Select Item" at bounding box center [269, 290] width 45 height 11
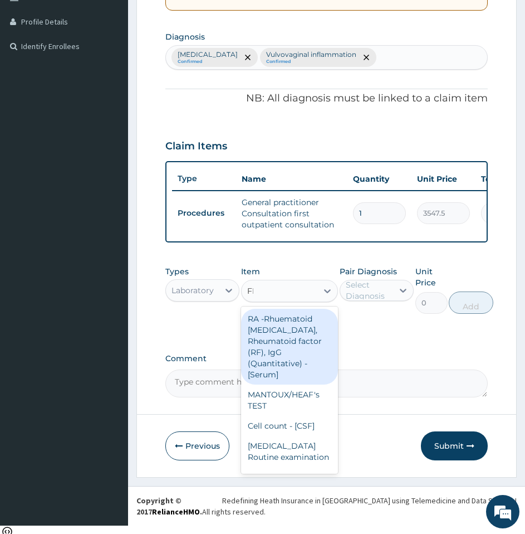
type input "FBC"
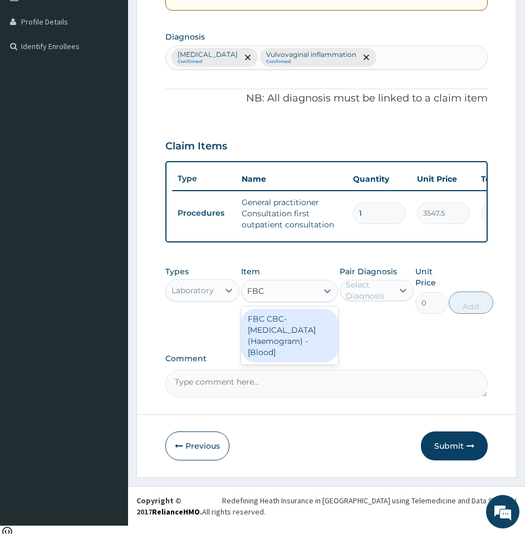
click at [273, 350] on div "FBC CBC-[MEDICAL_DATA] (Haemogram) - [Blood]" at bounding box center [289, 335] width 97 height 53
type input "4300"
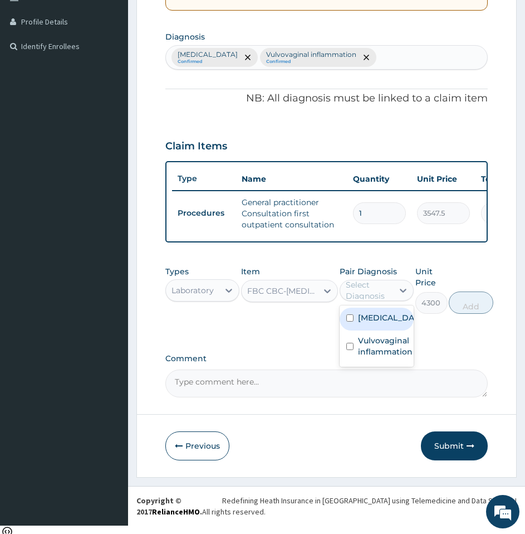
click at [358, 301] on div "Select Diagnosis" at bounding box center [369, 290] width 46 height 22
click at [353, 330] on div "[MEDICAL_DATA]" at bounding box center [377, 319] width 74 height 23
checkbox input "true"
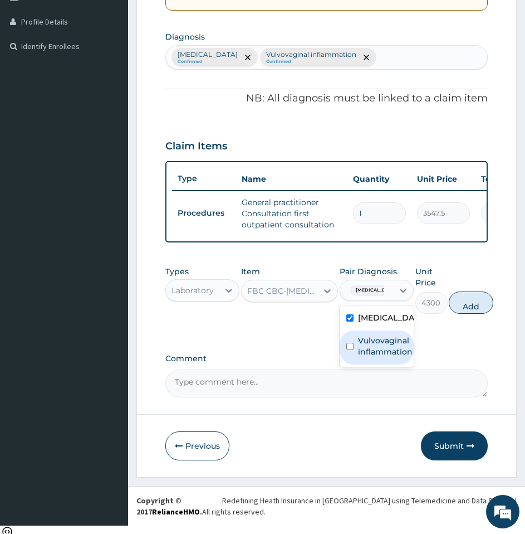
click at [355, 358] on div "Vulvovaginal inflammation" at bounding box center [377, 347] width 74 height 34
checkbox input "true"
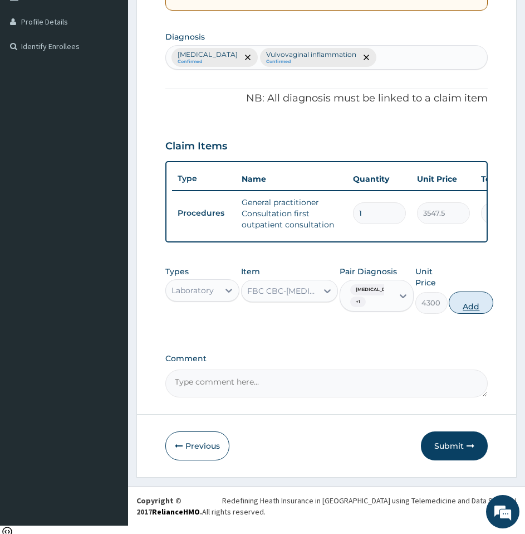
click at [482, 310] on button "Add" at bounding box center [471, 302] width 45 height 22
type input "0"
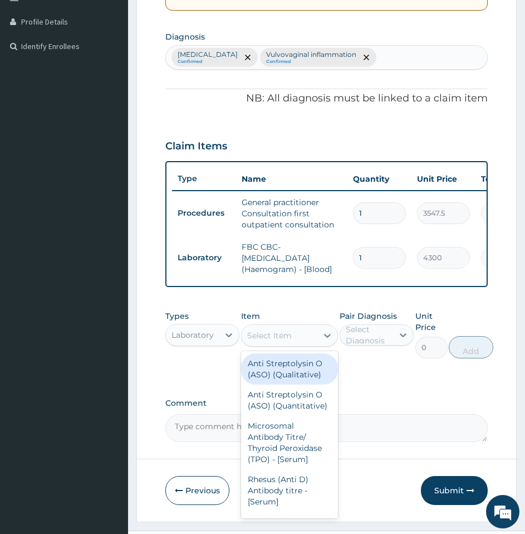
click at [286, 341] on div "Select Item" at bounding box center [269, 335] width 45 height 11
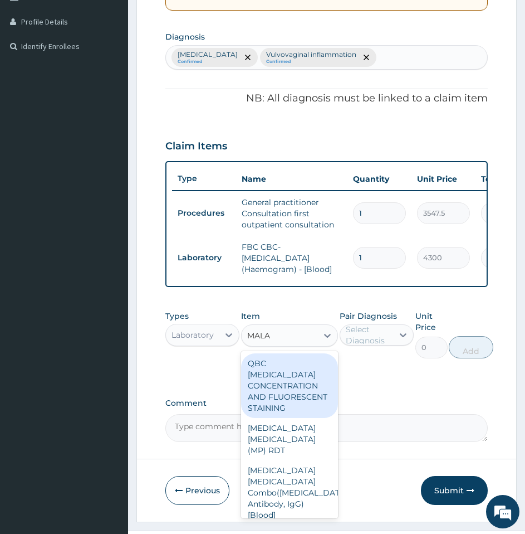
type input "MALAR"
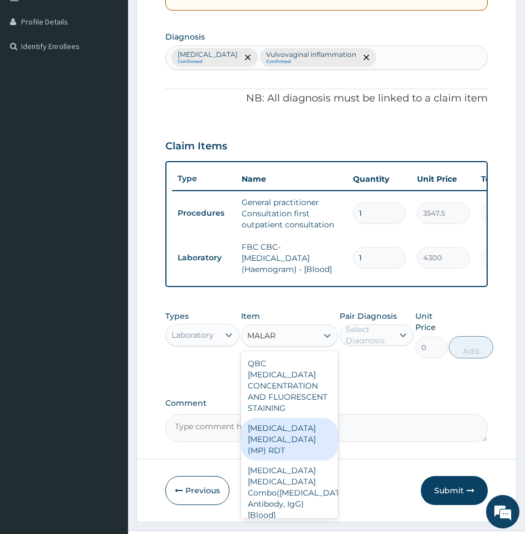
click at [276, 446] on div "[MEDICAL_DATA] [MEDICAL_DATA] (MP) RDT" at bounding box center [289, 439] width 97 height 42
type input "1612.5"
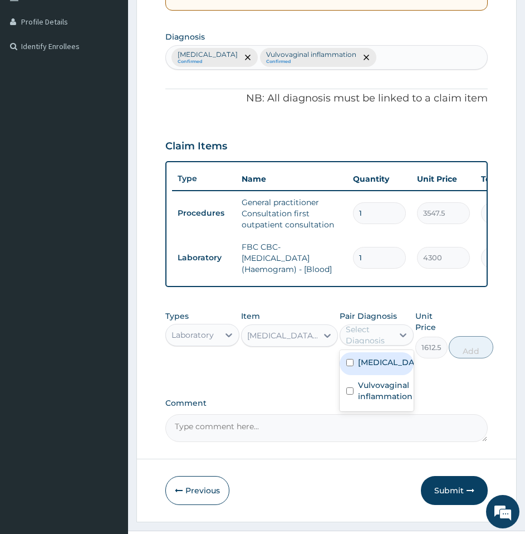
click at [386, 336] on div "Select Diagnosis" at bounding box center [369, 335] width 46 height 22
click at [372, 375] on div "[MEDICAL_DATA]" at bounding box center [377, 363] width 74 height 23
checkbox input "true"
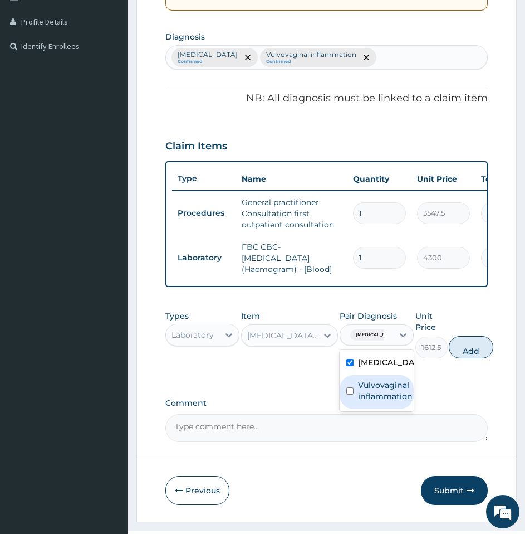
click at [372, 402] on label "Vulvovaginal inflammation" at bounding box center [385, 390] width 55 height 22
checkbox input "true"
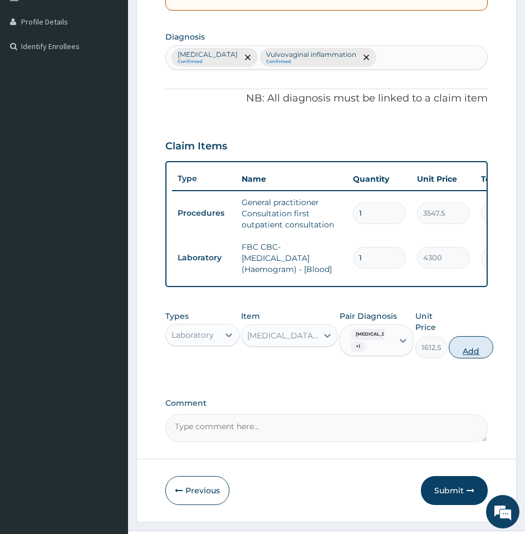
click at [472, 358] on button "Add" at bounding box center [471, 347] width 45 height 22
type input "0"
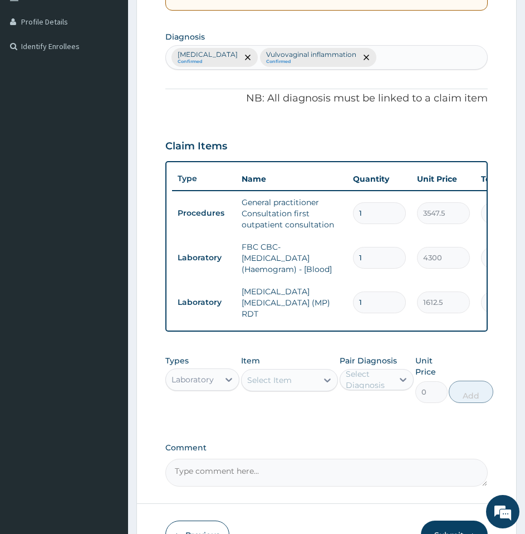
click at [345, 448] on div "PA Code / Prescription Code Enter Code(Secondary Care Only) Encounter Date [DAT…" at bounding box center [326, 159] width 323 height 656
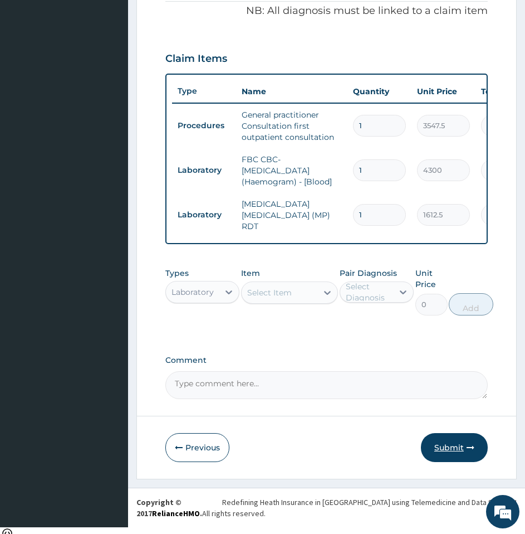
click at [453, 462] on button "Submit" at bounding box center [454, 447] width 67 height 29
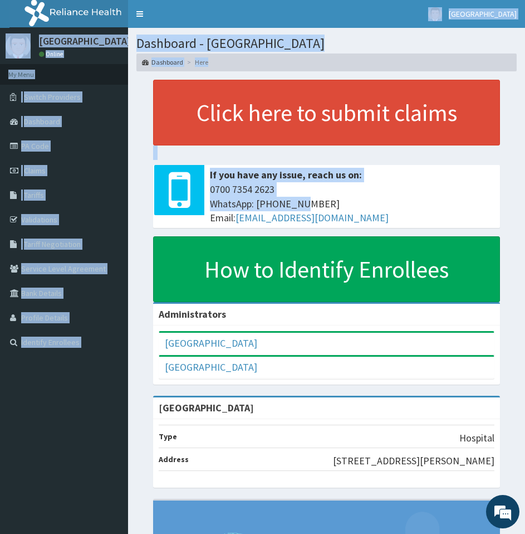
drag, startPoint x: 0, startPoint y: 0, endPoint x: 491, endPoint y: 65, distance: 495.7
type textarea "Click here to submit claims If you have any issue, reach us on: [PHONE_NUMBER] …"
click at [491, 65] on div "Dashboard - Adonai Medical centre Dashboard Here Click here to submit claims If…" at bounding box center [326, 365] width 397 height 674
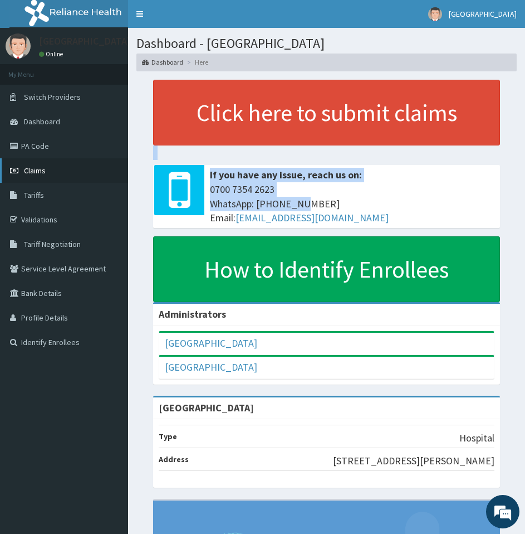
click at [37, 173] on span "Claims" at bounding box center [35, 170] width 22 height 10
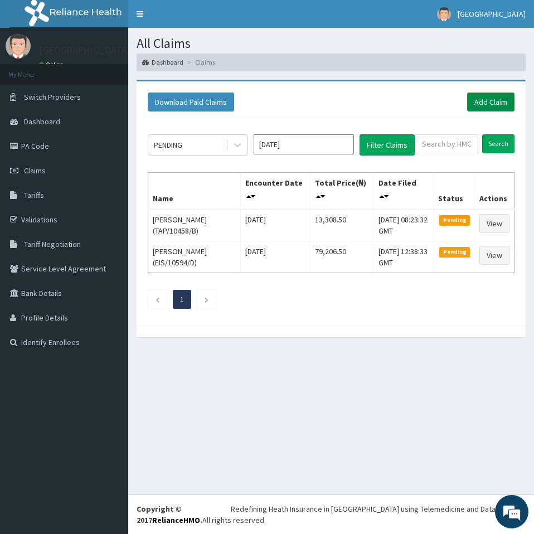
click at [482, 105] on link "Add Claim" at bounding box center [490, 101] width 47 height 19
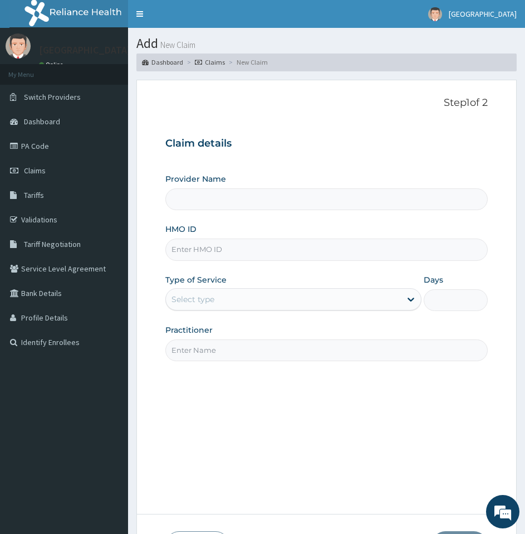
type input "[GEOGRAPHIC_DATA]"
type input "FBL/10035/A"
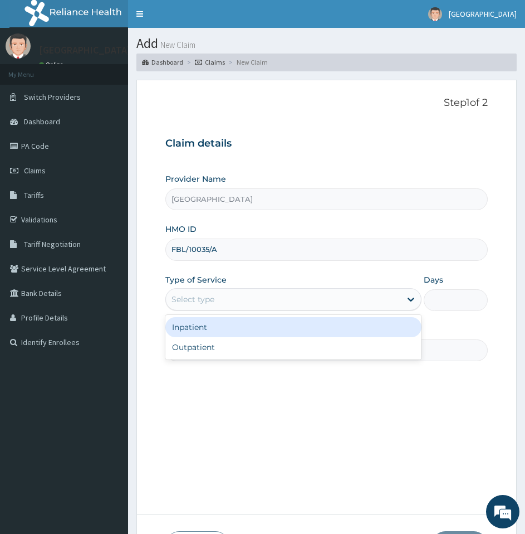
click at [224, 301] on div "Select type" at bounding box center [283, 299] width 235 height 18
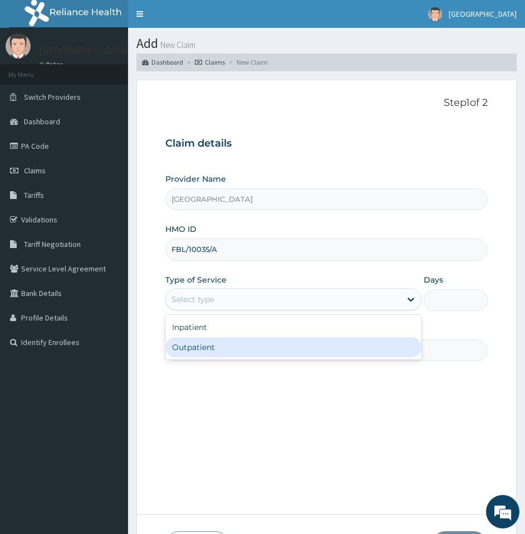
click at [212, 345] on div "Outpatient" at bounding box center [293, 347] width 256 height 20
type input "1"
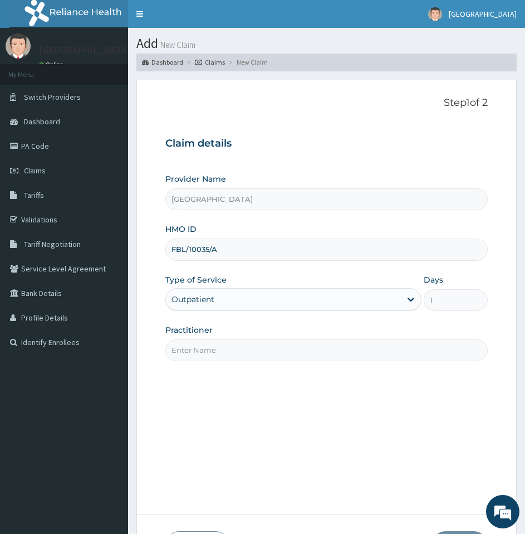
click at [237, 347] on input "Practitioner" at bounding box center [326, 350] width 323 height 22
type input "DR UCHEYA"
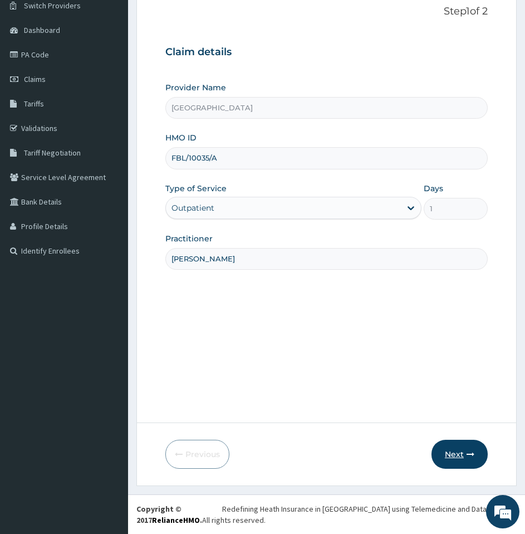
click at [451, 446] on button "Next" at bounding box center [460, 454] width 56 height 29
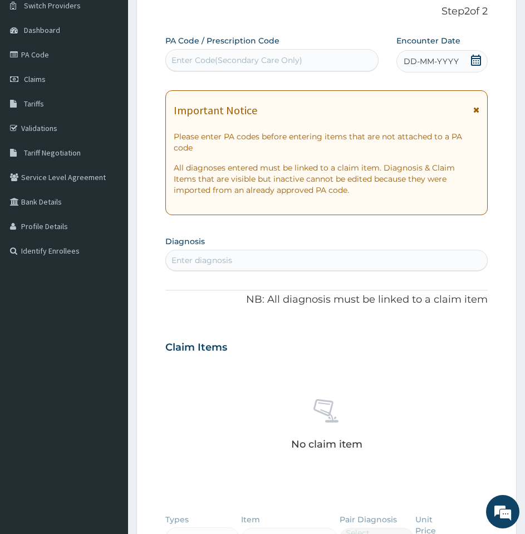
click at [480, 62] on icon at bounding box center [476, 60] width 11 height 11
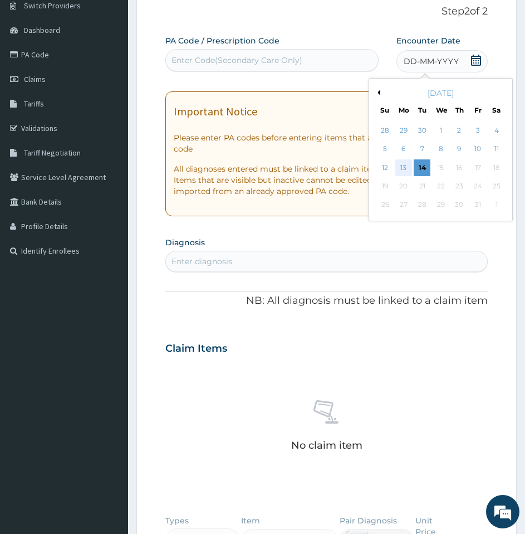
click at [401, 167] on div "13" at bounding box center [404, 167] width 17 height 17
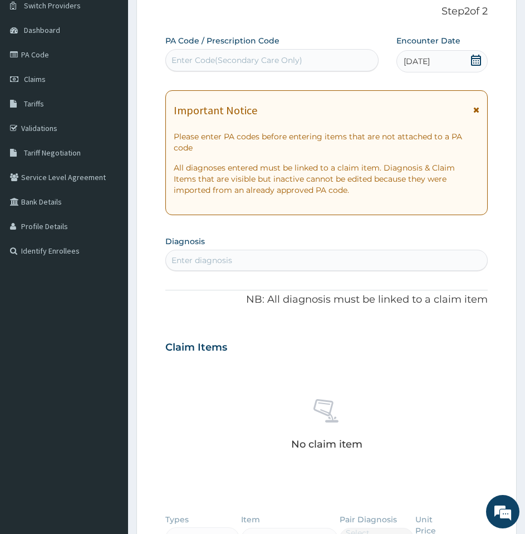
click at [279, 265] on div "Enter diagnosis" at bounding box center [326, 260] width 321 height 18
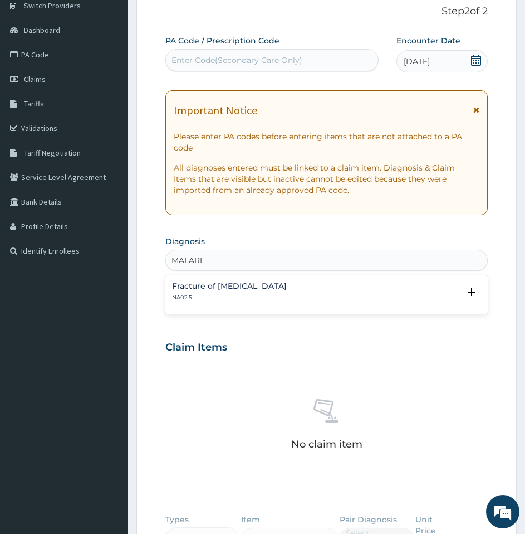
type input "MALARIA"
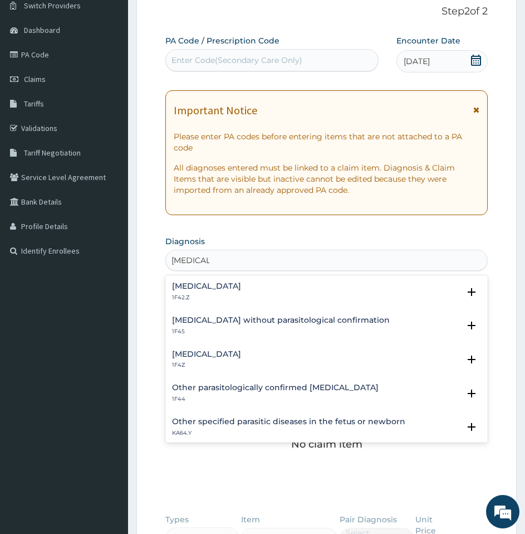
click at [220, 363] on p "1F4Z" at bounding box center [206, 365] width 69 height 8
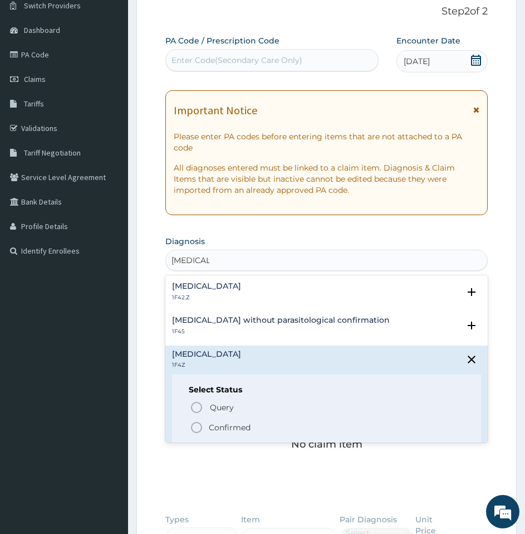
click at [212, 433] on p "Confirmed" at bounding box center [230, 427] width 42 height 11
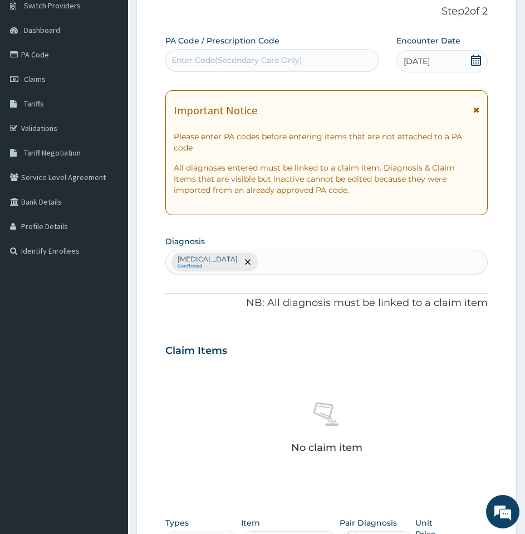
click at [296, 270] on div "Malaria, unspecified Confirmed" at bounding box center [326, 261] width 321 height 23
type input "VULVO"
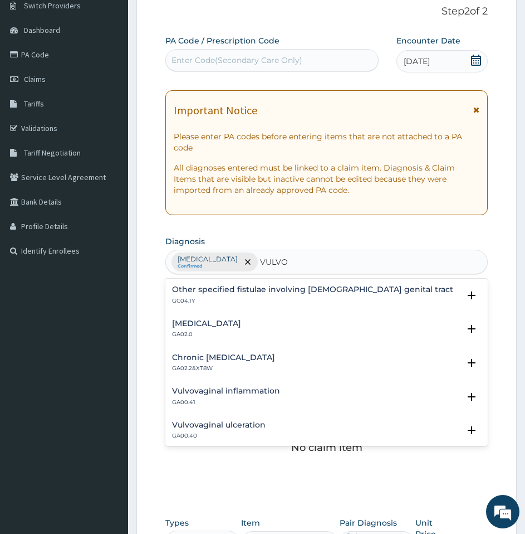
click at [223, 390] on h4 "Vulvovaginal inflammation" at bounding box center [226, 391] width 108 height 8
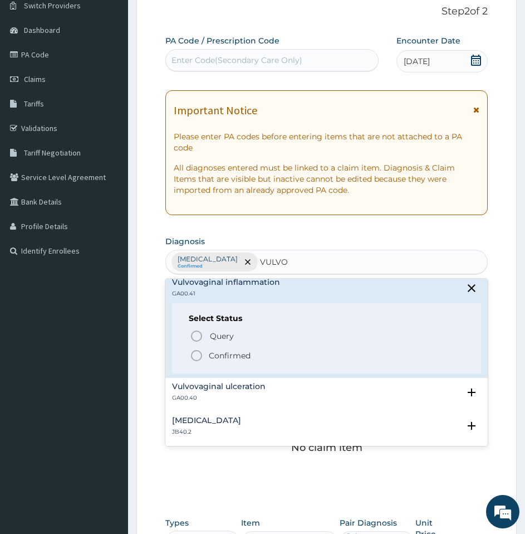
scroll to position [111, 0]
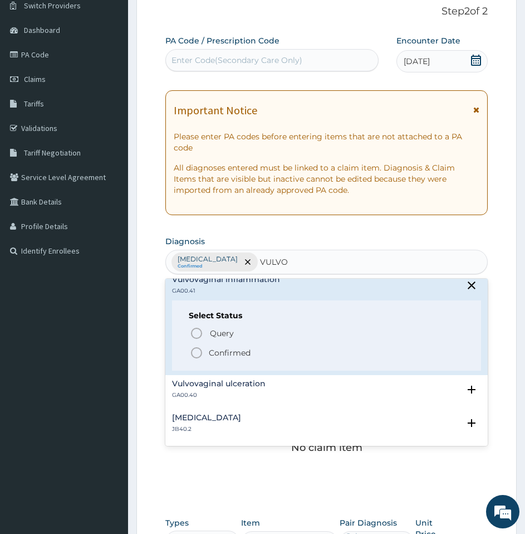
click at [216, 358] on p "Confirmed" at bounding box center [230, 352] width 42 height 11
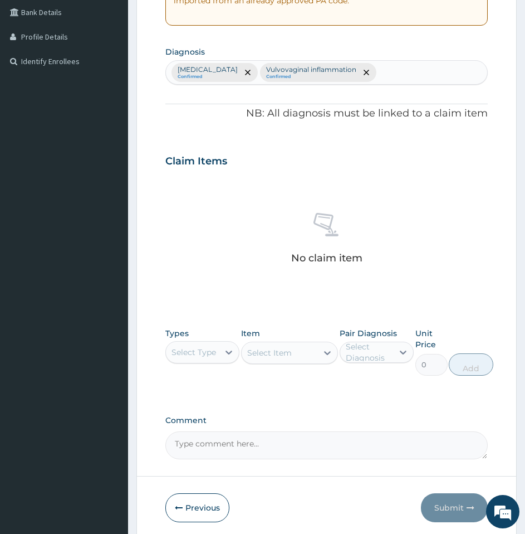
scroll to position [284, 0]
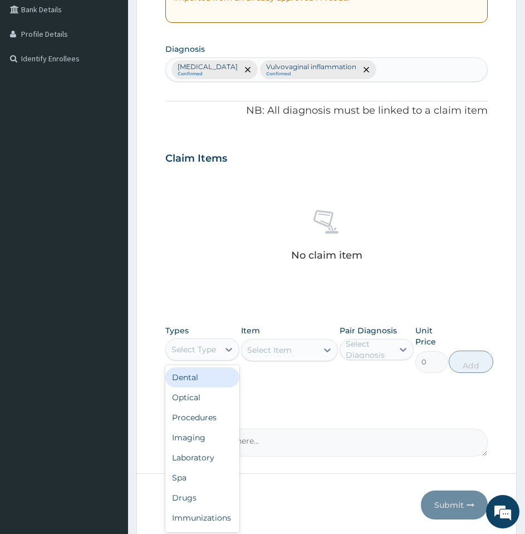
click at [209, 347] on div "Select Type" at bounding box center [194, 349] width 45 height 11
click at [202, 418] on div "Procedures" at bounding box center [202, 417] width 74 height 20
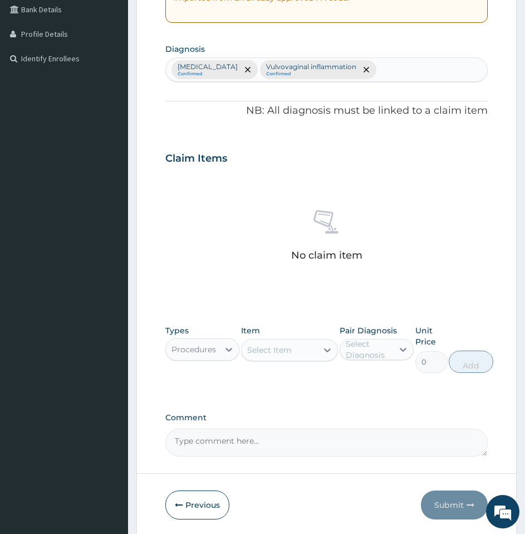
click at [300, 346] on div "Select Item" at bounding box center [280, 350] width 76 height 18
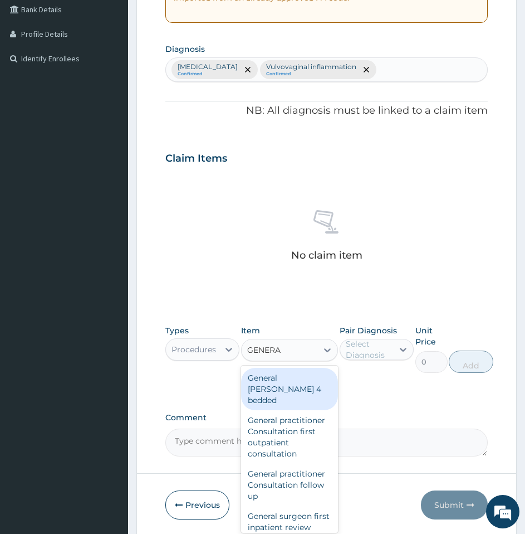
type input "GENERAL"
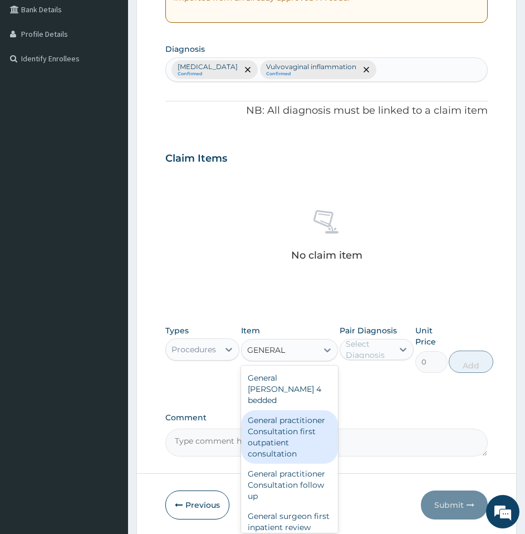
click at [297, 419] on div "General practitioner Consultation first outpatient consultation" at bounding box center [289, 436] width 97 height 53
type input "3547.5"
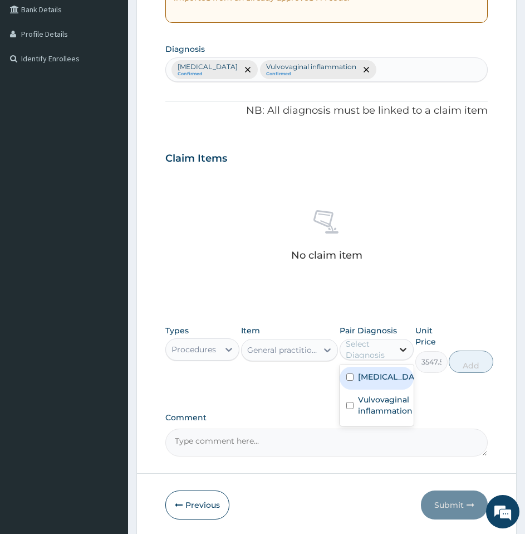
click at [400, 348] on icon at bounding box center [403, 350] width 7 height 4
click at [389, 382] on label "Malaria, unspecified" at bounding box center [388, 376] width 61 height 11
checkbox input "true"
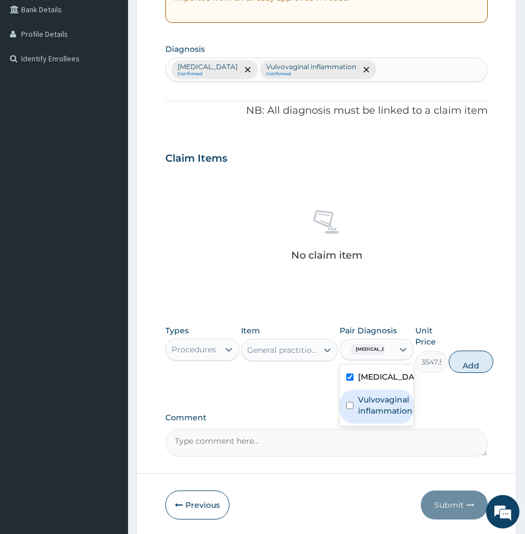
click at [385, 414] on label "Vulvovaginal inflammation" at bounding box center [385, 405] width 55 height 22
checkbox input "true"
click at [476, 361] on button "Add" at bounding box center [471, 361] width 45 height 22
type input "0"
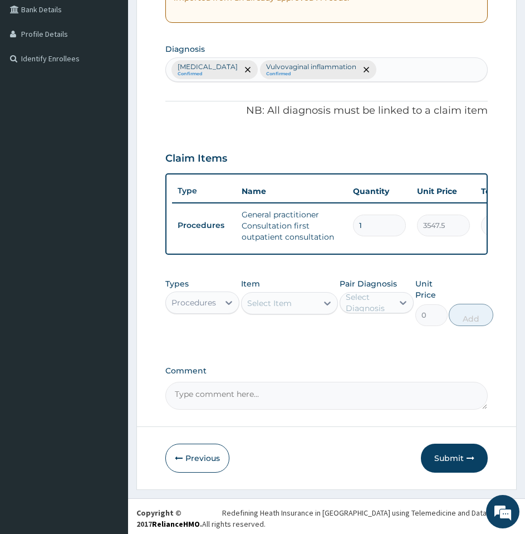
click at [292, 308] on div "Select Item" at bounding box center [280, 303] width 76 height 18
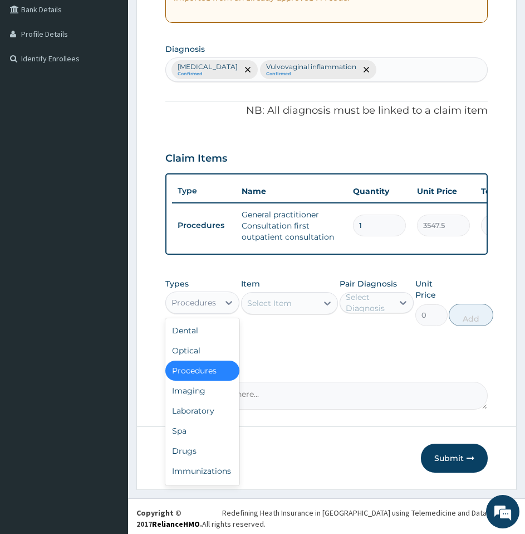
click at [219, 311] on div "Procedures" at bounding box center [192, 303] width 53 height 18
click at [201, 421] on div "Laboratory" at bounding box center [202, 411] width 74 height 20
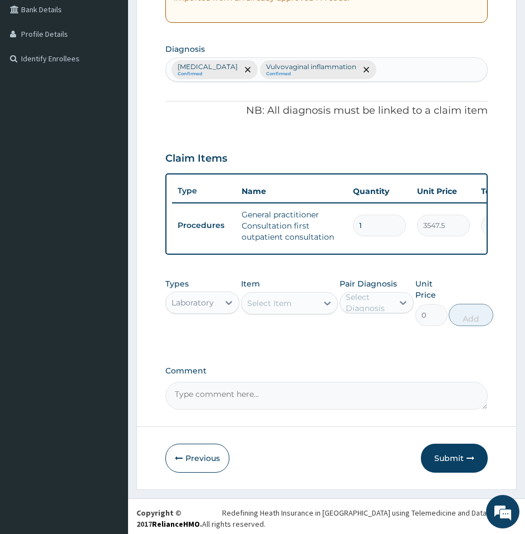
click at [280, 305] on div "Select Item" at bounding box center [280, 303] width 76 height 18
type input "MALAR"
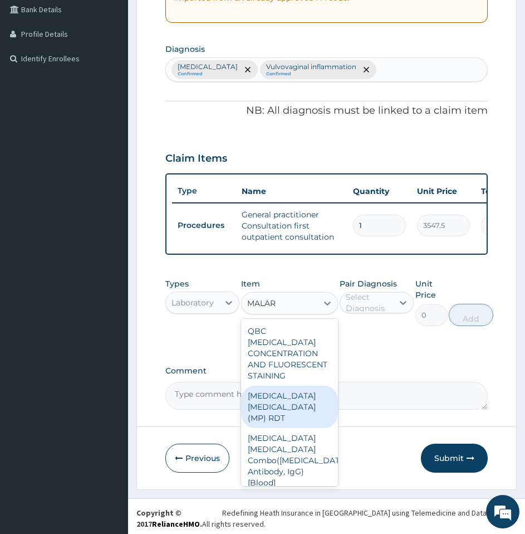
click at [265, 428] on div "MALARIA PARASITE (MP) RDT" at bounding box center [289, 407] width 97 height 42
type input "1612.5"
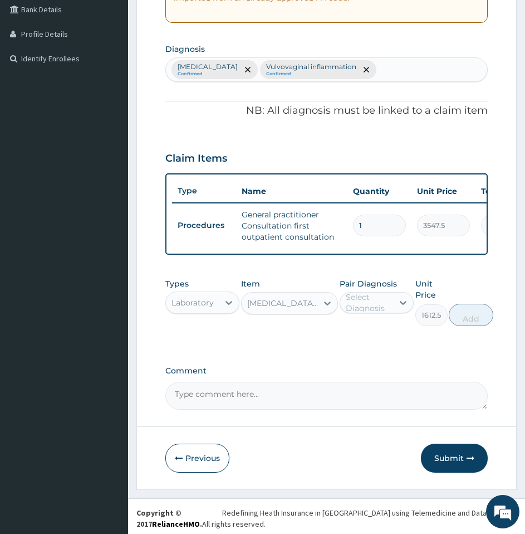
click at [363, 299] on div "Pair Diagnosis Select Diagnosis" at bounding box center [377, 302] width 74 height 48
click at [359, 314] on div "Select Diagnosis" at bounding box center [369, 302] width 46 height 22
click at [362, 335] on label "Malaria, unspecified" at bounding box center [388, 329] width 61 height 11
checkbox input "true"
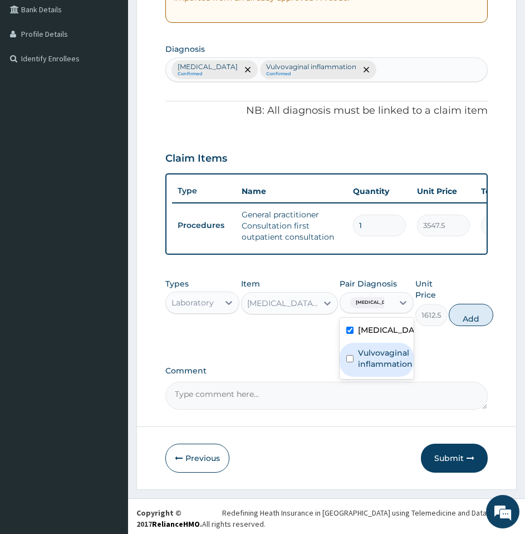
click at [366, 362] on div "Vulvovaginal inflammation" at bounding box center [377, 360] width 74 height 34
checkbox input "true"
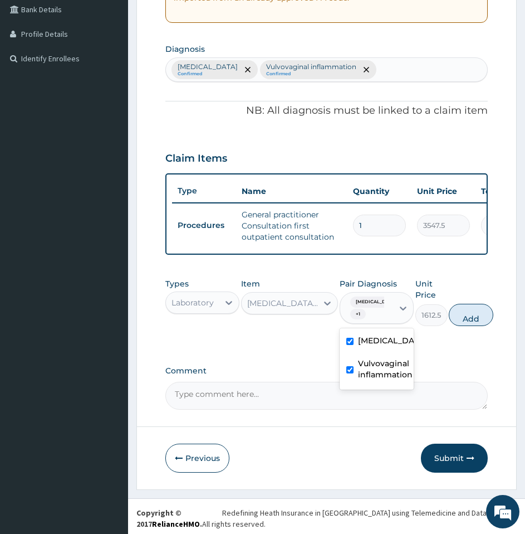
click at [371, 353] on div "Malaria, unspecified" at bounding box center [377, 341] width 74 height 23
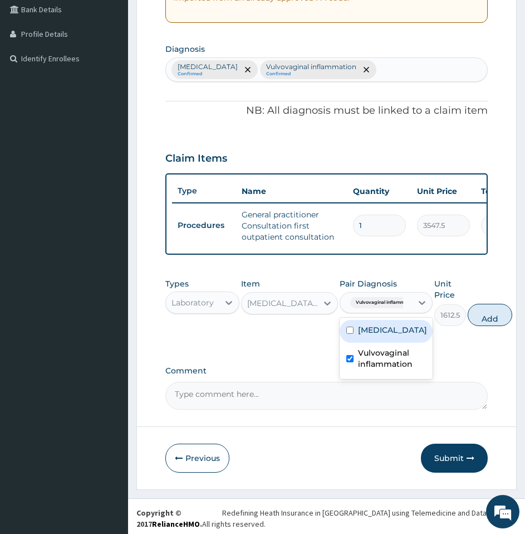
click at [373, 335] on label "Malaria, unspecified" at bounding box center [392, 329] width 69 height 11
checkbox input "true"
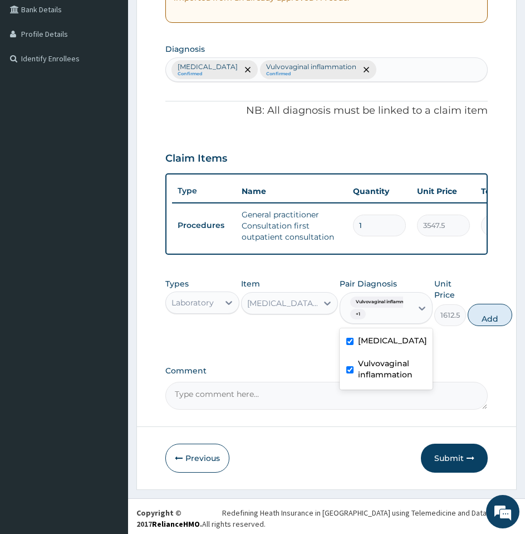
click at [364, 380] on label "Vulvovaginal inflammation" at bounding box center [392, 369] width 68 height 22
checkbox input "false"
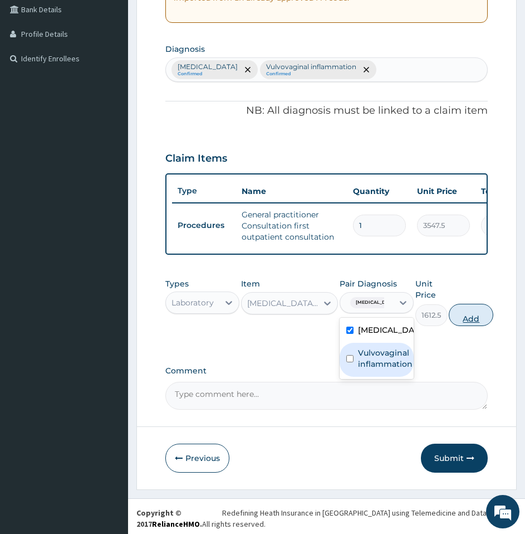
click at [481, 324] on button "Add" at bounding box center [471, 315] width 45 height 22
type input "0"
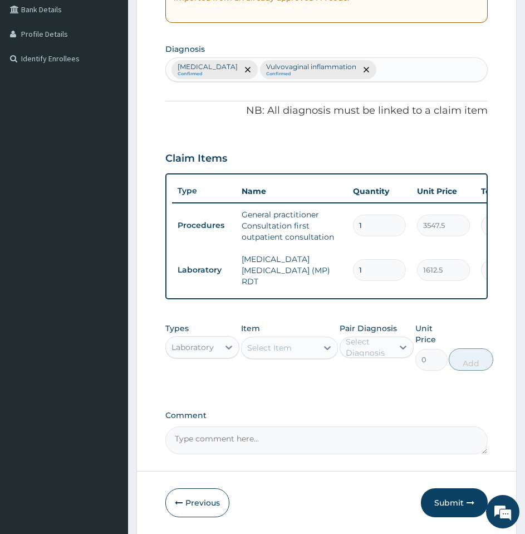
click at [268, 346] on div "Select Item" at bounding box center [269, 347] width 45 height 11
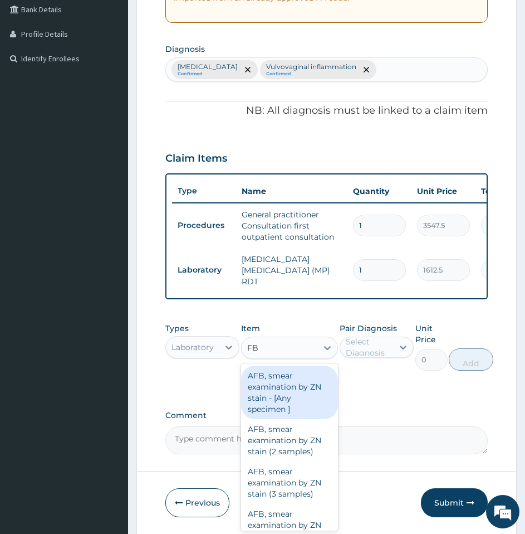
type input "FBC"
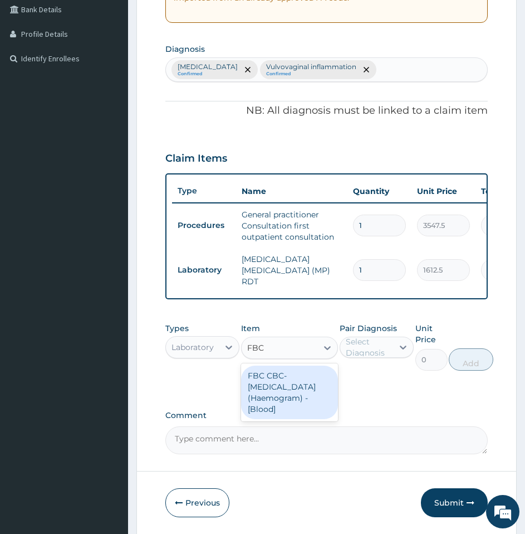
click at [284, 383] on div "FBC CBC-Complete Blood Count (Haemogram) - [Blood]" at bounding box center [289, 391] width 97 height 53
type input "4300"
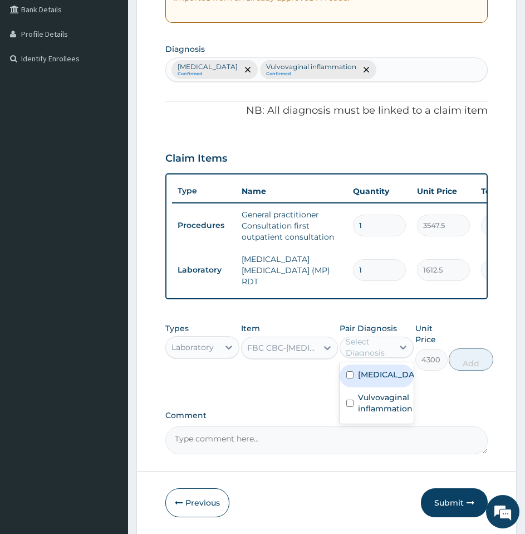
click at [365, 350] on div "Select Diagnosis" at bounding box center [369, 347] width 46 height 22
click at [362, 379] on label "Malaria, unspecified" at bounding box center [388, 374] width 61 height 11
checkbox input "true"
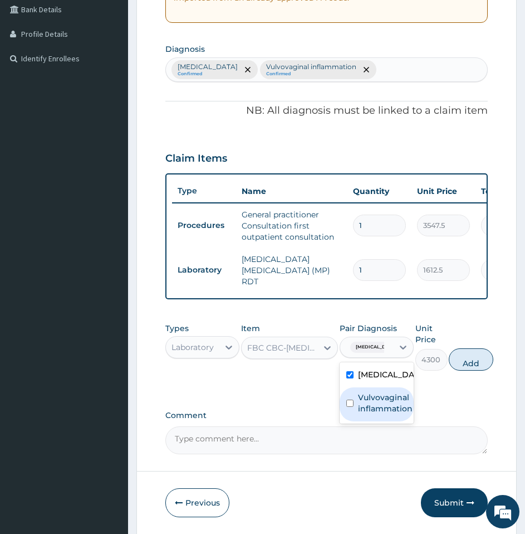
click at [362, 406] on label "Vulvovaginal inflammation" at bounding box center [385, 403] width 55 height 22
checkbox input "true"
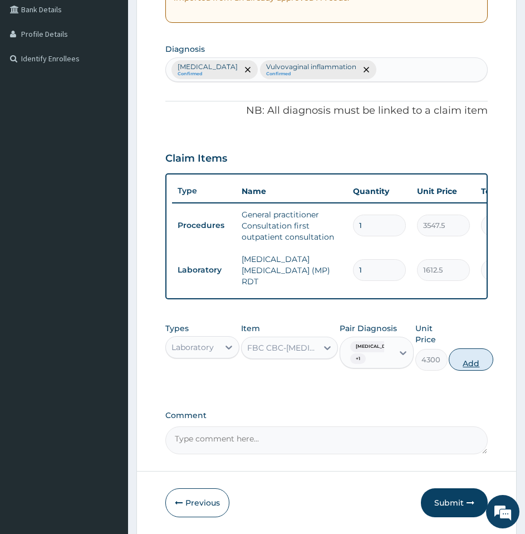
click at [461, 368] on button "Add" at bounding box center [471, 359] width 45 height 22
type input "0"
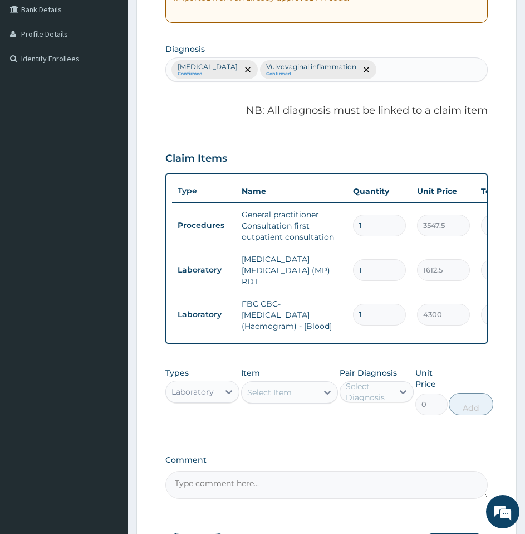
scroll to position [379, 0]
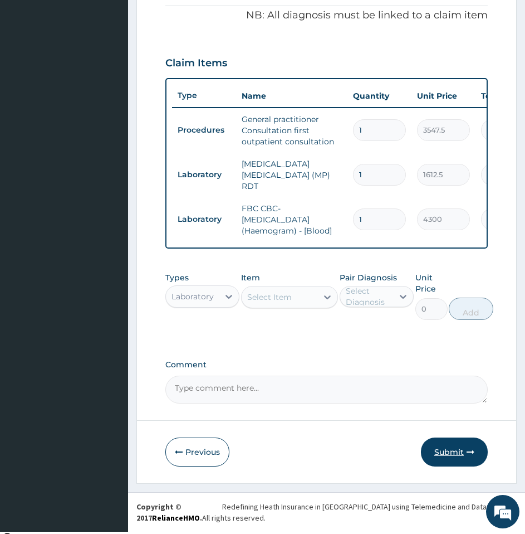
click at [464, 453] on button "Submit" at bounding box center [454, 451] width 67 height 29
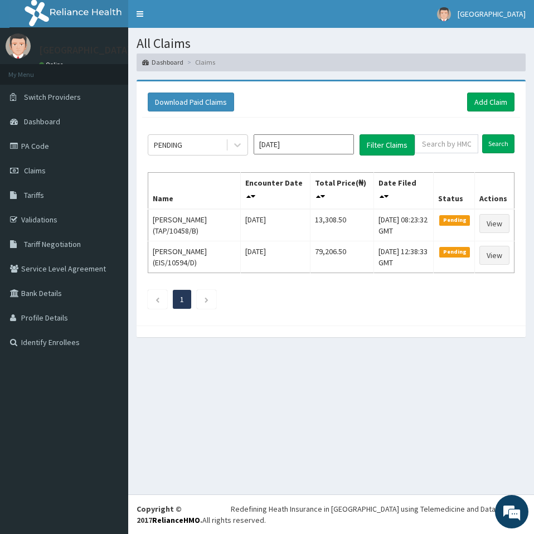
drag, startPoint x: 0, startPoint y: 0, endPoint x: 519, endPoint y: 534, distance: 744.2
type textarea "Redefining Heath Insurance in [GEOGRAPHIC_DATA] using Telemedicine and Data Sci…"
